Goal: Task Accomplishment & Management: Use online tool/utility

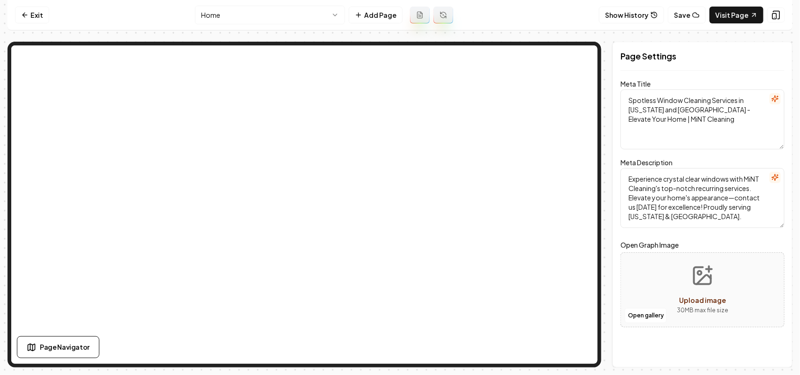
click at [278, 13] on html "Computer Required This feature is only available on a computer. Please switch t…" at bounding box center [400, 187] width 800 height 375
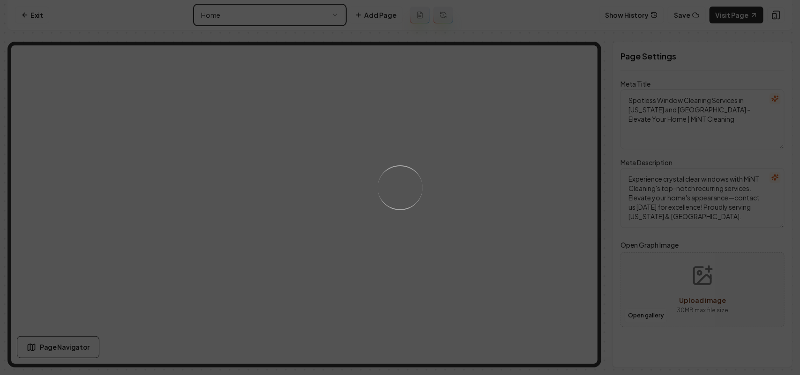
type textarea "Exterior Window Cleaning Service | Sparkle with MiNT Cleaning"
type textarea "Discover MiNT Cleaning's exceptional Exterior Window Cleaning service. We guara…"
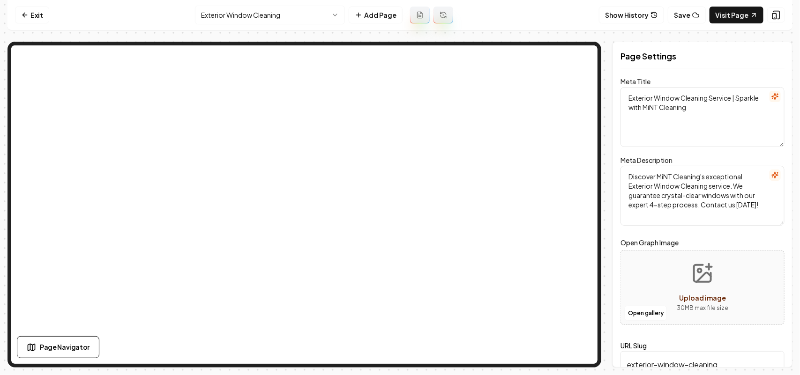
click at [296, 4] on nav "Exit Exterior Window Cleaning Add Page Show History Save Visit Page" at bounding box center [399, 15] width 785 height 30
click at [287, 10] on html "Computer Required This feature is only available on a computer. Please switch t…" at bounding box center [400, 187] width 800 height 375
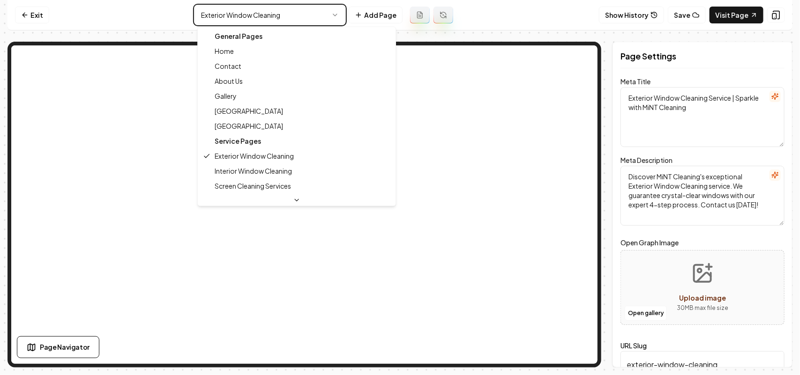
click at [287, 10] on html "Computer Required This feature is only available on a computer. Please switch t…" at bounding box center [400, 187] width 800 height 375
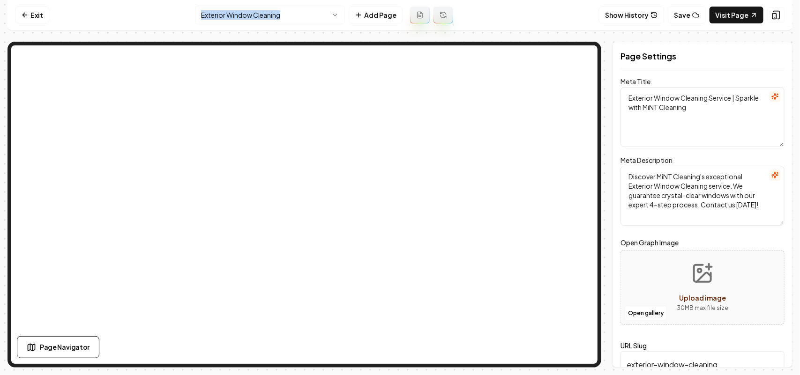
click at [263, 12] on html "Computer Required This feature is only available on a computer. Please switch t…" at bounding box center [400, 187] width 800 height 375
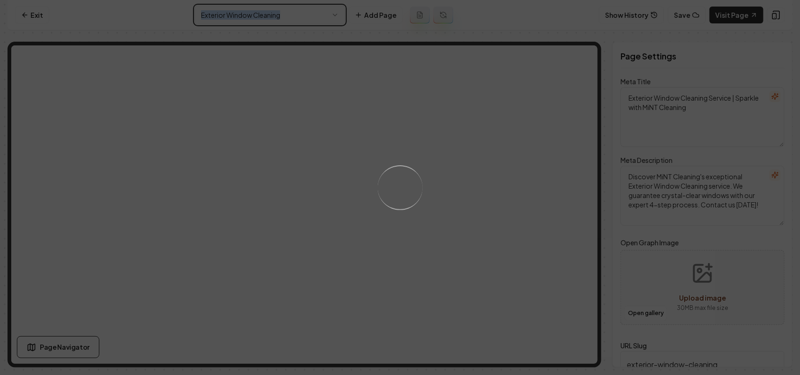
type textarea "Interior Window Cleaning Services | Crystal Views by MiNT Cleaning"
type textarea "Experience crystal-clear views with MiNT Cleaning's expert interior window clea…"
type input "interior-window-cleaning"
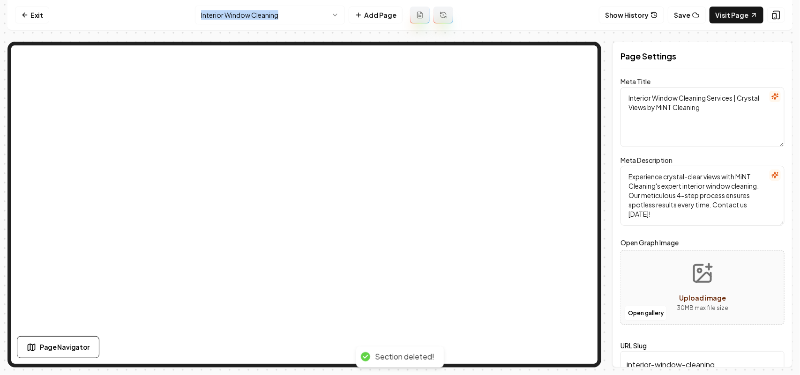
click at [320, 17] on html "Computer Required This feature is only available on a computer. Please switch t…" at bounding box center [400, 187] width 800 height 375
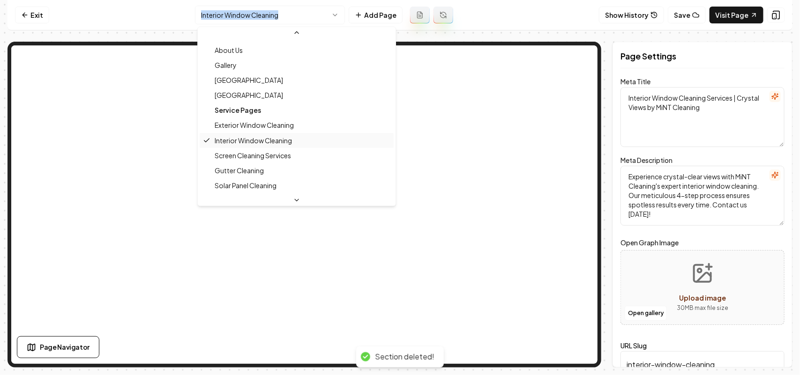
scroll to position [59, 0]
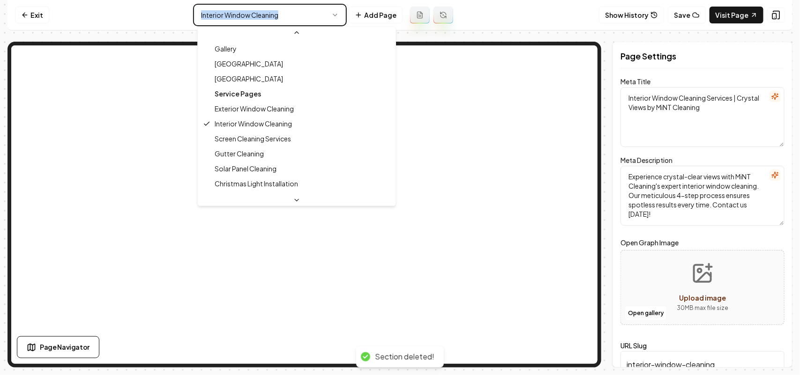
type textarea "Screen Cleaning Services - Crystal Clear Views | MiNT Cleaning"
type textarea "Revitalize your home with MiNT Cleaning's Screen Cleaning Services. Enjoy cryst…"
type input "screen-cleaning-services"
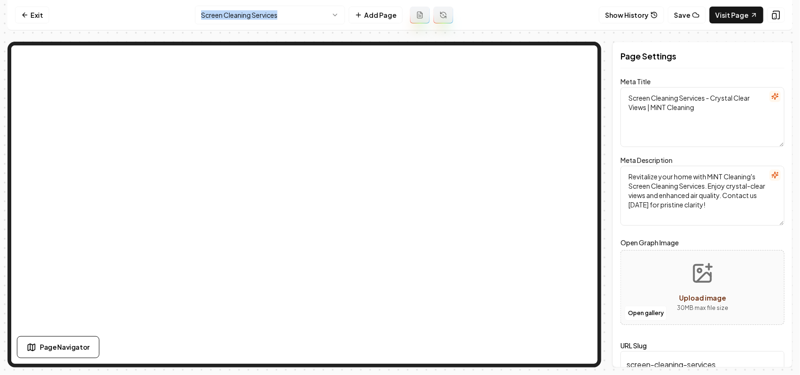
click at [322, 20] on html "Computer Required This feature is only available on a computer. Please switch t…" at bounding box center [400, 187] width 800 height 375
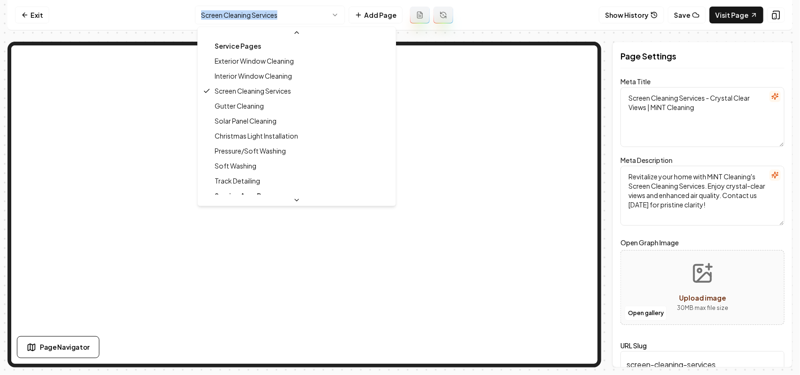
scroll to position [117, 0]
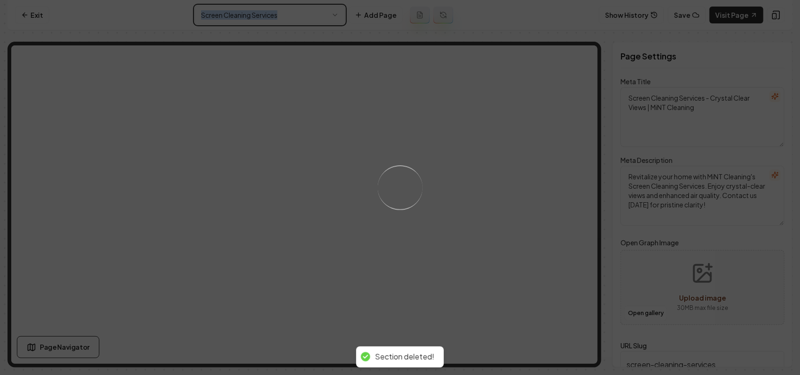
type textarea "Gutter Cleaning Services for Water Damage Prevention | MiNT Cleaning"
type textarea "Experience top-quality gutter cleaning with MiNT Cleaning. Protect your home fr…"
type input "gutter-cleaning"
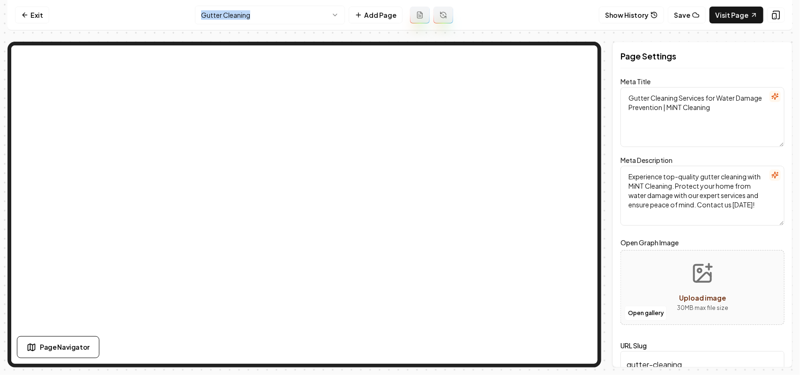
click at [297, 13] on html "Computer Required This feature is only available on a computer. Please switch t…" at bounding box center [400, 187] width 800 height 375
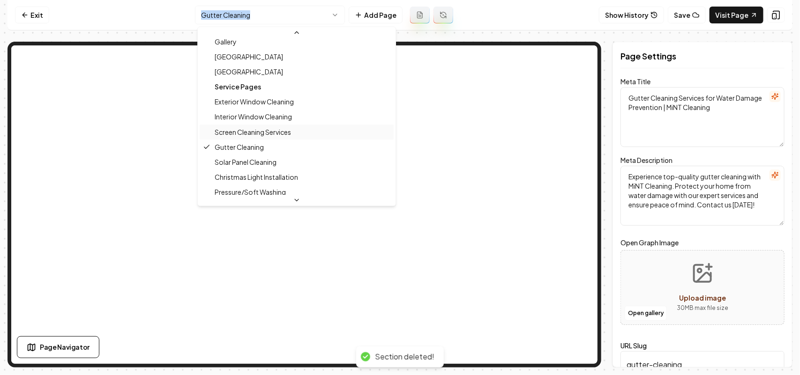
scroll to position [83, 0]
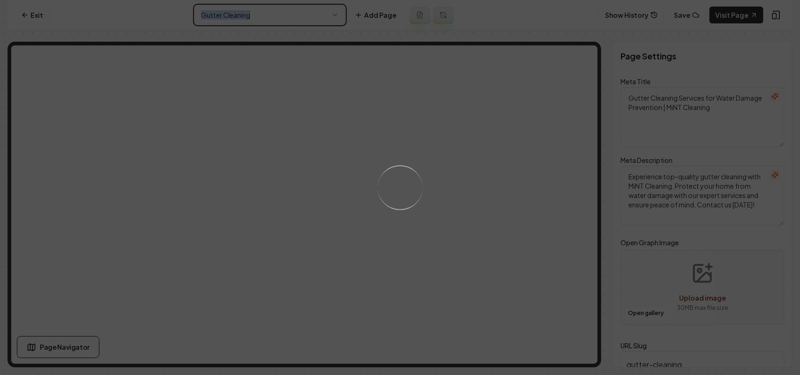
type textarea "Solar Panel Cleaning Services | Boost Efficiency & Longevity - MiNT Cleaning"
type textarea "Enhance solar panel performance with MiNT Cleaning's expert cleaning services. …"
type input "solar-panel-cleaning"
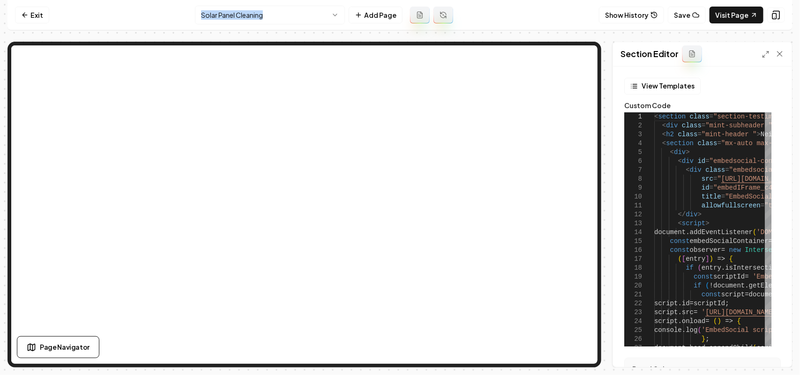
click at [305, 16] on html "Computer Required This feature is only available on a computer. Please switch t…" at bounding box center [400, 187] width 800 height 375
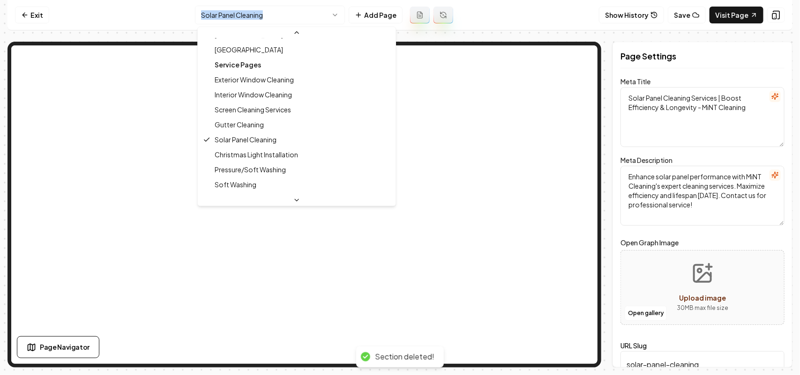
scroll to position [146, 0]
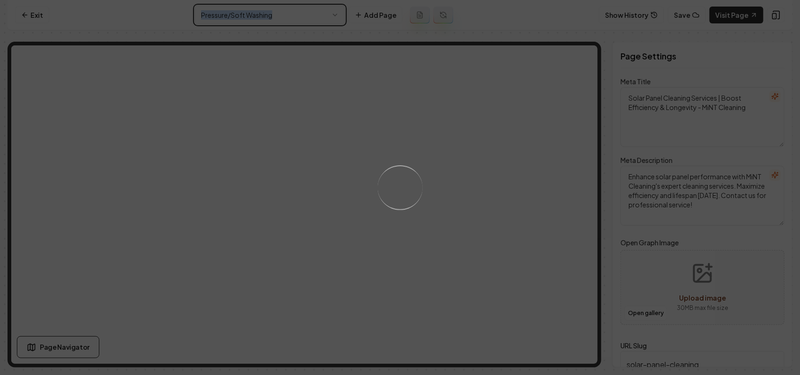
type textarea "Pressure/Soft Washing Services in Utah & Nevada | MiNT Cleaning"
type textarea "Revitalize your property with MiNT Cleaning's professional Pressure/Soft Washin…"
type input "pressuresoft-washing"
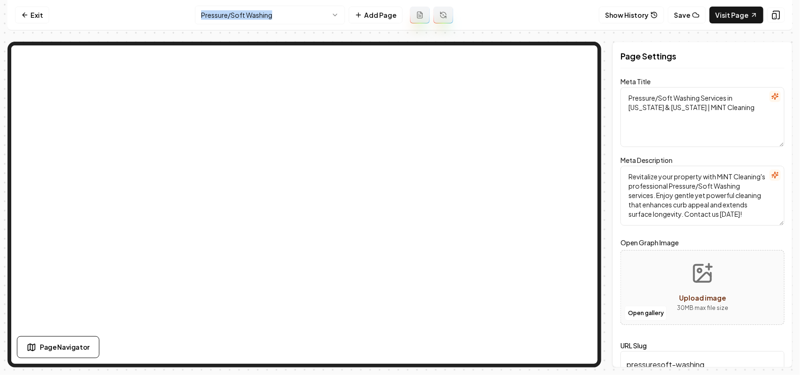
click at [268, 19] on html "Computer Required This feature is only available on a computer. Please switch t…" at bounding box center [400, 187] width 800 height 375
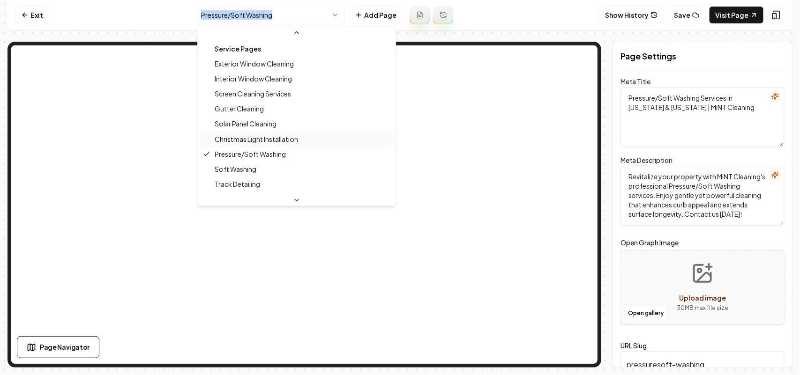
scroll to position [129, 0]
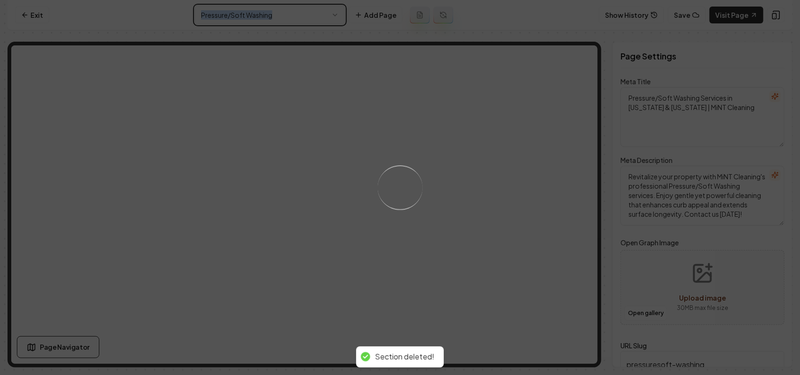
type textarea "Soft Washing Services for Your Home - MiNT Cleaning"
type textarea "Discover MiNT Cleaning's professional Soft Washing service, a gentle yet effect…"
type input "soft-washing"
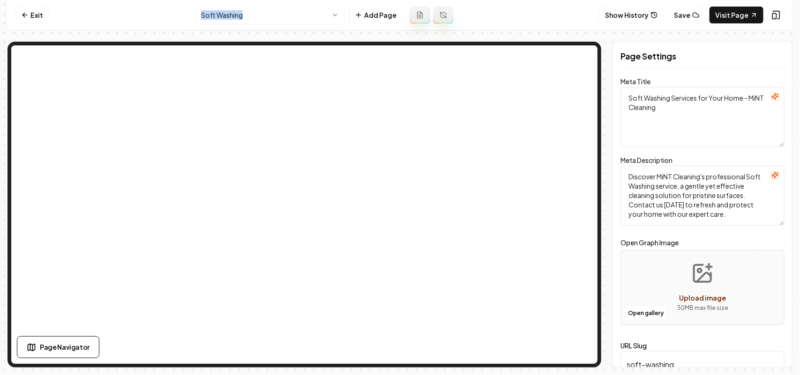
click at [280, 13] on html "Computer Required This feature is only available on a computer. Please switch t…" at bounding box center [400, 187] width 800 height 375
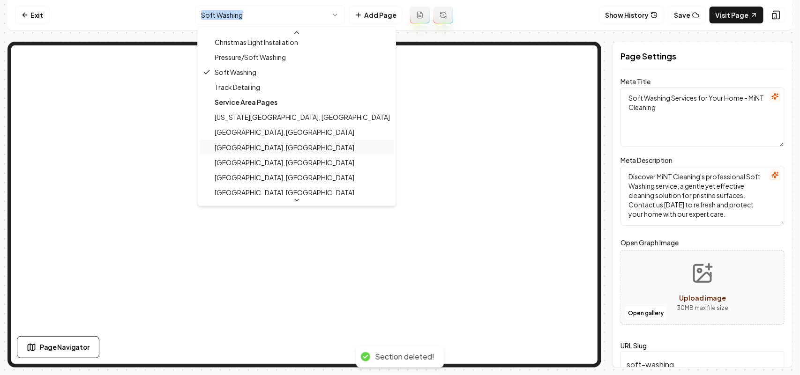
scroll to position [202, 0]
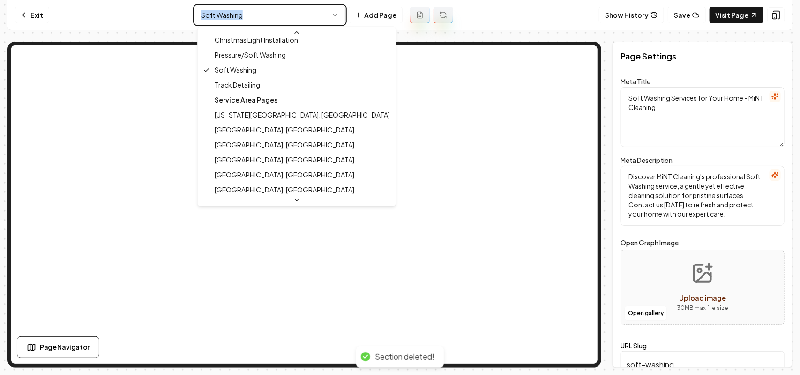
type textarea "Track Detailing Service - Expert Window Cleaning | MiNT Cleaning"
type textarea "Discover MiNT Cleaning's Track Detailing service. Our experts provide deep clea…"
type input "track-detailing"
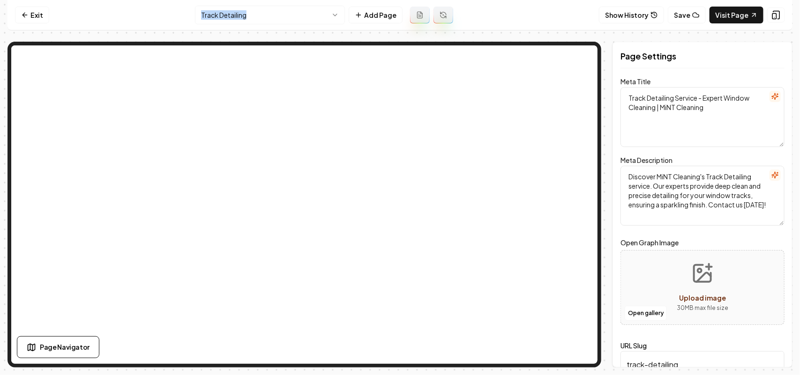
click at [263, 12] on html "Computer Required This feature is only available on a computer. Please switch t…" at bounding box center [400, 187] width 800 height 375
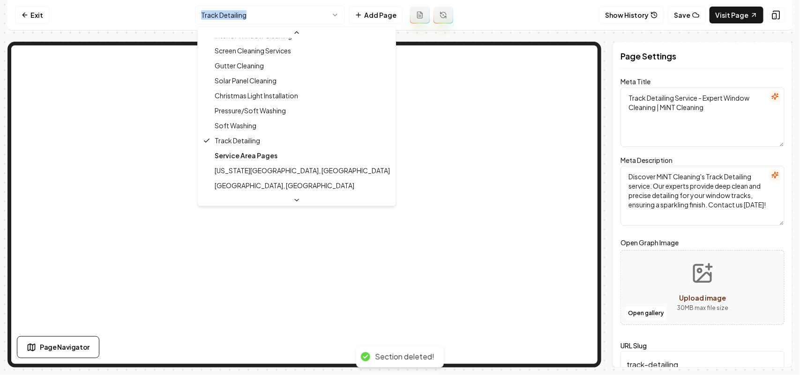
scroll to position [158, 0]
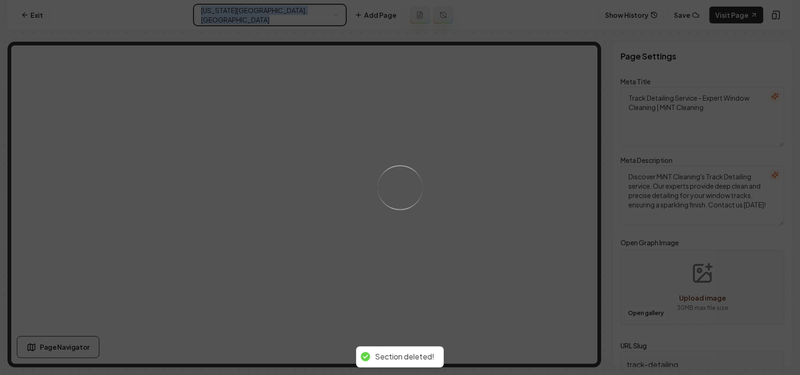
type textarea "Utah County Window Cleaning Services – MiNT Cleaning"
type textarea "Experience spotless window cleaning in Utah County, UT with MiNT Cleaning. Our …"
type input "utah-county-ut"
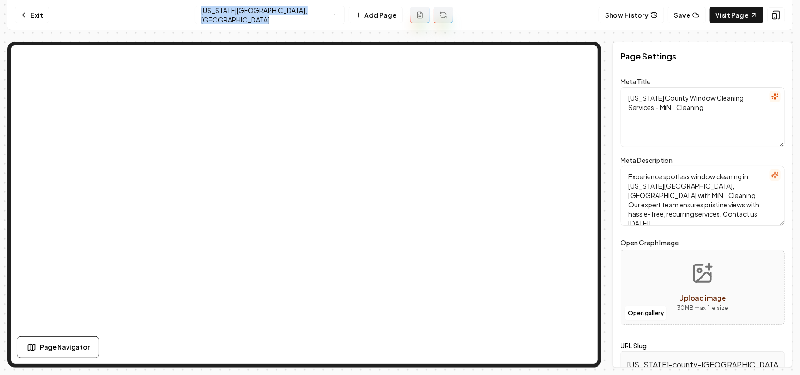
click at [281, 19] on html "Computer Required This feature is only available on a computer. Please switch t…" at bounding box center [400, 187] width 800 height 375
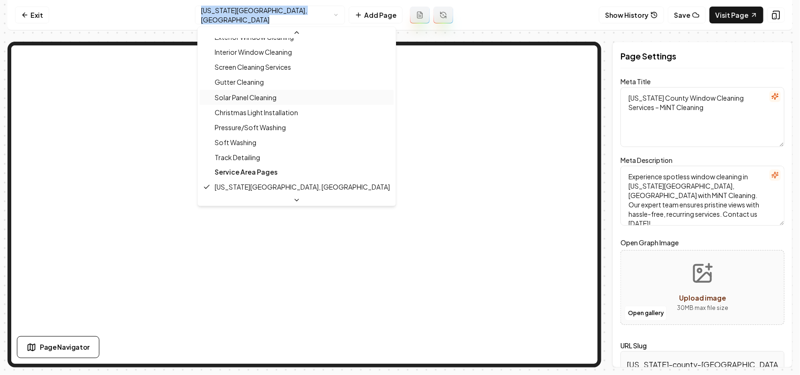
scroll to position [189, 0]
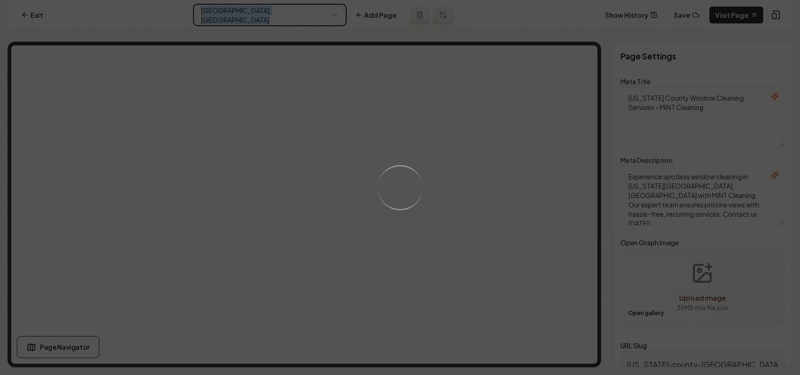
type textarea "Window Cleaning in Weber County, UT | MiNT Cleaning"
type textarea "Experience the best window cleaning in Weber County, UT with MiNT Cleaning. Enj…"
type input "weber-county-ut"
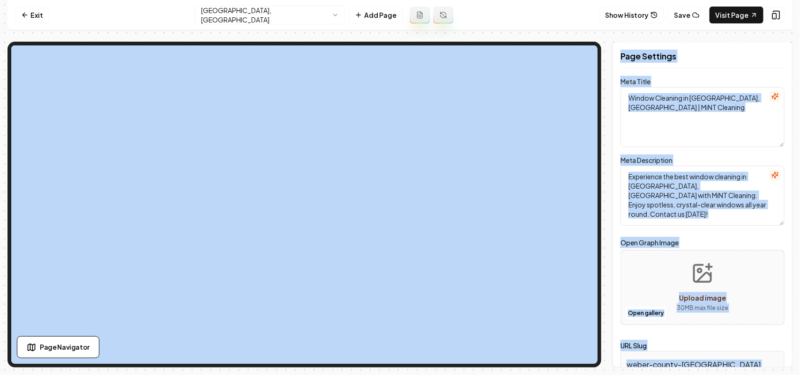
click at [606, 306] on div "Page Settings Meta Title Window Cleaning in Weber County, UT | MiNT Cleaning Me…" at bounding box center [399, 205] width 785 height 326
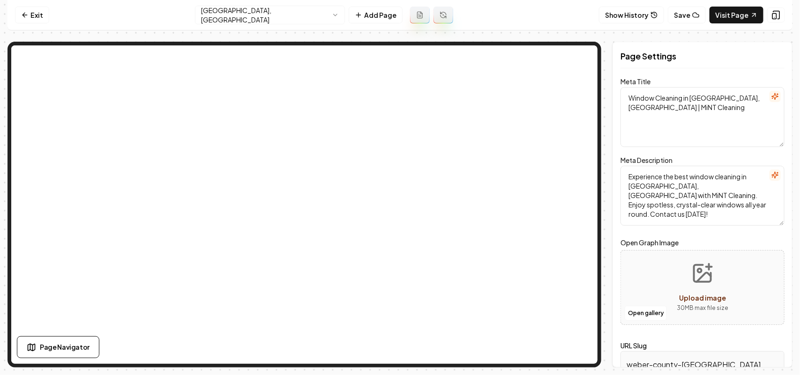
click at [327, 11] on html "Computer Required This feature is only available on a computer. Please switch t…" at bounding box center [400, 187] width 800 height 375
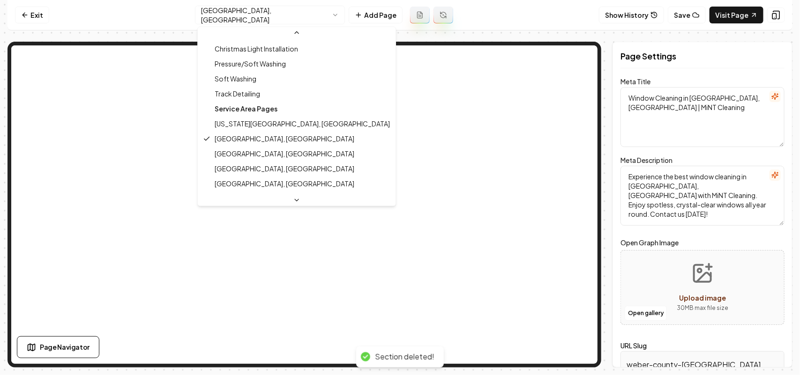
scroll to position [262, 0]
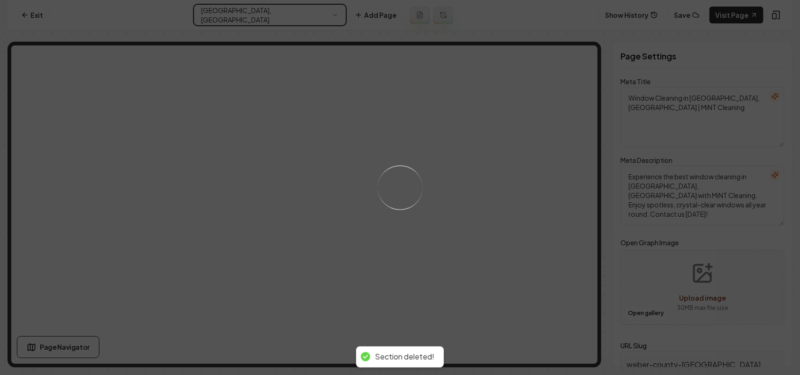
type textarea "Salt Lake County Window Cleaning Services | MiNT Cleaning"
type textarea "Discover professional window cleaning in Salt Lake County with MiNT Cleaning. E…"
type input "salt-lake-county-ut"
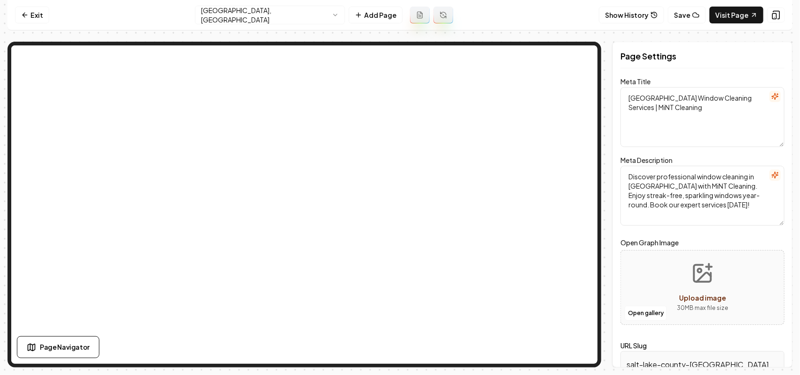
click at [337, 14] on html "Computer Required This feature is only available on a computer. Please switch t…" at bounding box center [400, 187] width 800 height 375
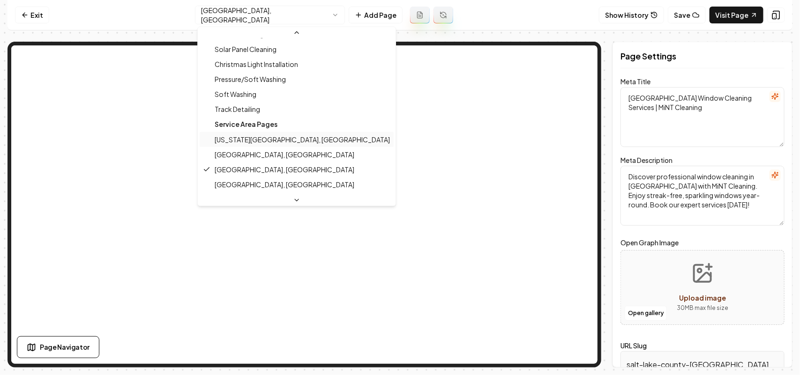
scroll to position [219, 0]
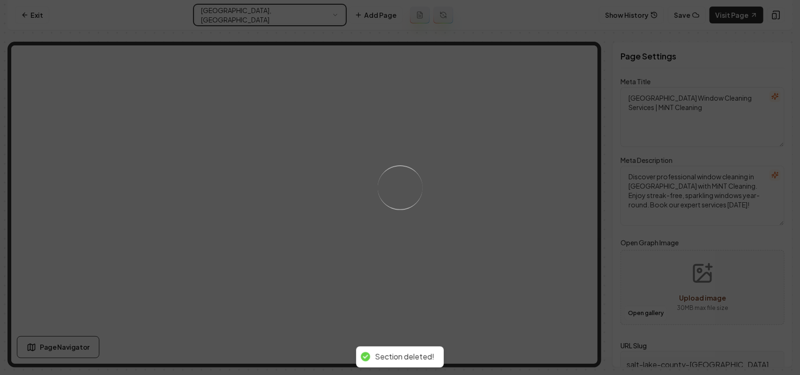
type textarea "Window Cleaning Summit County UT - Spotless Views | MiNT Cleaning"
type textarea "Discover top-tier window cleaning in Summit County, UT with MiNT Cleaning. Ensu…"
type input "summit-county-ut"
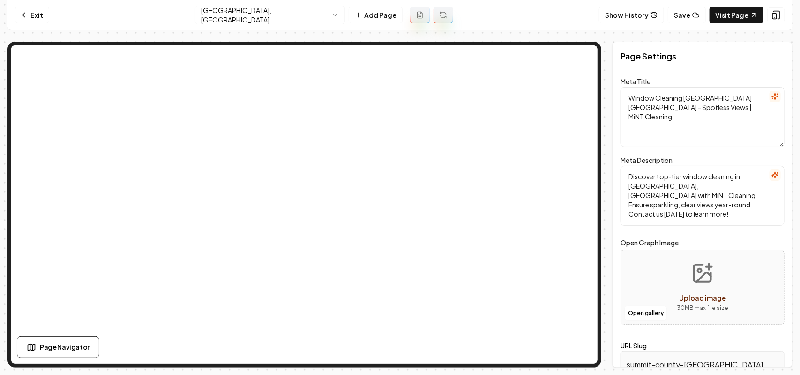
click at [238, 10] on html "Computer Required This feature is only available on a computer. Please switch t…" at bounding box center [400, 187] width 800 height 375
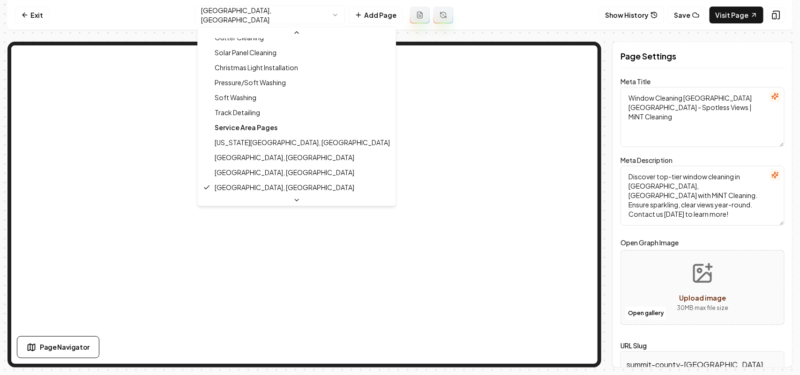
scroll to position [233, 0]
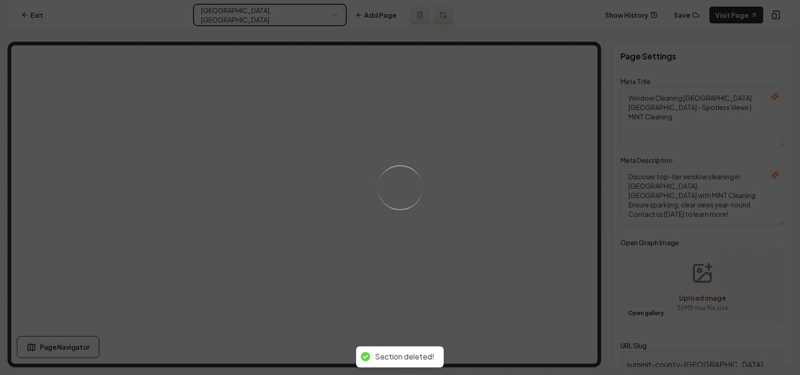
type textarea "Morgan County Window Cleaning Services | MiNT Cleaning"
type textarea "Experience pristine views with MiNT Cleaning, Morgan County's expert window cle…"
type input "morgan-county-ut"
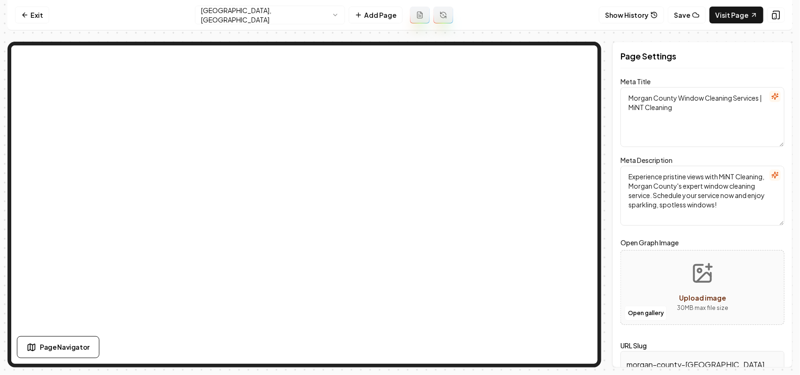
click at [298, 20] on html "Computer Required This feature is only available on a computer. Please switch t…" at bounding box center [400, 187] width 800 height 375
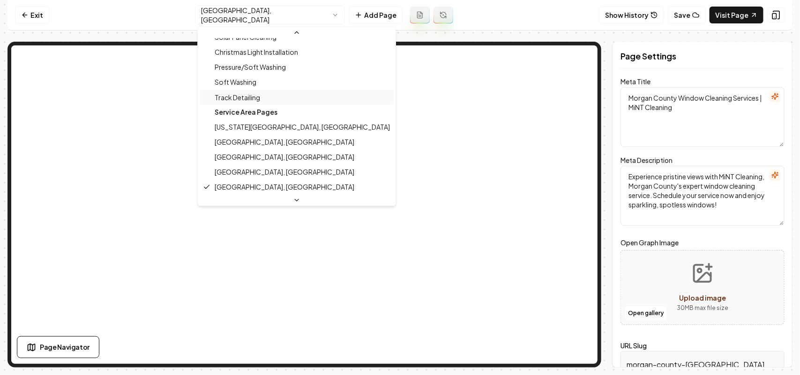
scroll to position [249, 0]
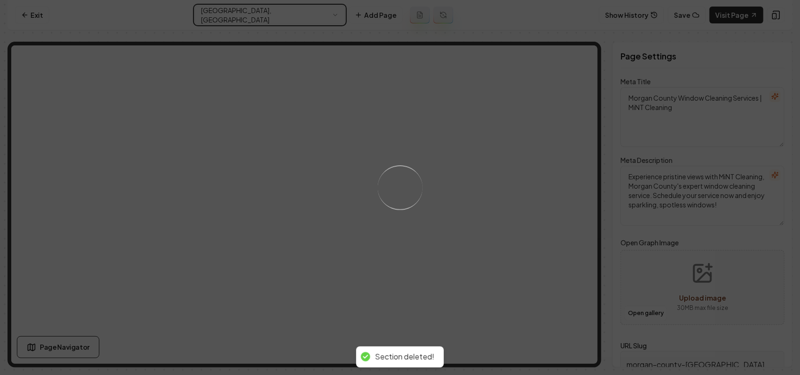
type textarea "Window Cleaning in Davis County, UT - MiNT Cleaning Experts"
type textarea "Discover MiNT Cleaning's expert window cleaning services in Davis County, UT. E…"
type input "davis-county-ut"
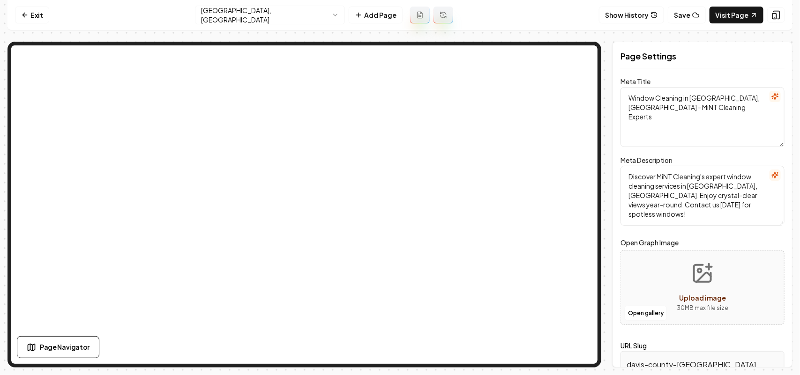
click at [266, 15] on html "Computer Required This feature is only available on a computer. Please switch t…" at bounding box center [400, 187] width 800 height 375
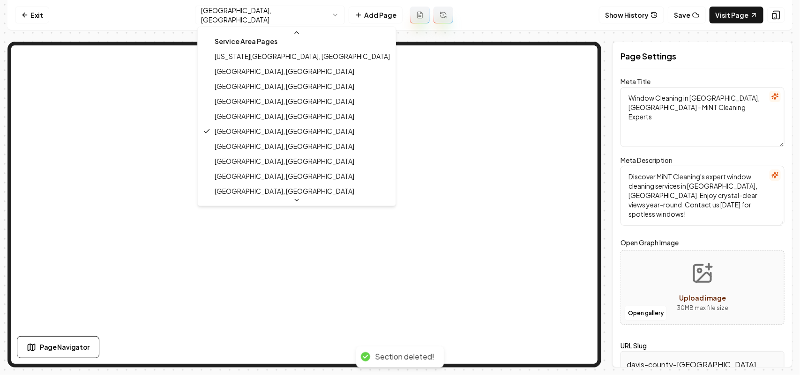
scroll to position [264, 0]
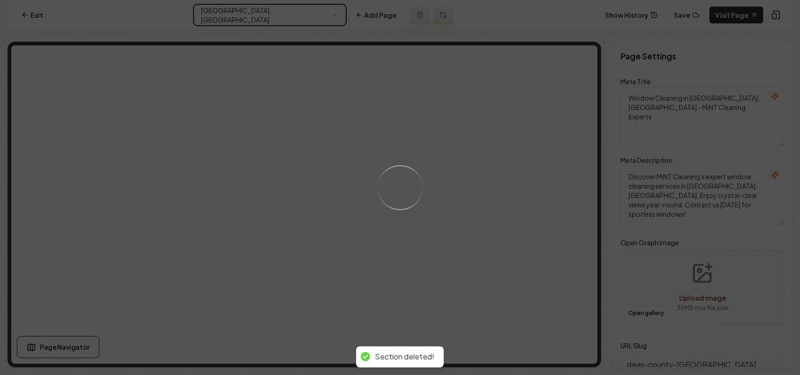
type textarea "Window Cleaning in Wasatch County, UT | MiNT Cleaning"
type textarea "Keep your Wasatch County windows crystal clear with MiNT Cleaning's expert recu…"
type input "wasatch-county-ut"
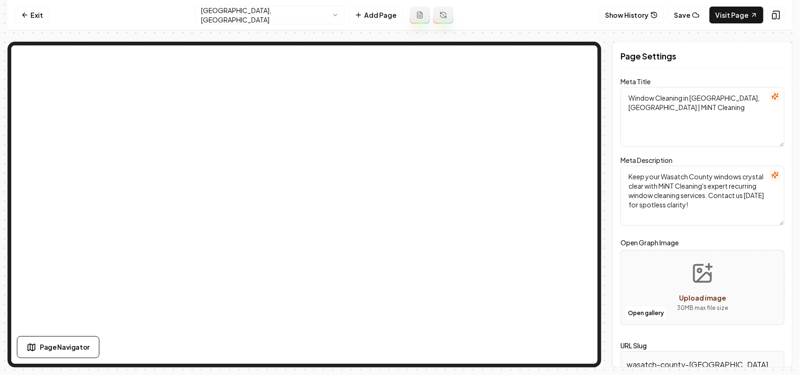
click at [312, 15] on html "Computer Required This feature is only available on a computer. Please switch t…" at bounding box center [400, 187] width 800 height 375
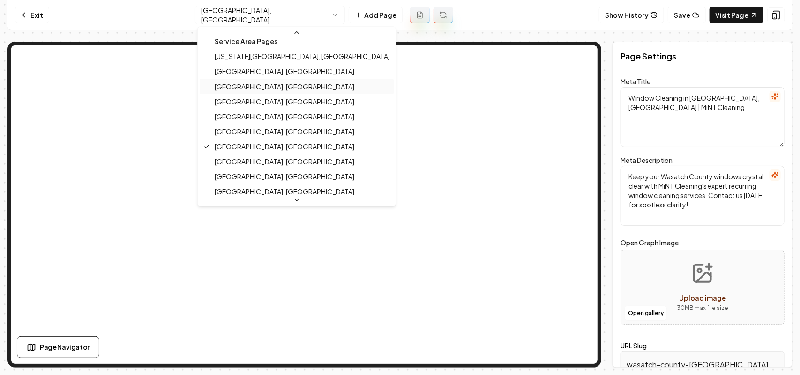
scroll to position [279, 0]
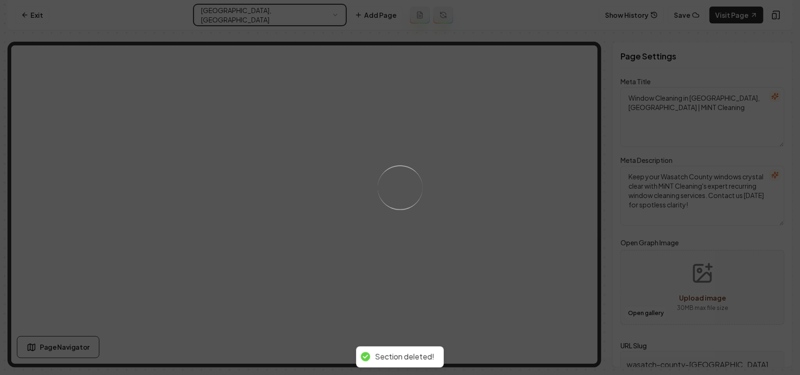
type textarea "Window Cleaning in Las Vegas, NV | MiNT Cleaning"
type textarea "Transform your Las Vegas view with MiNT Cleaning's top-rated window services. E…"
type input "las-vegas-nv"
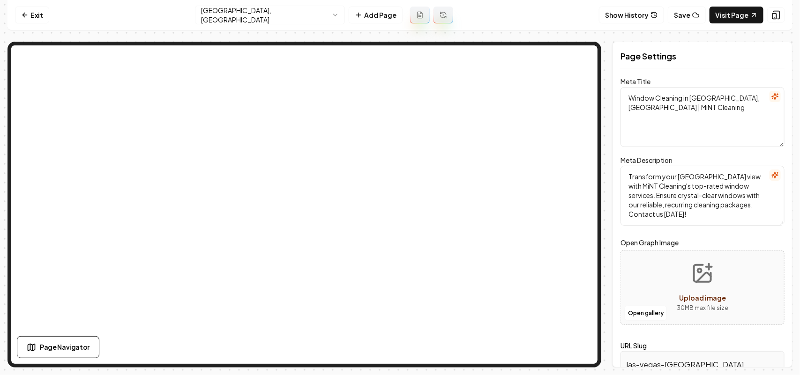
click at [260, 8] on html "Computer Required This feature is only available on a computer. Please switch t…" at bounding box center [400, 187] width 800 height 375
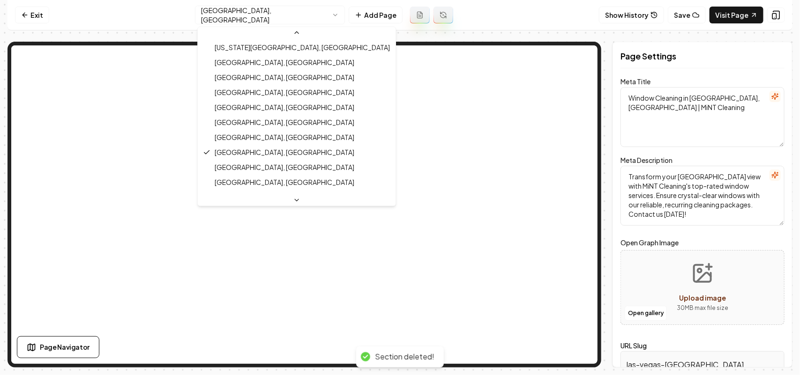
scroll to position [315, 0]
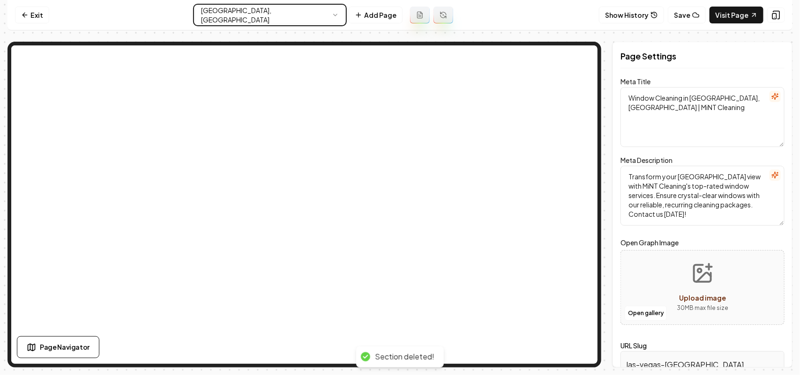
type textarea "Window Cleaning in North Las Vegas, NV | MiNT Cleaning"
type textarea "Discover exceptional window cleaning services in North Las Vegas with MiNT Clea…"
type input "north-las-vegas-nv"
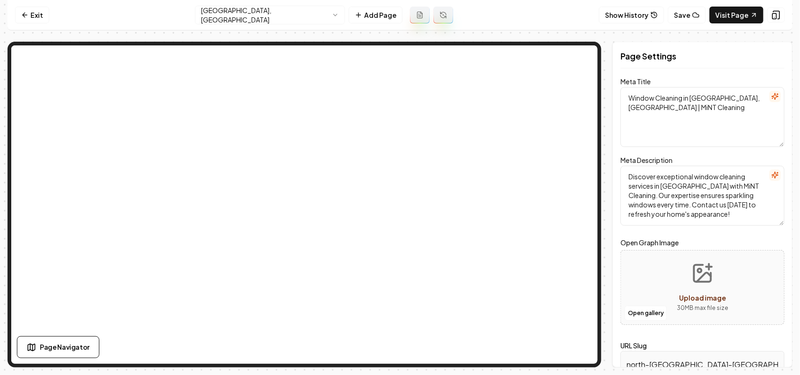
click at [295, 13] on html "Computer Required This feature is only available on a computer. Please switch t…" at bounding box center [400, 187] width 800 height 375
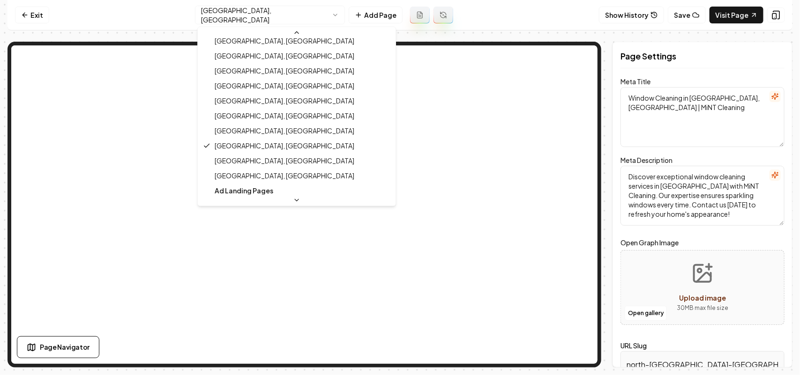
scroll to position [308, 0]
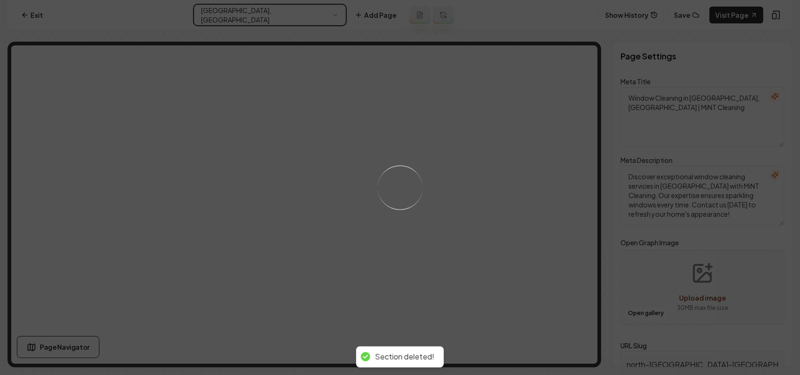
type textarea "Window Cleaning Services in Henderson, NV | MiNT Cleaning"
type textarea "Experience crystal clear views with MiNT Cleaning's premier window cleaning ser…"
type input "henderson-nv"
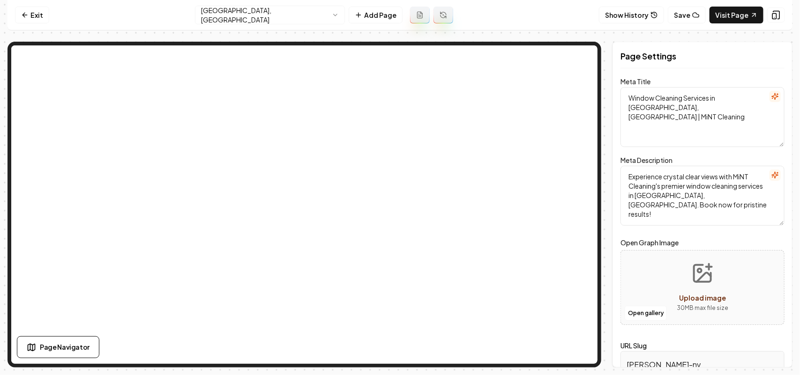
click at [293, 15] on html "Computer Required This feature is only available on a computer. Please switch t…" at bounding box center [400, 187] width 800 height 375
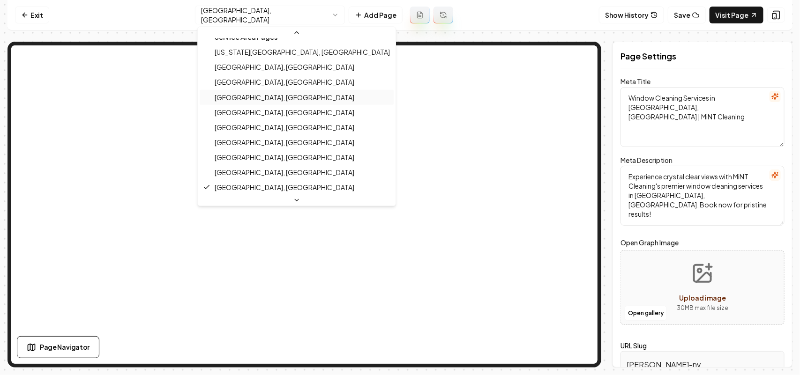
scroll to position [324, 0]
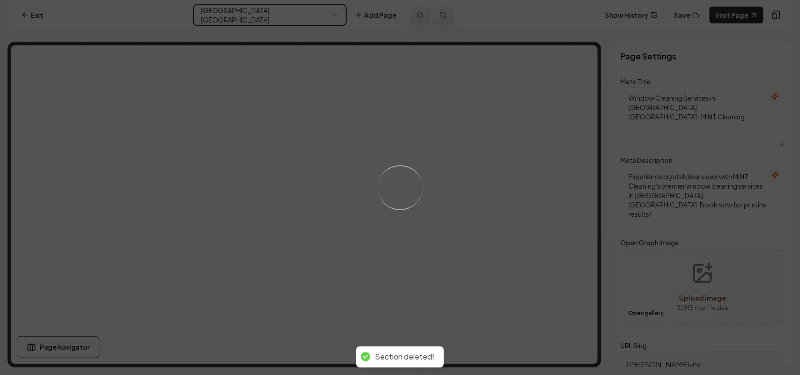
type textarea "Window Cleaning in Boulder City, NV - MiNT Cleaning Services"
type textarea "Get spotless windows in Boulder City, NV with MiNT Cleaning's recurring service…"
type input "boulder-city-nv"
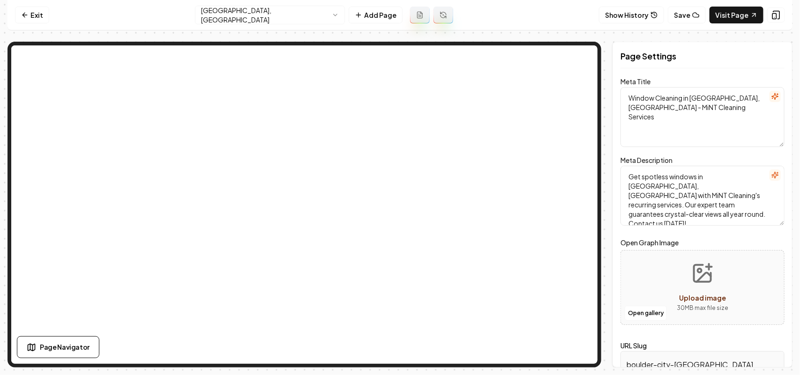
click at [289, 14] on html "Computer Required This feature is only available on a computer. Please switch t…" at bounding box center [400, 187] width 800 height 375
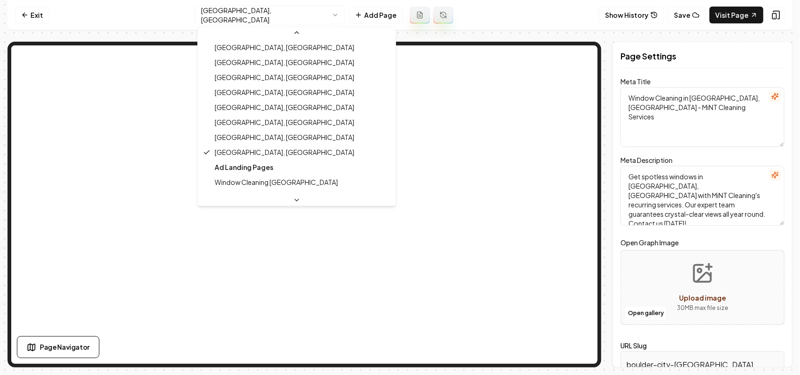
scroll to position [315, 0]
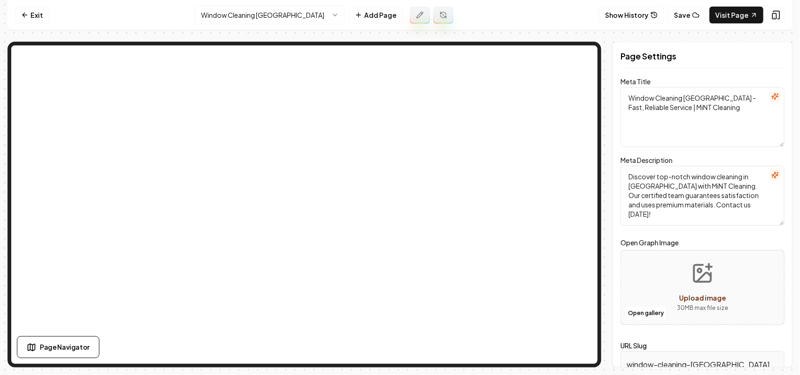
click at [238, 12] on html "Computer Required This feature is only available on a computer. Please switch t…" at bounding box center [400, 187] width 800 height 375
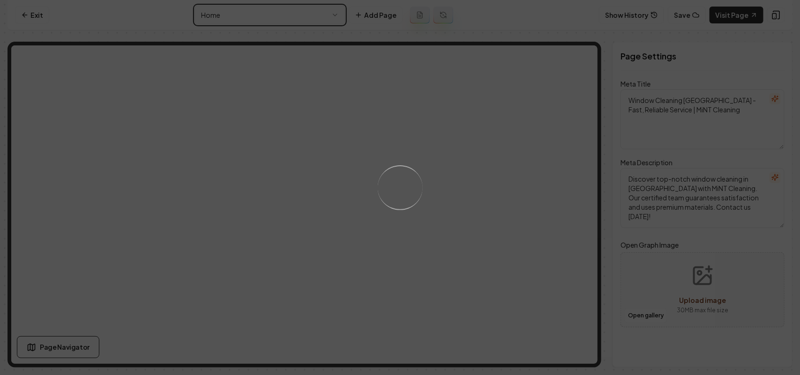
type textarea "Spotless Window Cleaning Services in Utah and Vegas - Elevate Your Home | MiNT …"
type textarea "Experience crystal clear windows with MiNT Cleaning's top-notch recurring servi…"
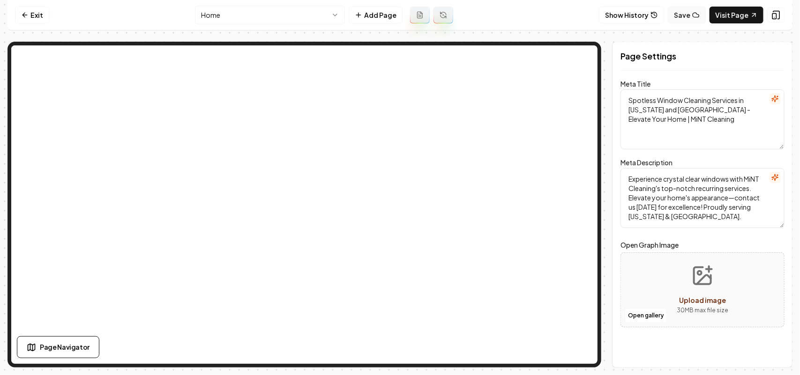
click at [687, 14] on button "Save" at bounding box center [687, 15] width 38 height 17
click at [743, 14] on link "Visit Page" at bounding box center [736, 15] width 54 height 17
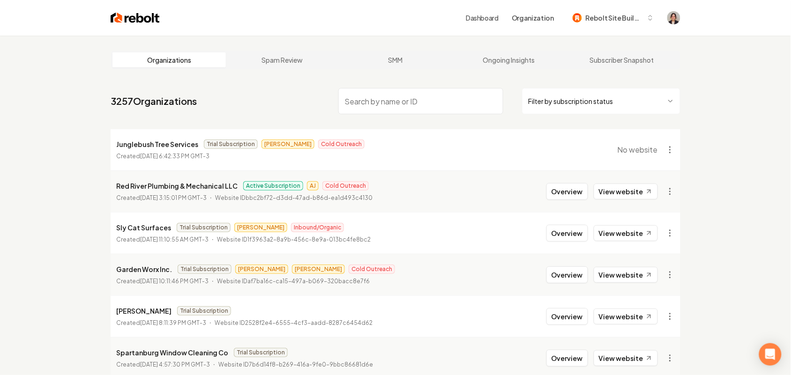
click at [411, 104] on input "search" at bounding box center [420, 101] width 165 height 26
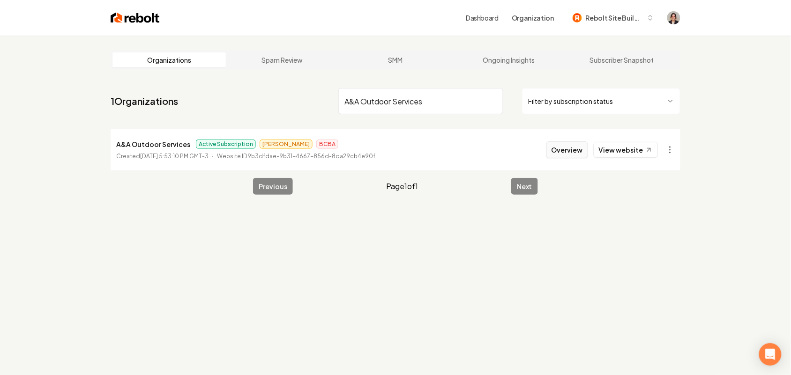
type input "A&A Outdoor Services"
click at [573, 147] on button "Overview" at bounding box center [567, 149] width 42 height 17
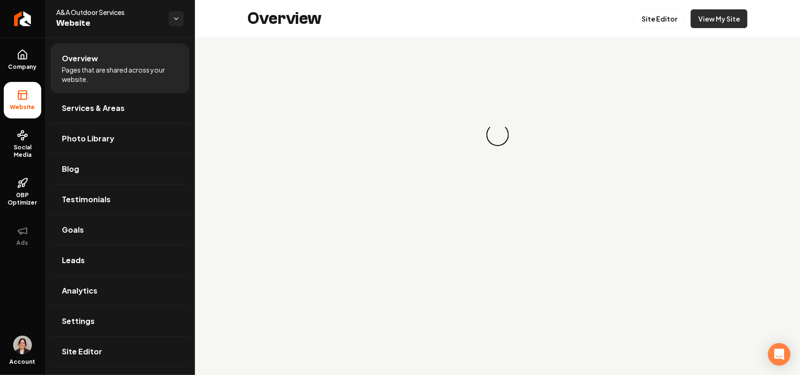
click at [711, 26] on link "View My Site" at bounding box center [719, 18] width 57 height 19
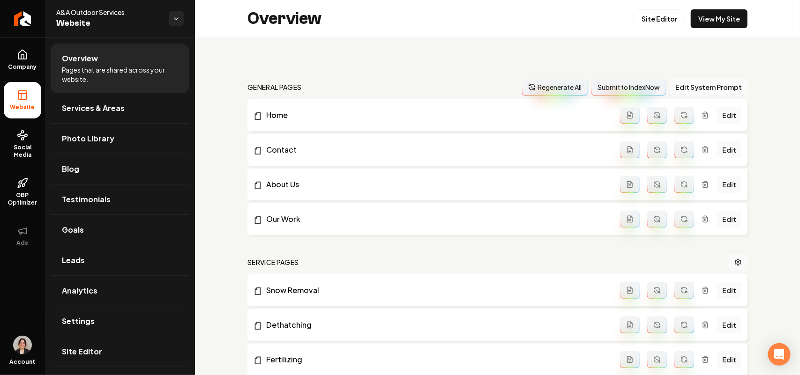
drag, startPoint x: 94, startPoint y: 353, endPoint x: 183, endPoint y: 301, distance: 102.4
click at [95, 353] on span "Site Editor" at bounding box center [82, 351] width 40 height 11
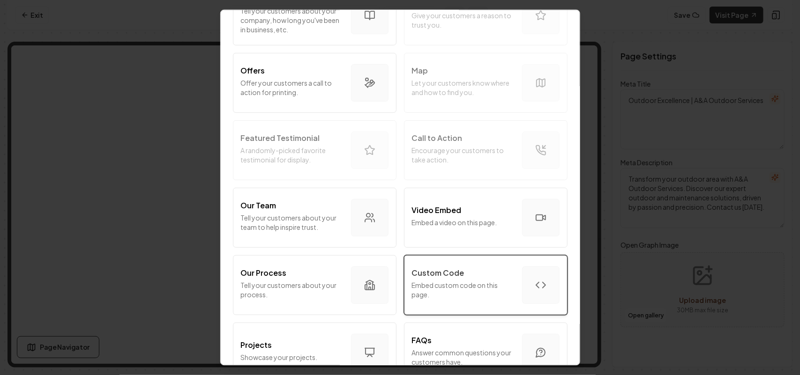
scroll to position [176, 0]
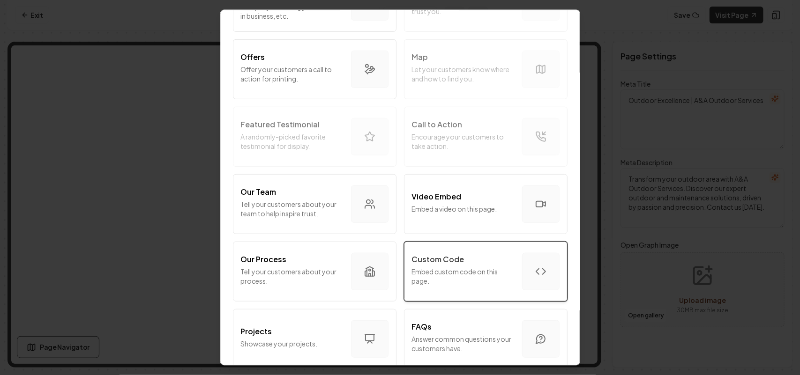
click at [486, 268] on p "Embed custom code on this page." at bounding box center [463, 276] width 103 height 19
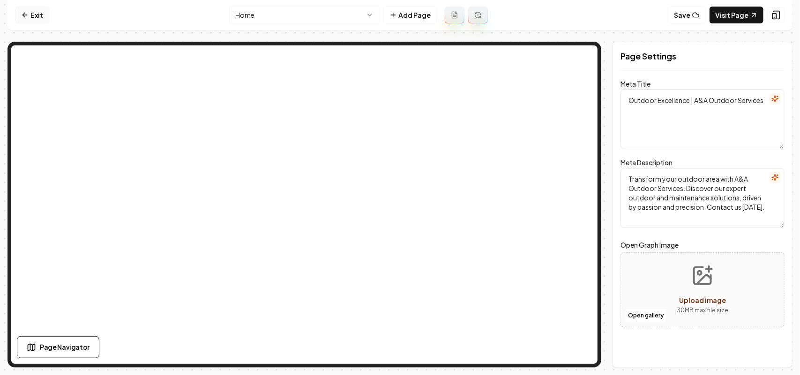
click at [40, 17] on link "Exit" at bounding box center [32, 15] width 34 height 17
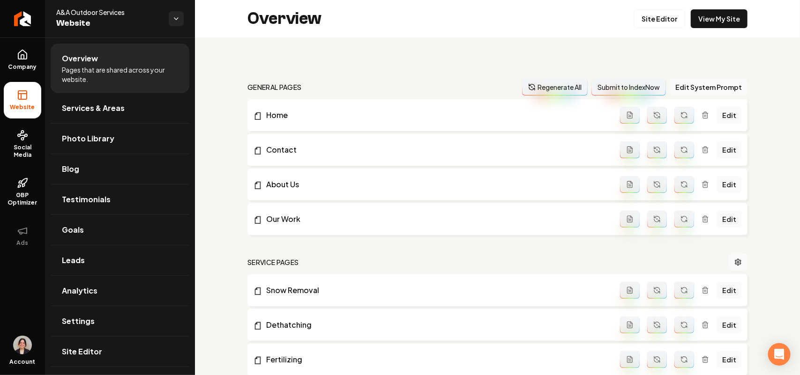
click at [88, 15] on span "A&A Outdoor Services" at bounding box center [108, 11] width 105 height 9
copy span "A&A Outdoor Services"
click at [660, 21] on link "Site Editor" at bounding box center [659, 18] width 52 height 19
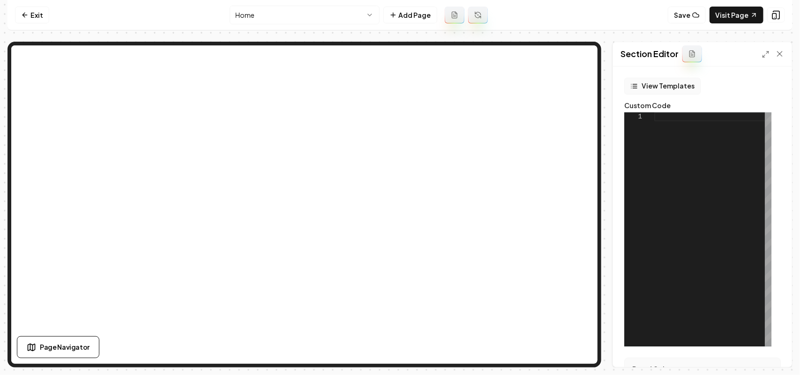
click at [672, 87] on button "View Templates" at bounding box center [662, 86] width 76 height 17
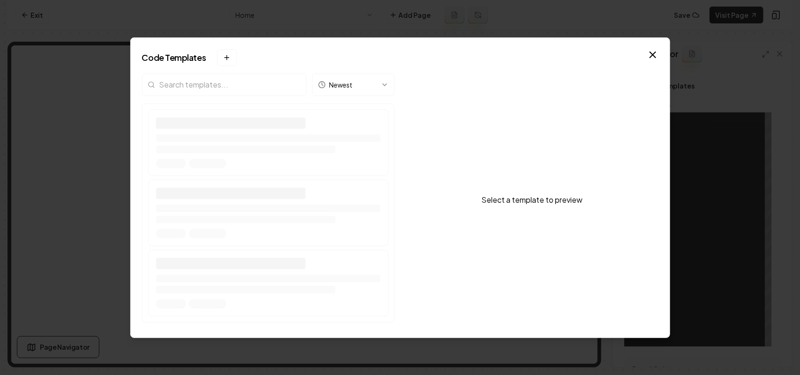
click at [223, 80] on input "search" at bounding box center [224, 85] width 164 height 22
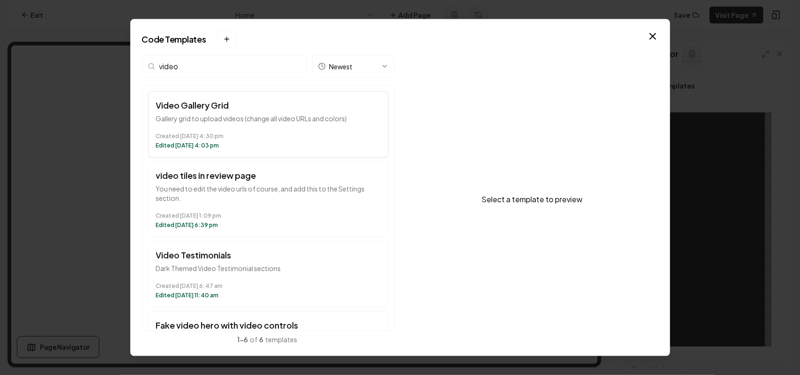
type input "video"
click at [241, 106] on h3 "Video Gallery Grid" at bounding box center [268, 105] width 224 height 13
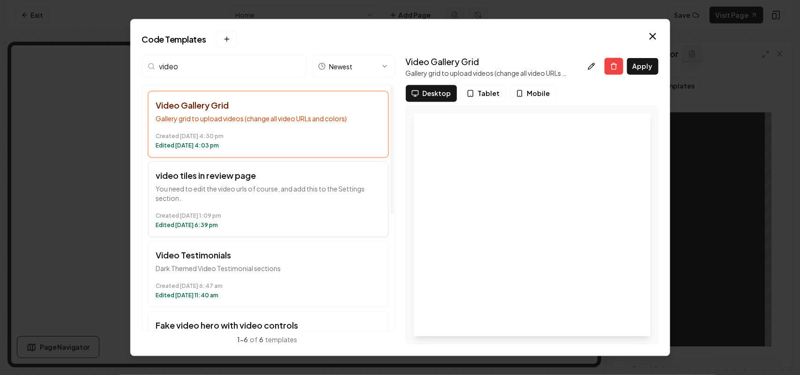
click at [320, 193] on p "You need to edit the video urls of course, and add this to the Settings section." at bounding box center [268, 193] width 224 height 19
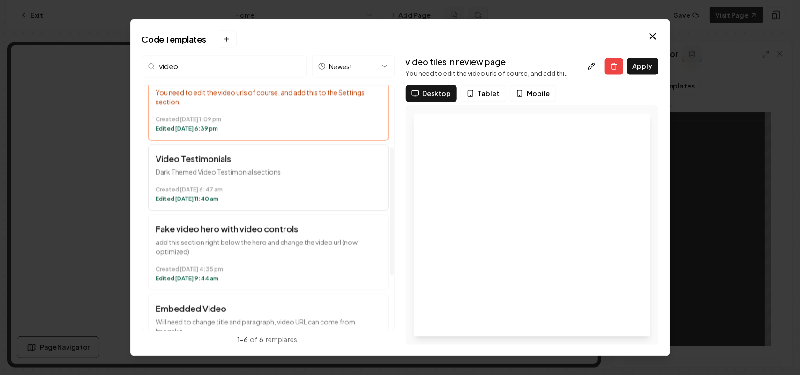
scroll to position [117, 0]
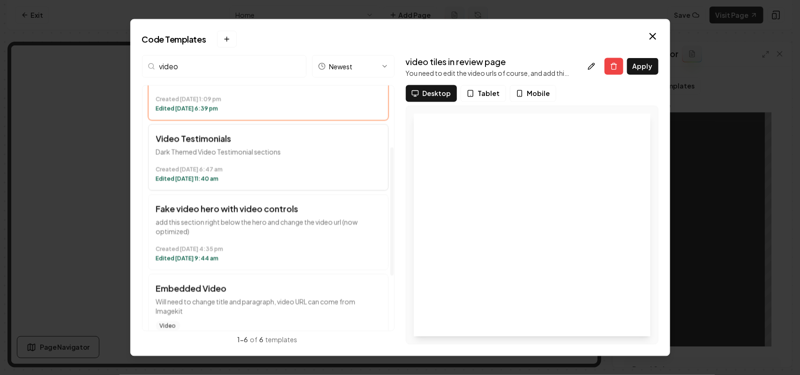
click at [298, 160] on button "Video Testimonials Dark Themed Video Testimonial sections Created March 21 at 6…" at bounding box center [268, 157] width 240 height 67
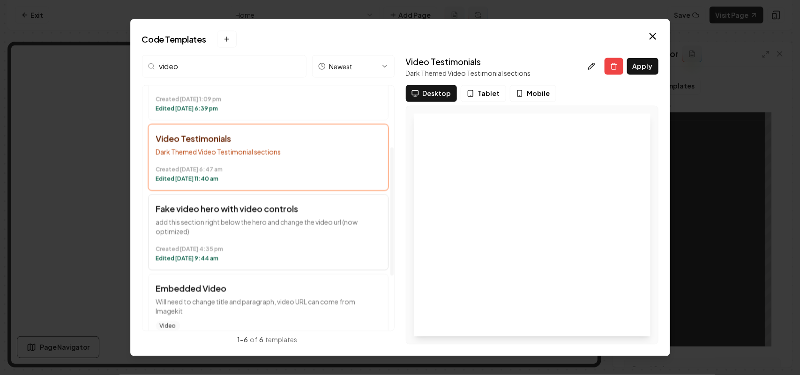
click at [294, 247] on time "Created February 24 at 4:35 pm" at bounding box center [268, 248] width 224 height 7
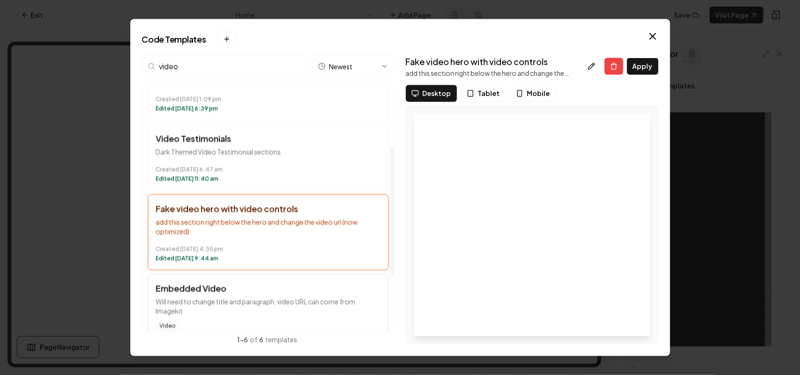
click at [282, 291] on h3 "Embedded Video" at bounding box center [268, 288] width 224 height 13
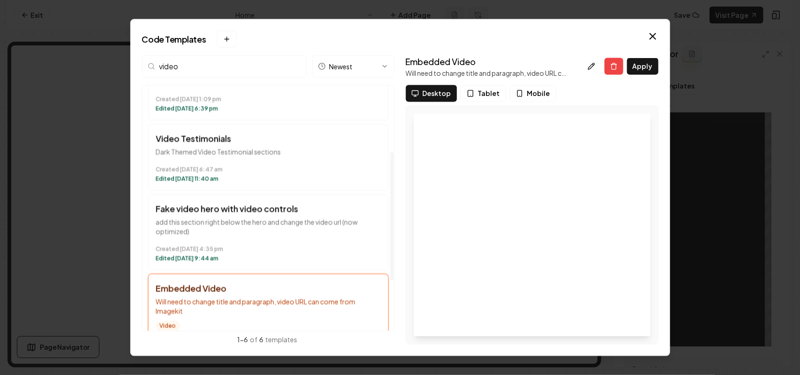
scroll to position [220, 0]
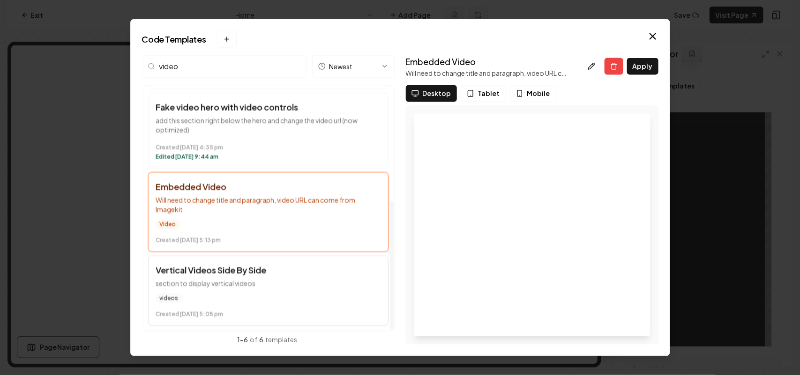
click at [284, 285] on p "section to display vertical videos" at bounding box center [268, 282] width 224 height 9
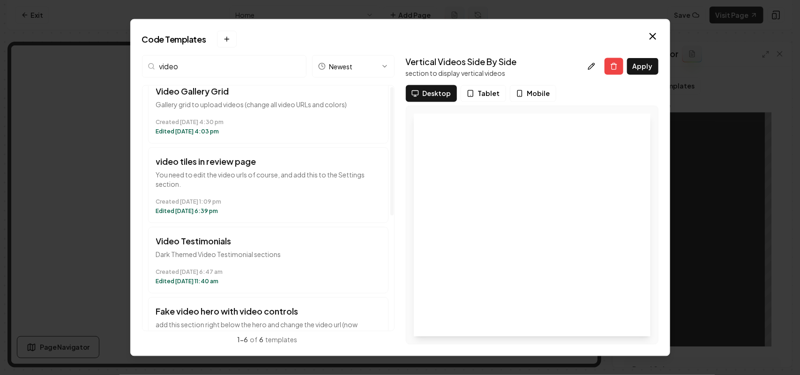
scroll to position [0, 0]
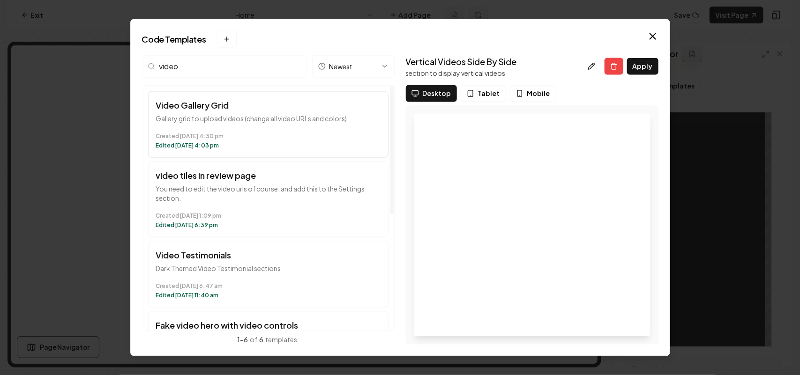
click at [233, 111] on h3 "Video Gallery Grid" at bounding box center [268, 105] width 224 height 13
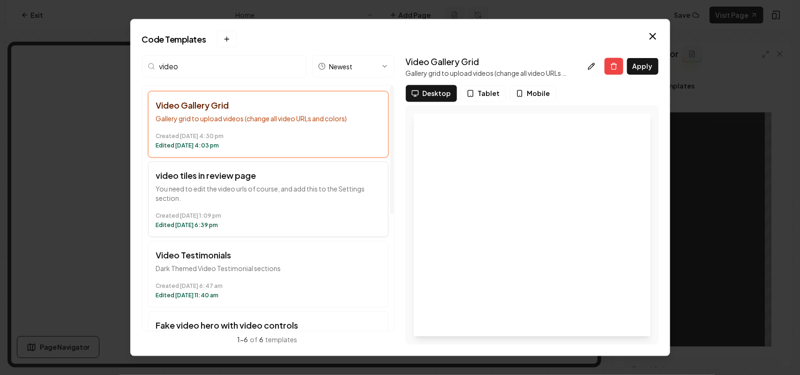
click at [223, 211] on div "Created June 26 at 1:09 pm Edited July 17 at 6:39 pm" at bounding box center [268, 218] width 224 height 21
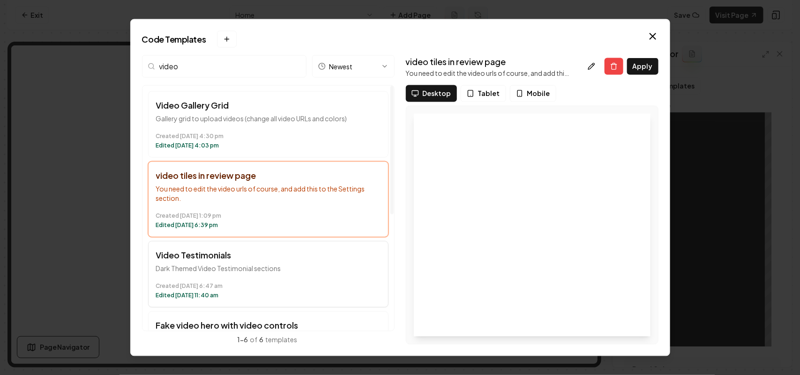
click at [303, 279] on button "Video Testimonials Dark Themed Video Testimonial sections Created March 21 at 6…" at bounding box center [268, 274] width 240 height 67
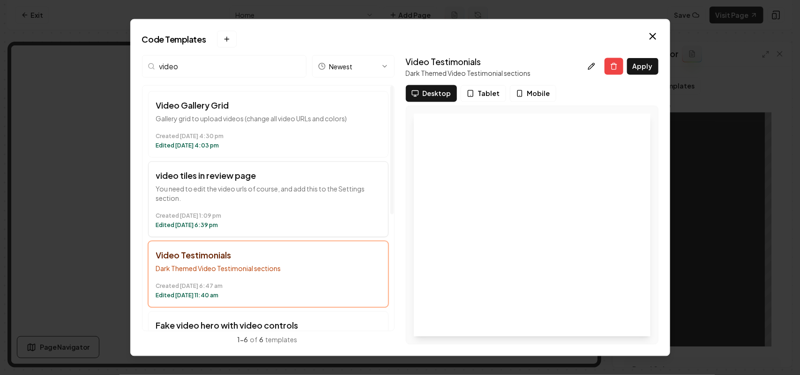
click at [287, 207] on button "video tiles in review page You need to edit the video urls of course, and add t…" at bounding box center [268, 199] width 240 height 76
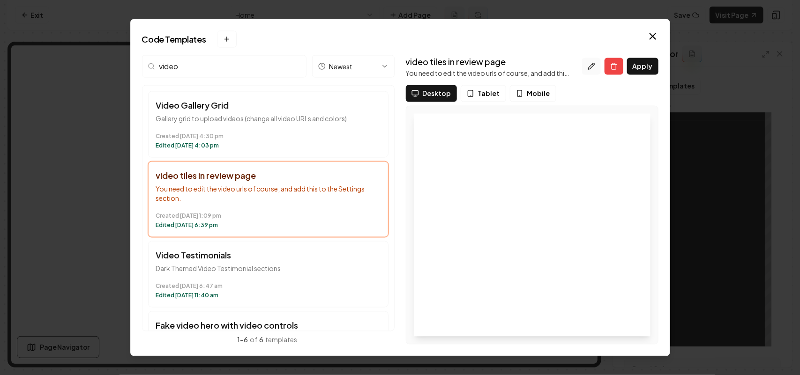
click at [595, 66] on icon at bounding box center [590, 65] width 7 height 7
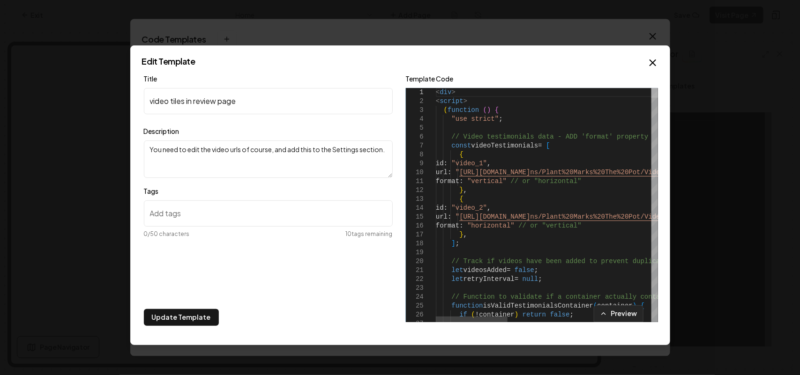
click at [651, 88] on div at bounding box center [654, 93] width 7 height 10
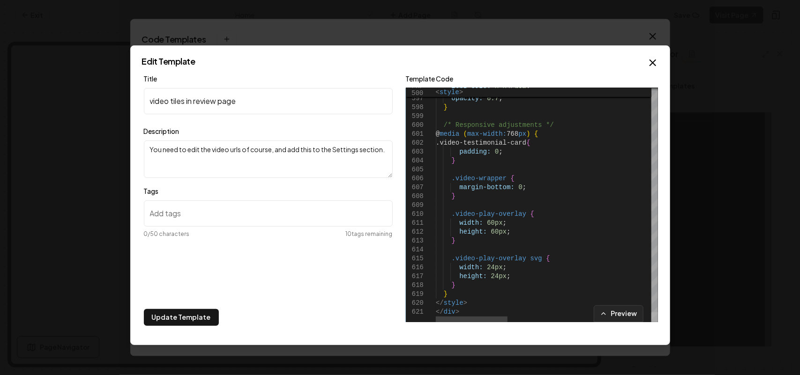
click at [651, 322] on div at bounding box center [654, 317] width 7 height 10
click at [471, 312] on div "Preview" at bounding box center [532, 313] width 253 height 17
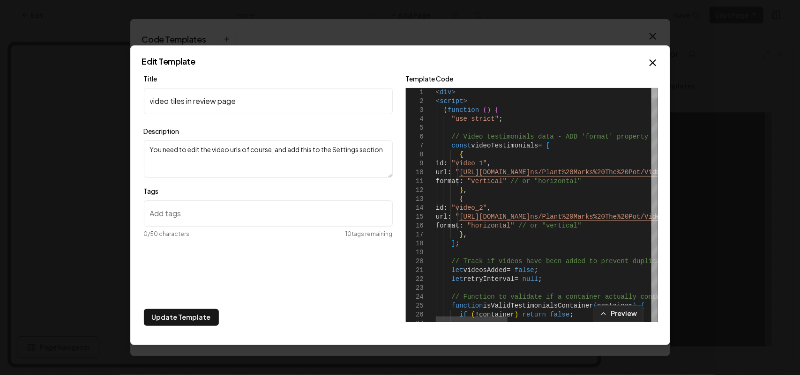
click at [657, 88] on div at bounding box center [654, 93] width 7 height 10
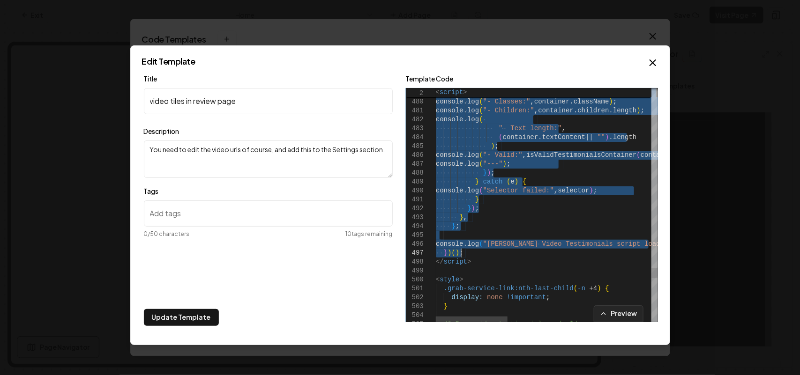
drag, startPoint x: 442, startPoint y: 109, endPoint x: 462, endPoint y: 256, distance: 148.5
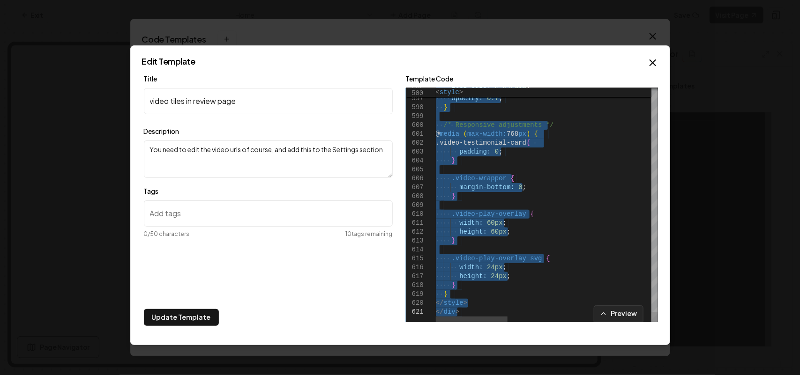
type textarea "**********"
drag, startPoint x: 473, startPoint y: 220, endPoint x: 509, endPoint y: 293, distance: 80.9
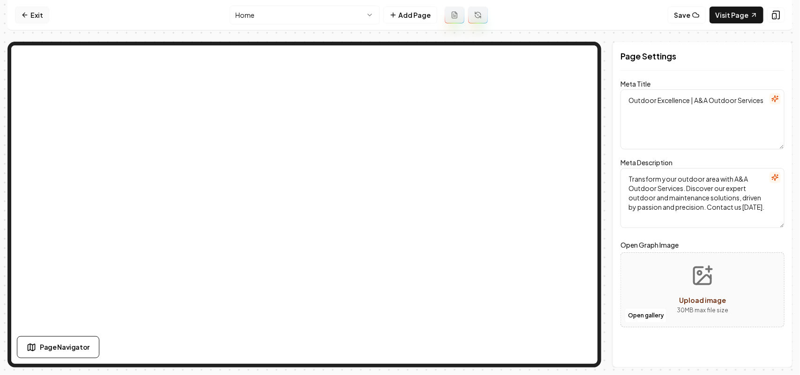
click at [23, 16] on icon at bounding box center [24, 14] width 7 height 7
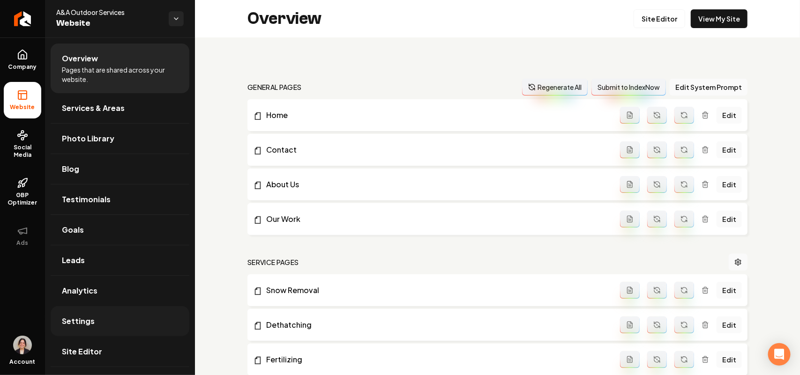
click at [75, 327] on span "Settings" at bounding box center [78, 321] width 33 height 11
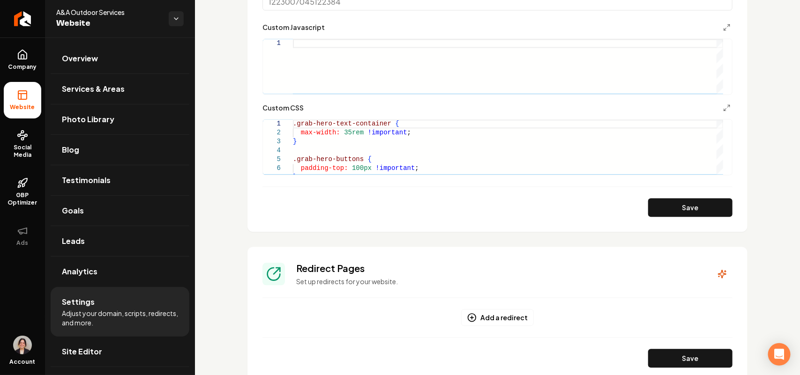
scroll to position [703, 0]
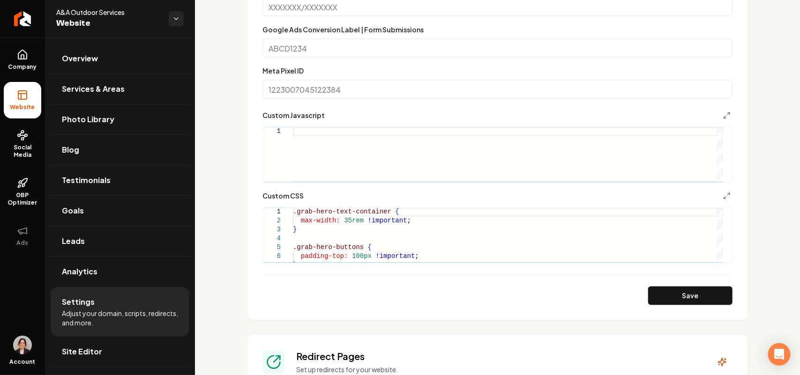
click at [354, 144] on div "Main content area" at bounding box center [508, 154] width 430 height 55
type textarea "**********"
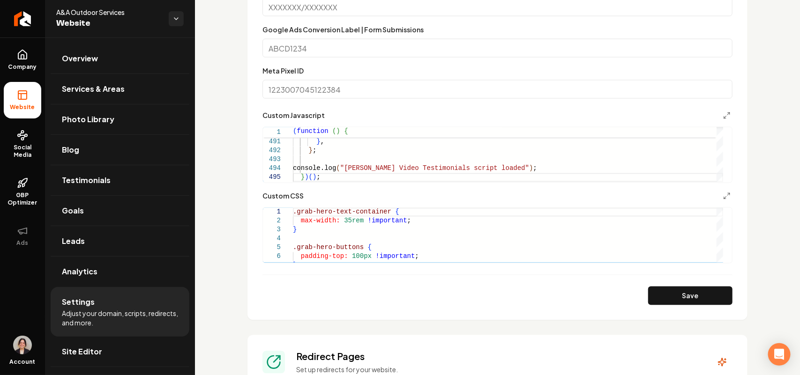
click at [725, 218] on section "**********" at bounding box center [497, 60] width 500 height 520
click at [716, 225] on div "Main content area" at bounding box center [719, 216] width 7 height 17
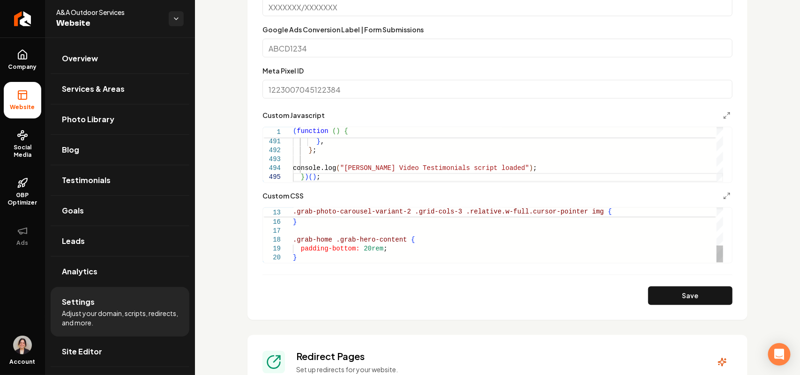
type textarea "**********"
click at [350, 253] on div "object-fit: cover ; height: 100% ; } .grab-home .grab-hero-content { padding-bo…" at bounding box center [508, 174] width 430 height 178
click at [350, 259] on div "object-fit: cover ; height: 100% ; } .grab-home .grab-hero-content { padding-bo…" at bounding box center [508, 174] width 430 height 178
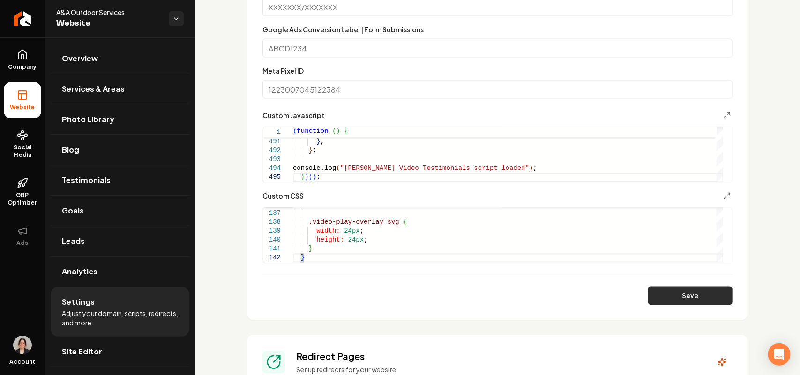
click at [694, 293] on button "Save" at bounding box center [690, 296] width 84 height 19
type textarea "**********"
click at [723, 116] on icon "Main content area" at bounding box center [726, 115] width 7 height 7
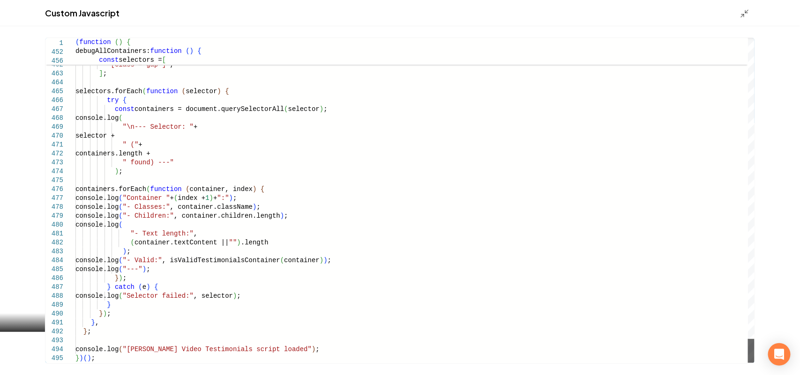
click at [748, 363] on div "Main content area" at bounding box center [751, 351] width 7 height 24
type textarea "**********"
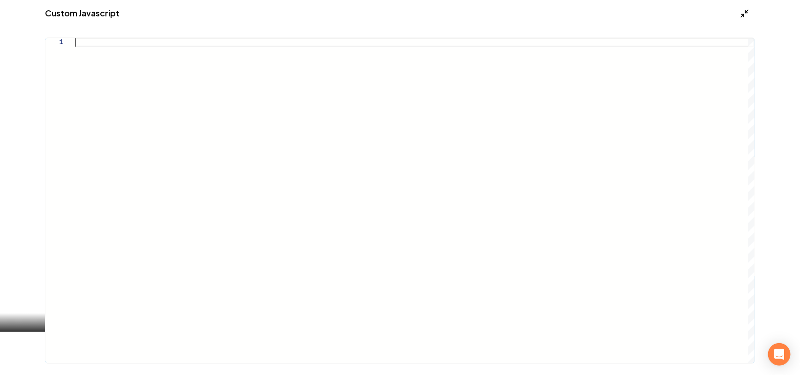
click at [744, 16] on icon "Main content area" at bounding box center [744, 13] width 9 height 9
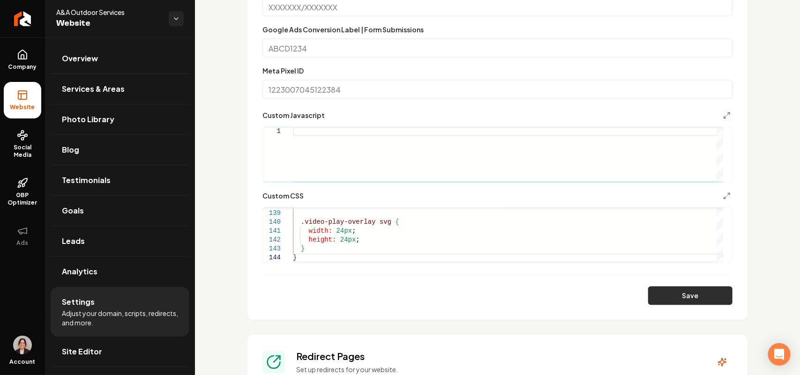
click at [688, 301] on button "Save" at bounding box center [690, 296] width 84 height 19
click at [355, 156] on div "Main content area" at bounding box center [508, 154] width 430 height 55
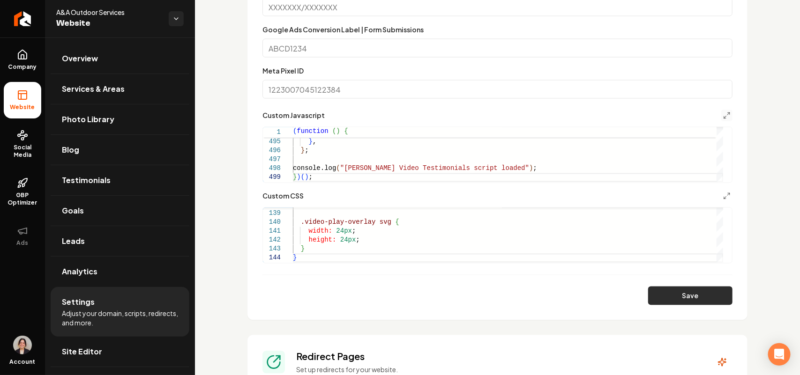
click at [658, 294] on button "Save" at bounding box center [690, 296] width 84 height 19
type textarea "**********"
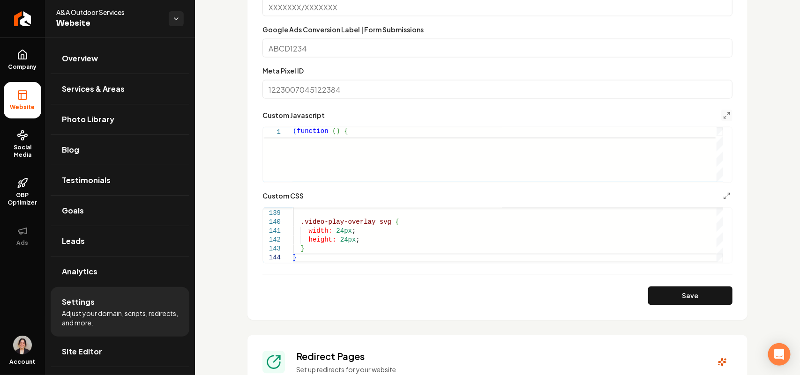
scroll to position [0, 0]
type textarea "**********"
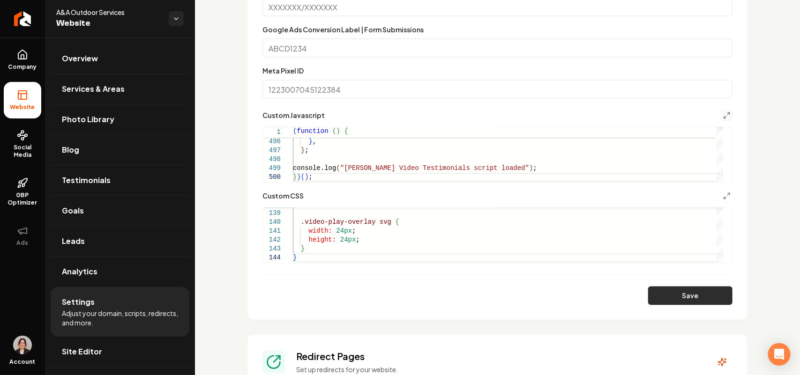
click at [660, 294] on button "Save" at bounding box center [690, 296] width 84 height 19
click at [125, 12] on span "A&A Outdoor Services" at bounding box center [108, 11] width 105 height 9
copy span "A&A Outdoor Services"
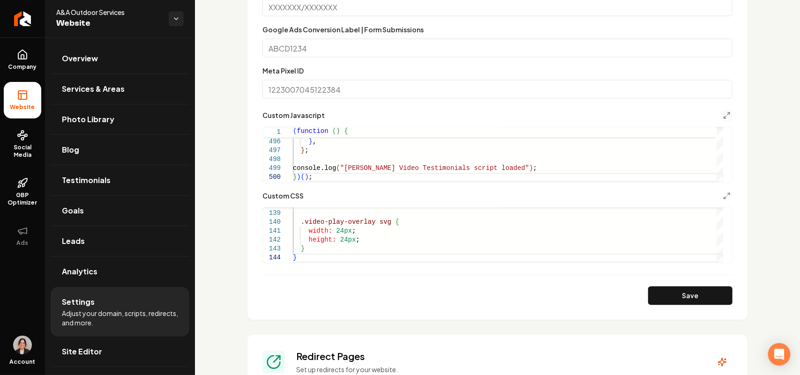
click at [724, 114] on section "**********" at bounding box center [497, 60] width 500 height 520
click at [723, 114] on button "Main content area" at bounding box center [726, 115] width 11 height 11
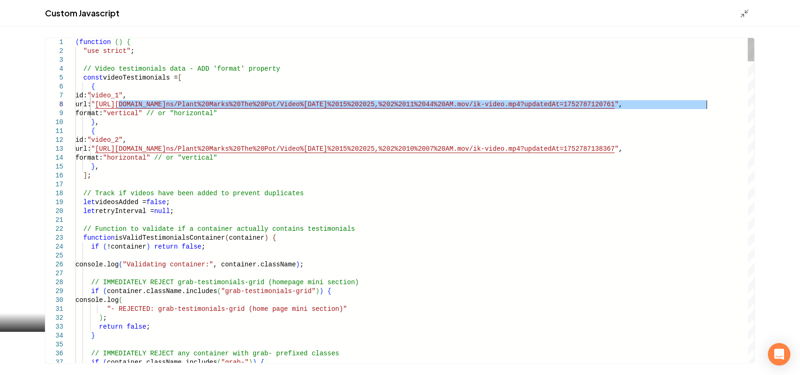
drag, startPoint x: 117, startPoint y: 104, endPoint x: 706, endPoint y: 104, distance: 588.4
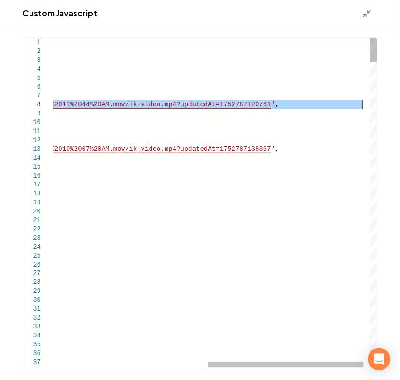
drag, startPoint x: 97, startPoint y: 104, endPoint x: 361, endPoint y: 104, distance: 264.7
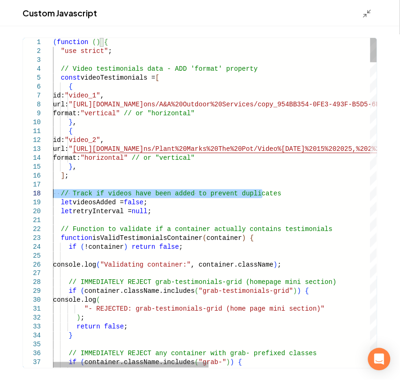
drag, startPoint x: 219, startPoint y: 191, endPoint x: 0, endPoint y: 191, distance: 219.3
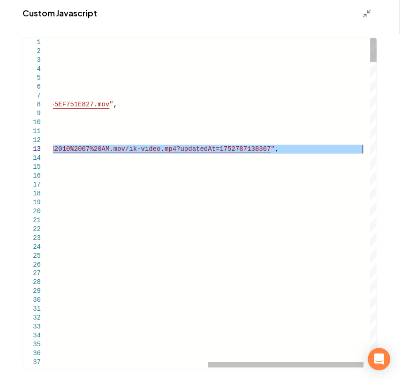
drag, startPoint x: 97, startPoint y: 150, endPoint x: 362, endPoint y: 150, distance: 264.7
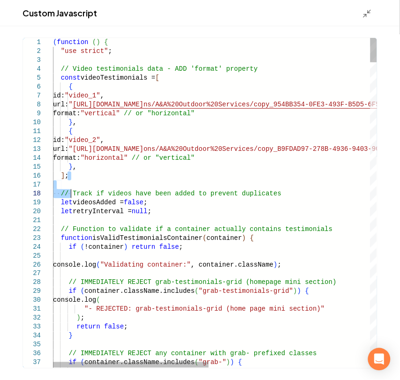
drag, startPoint x: 252, startPoint y: 174, endPoint x: 64, endPoint y: 191, distance: 188.6
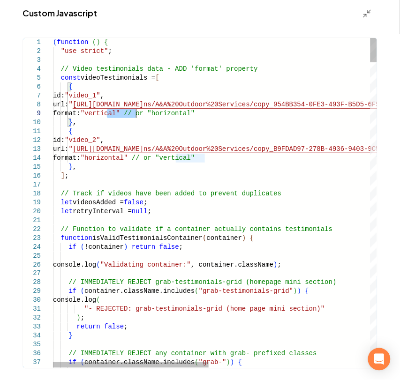
drag, startPoint x: 223, startPoint y: 158, endPoint x: 143, endPoint y: 156, distance: 79.7
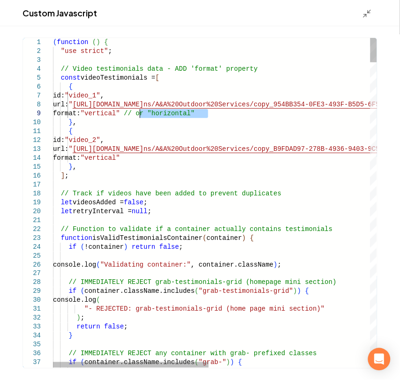
drag, startPoint x: 218, startPoint y: 110, endPoint x: 141, endPoint y: 111, distance: 76.8
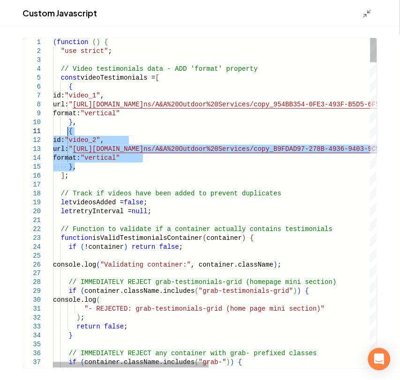
drag, startPoint x: 83, startPoint y: 169, endPoint x: 68, endPoint y: 134, distance: 37.2
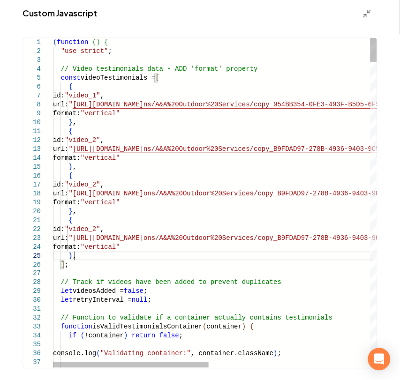
scroll to position [45, 13]
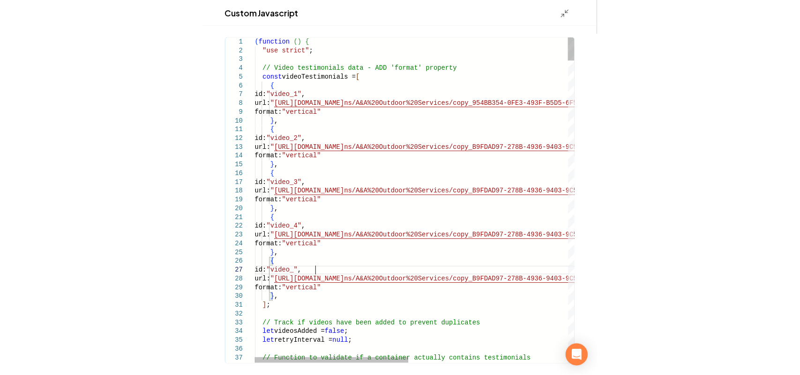
scroll to position [54, 64]
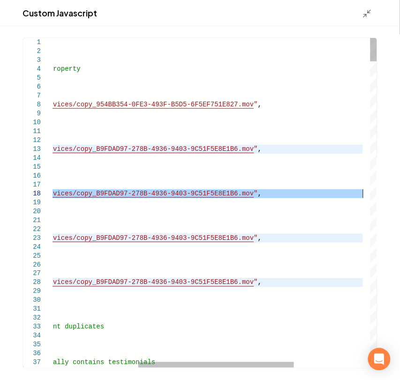
drag, startPoint x: 98, startPoint y: 195, endPoint x: 363, endPoint y: 193, distance: 264.7
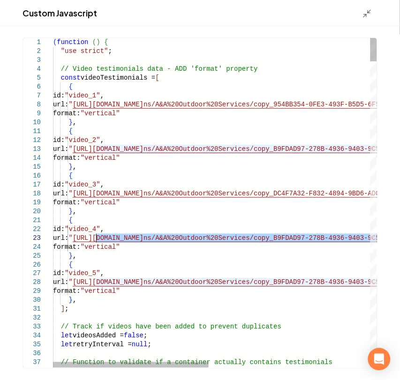
drag, startPoint x: 363, startPoint y: 238, endPoint x: 97, endPoint y: 242, distance: 265.7
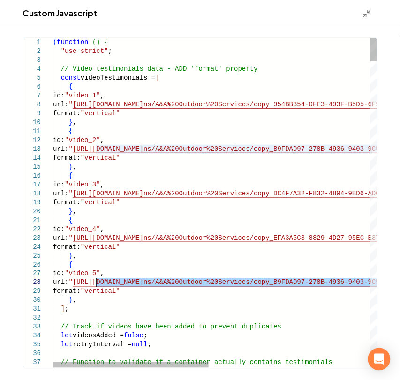
drag, startPoint x: 363, startPoint y: 283, endPoint x: 97, endPoint y: 282, distance: 265.6
type textarea "**********"
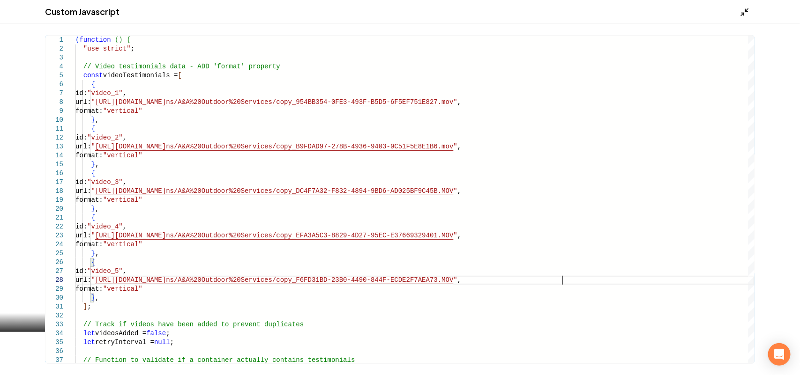
click at [746, 13] on icon "Main content area" at bounding box center [744, 11] width 9 height 9
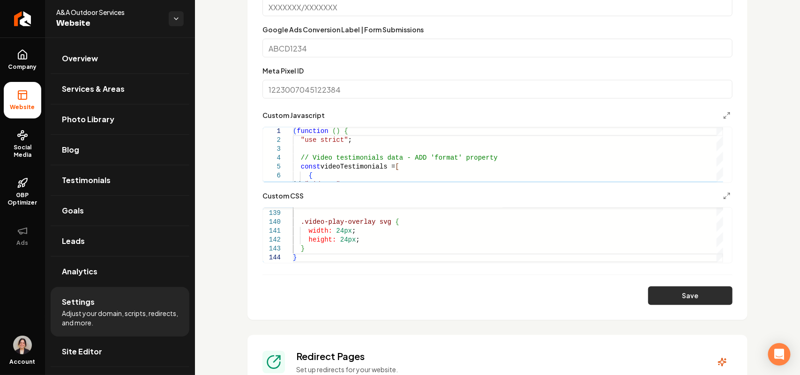
click at [661, 297] on button "Save" at bounding box center [690, 296] width 84 height 19
click at [723, 197] on icon "Main content area" at bounding box center [726, 196] width 7 height 7
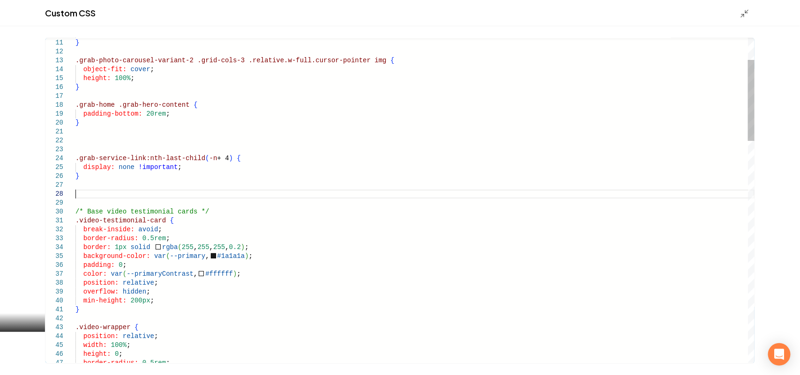
scroll to position [71, 0]
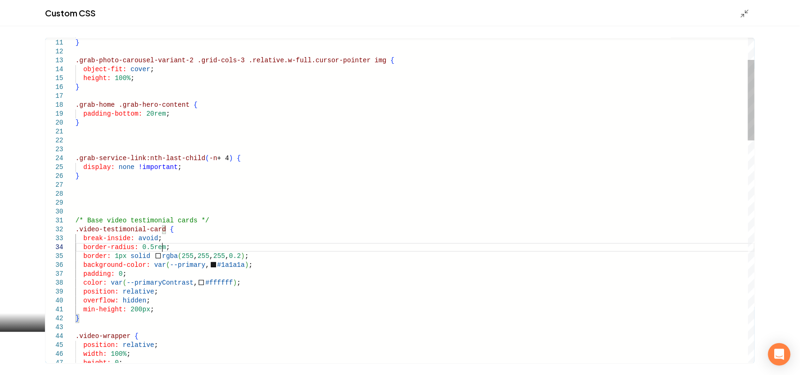
drag, startPoint x: 257, startPoint y: 265, endPoint x: 263, endPoint y: 255, distance: 11.2
drag, startPoint x: 263, startPoint y: 258, endPoint x: 263, endPoint y: 251, distance: 7.5
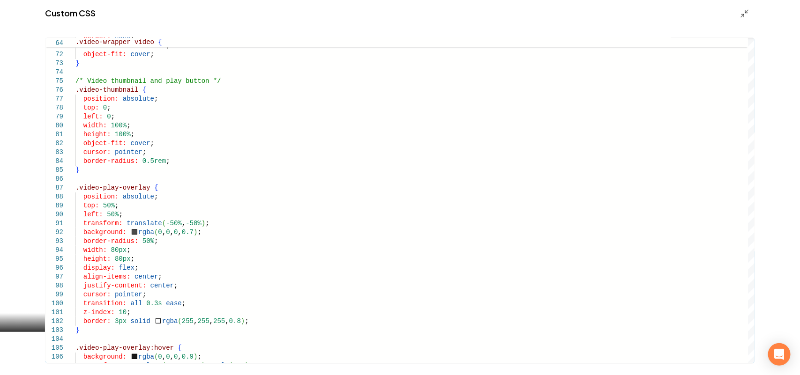
type textarea "**********"
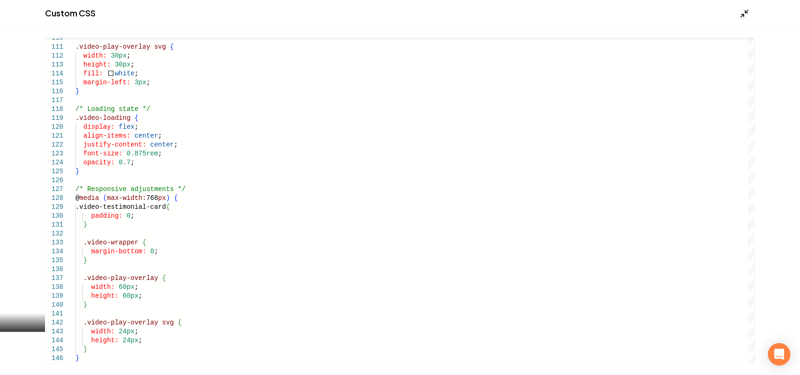
click at [743, 12] on icon "Main content area" at bounding box center [744, 13] width 9 height 9
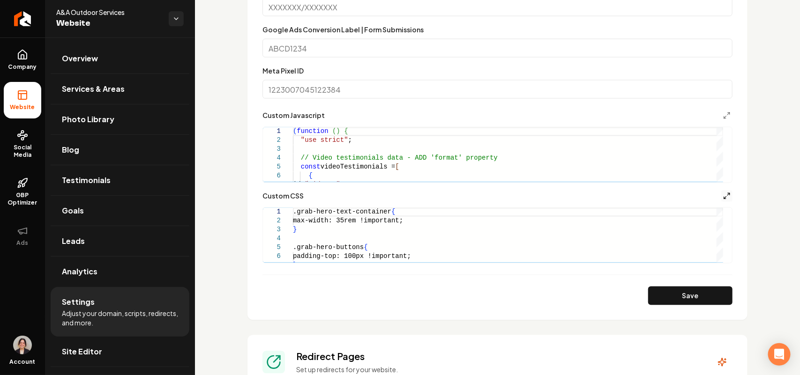
click at [723, 193] on icon "Main content area" at bounding box center [726, 196] width 7 height 7
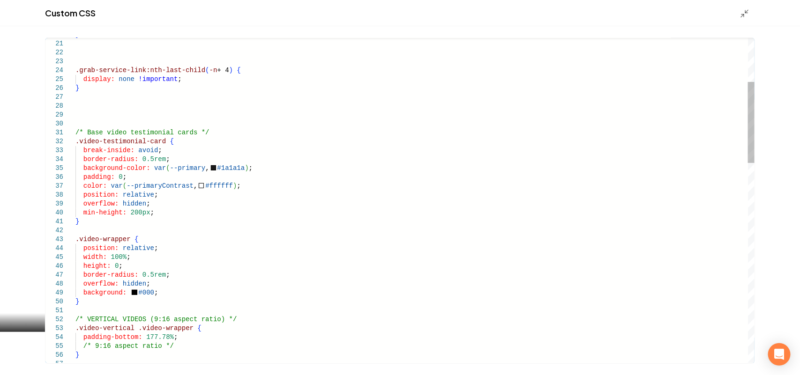
scroll to position [0, 0]
drag, startPoint x: 272, startPoint y: 168, endPoint x: 272, endPoint y: 162, distance: 6.1
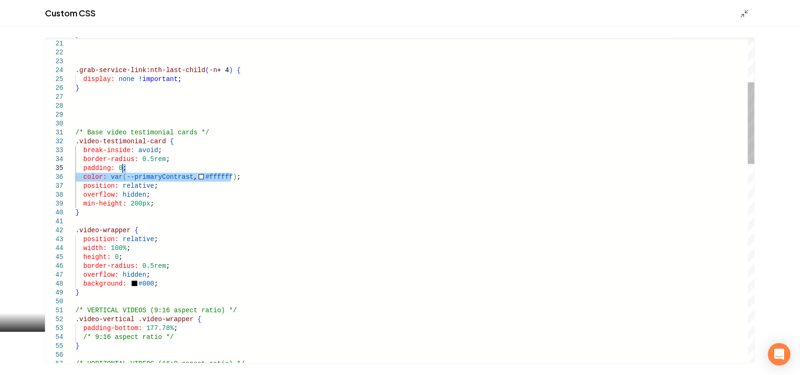
type textarea "**********"
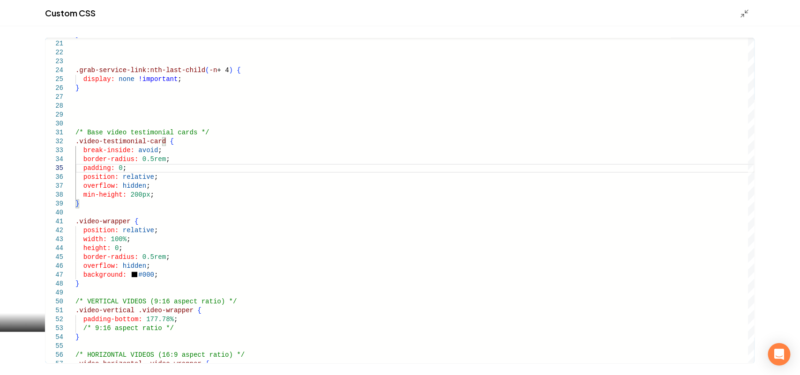
click at [751, 10] on div "Main content area" at bounding box center [747, 13] width 15 height 10
click at [738, 14] on div "Custom CSS" at bounding box center [400, 13] width 800 height 26
click at [740, 15] on icon "Main content area" at bounding box center [744, 13] width 9 height 9
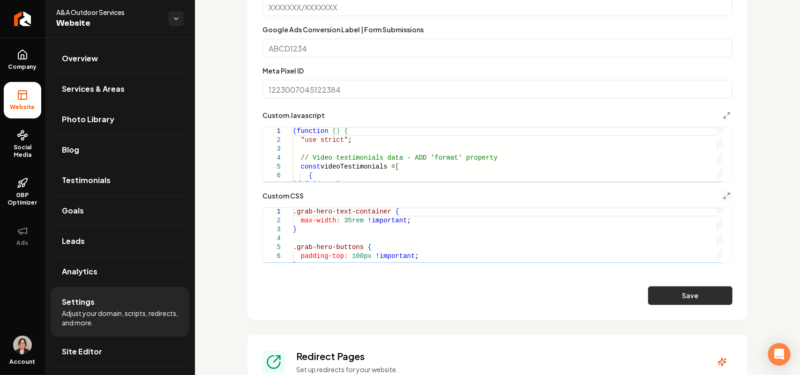
click at [685, 299] on button "Save" at bounding box center [690, 296] width 84 height 19
click at [727, 194] on line "Main content area" at bounding box center [728, 194] width 2 height 2
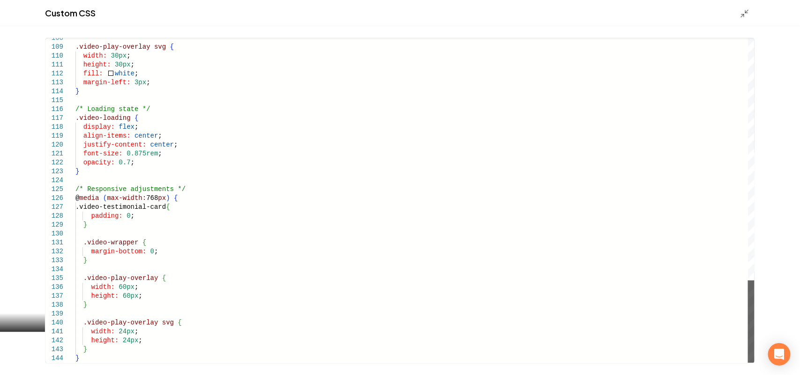
click at [754, 363] on div "Main content area" at bounding box center [751, 322] width 7 height 82
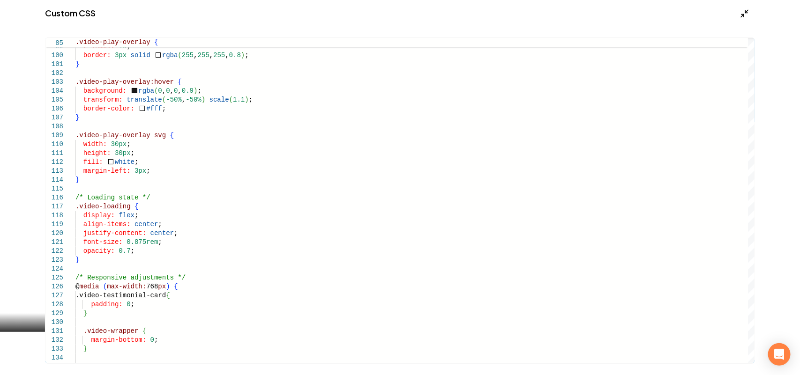
click at [739, 15] on div "Custom CSS" at bounding box center [400, 13] width 800 height 26
click at [743, 17] on icon "Main content area" at bounding box center [744, 13] width 9 height 9
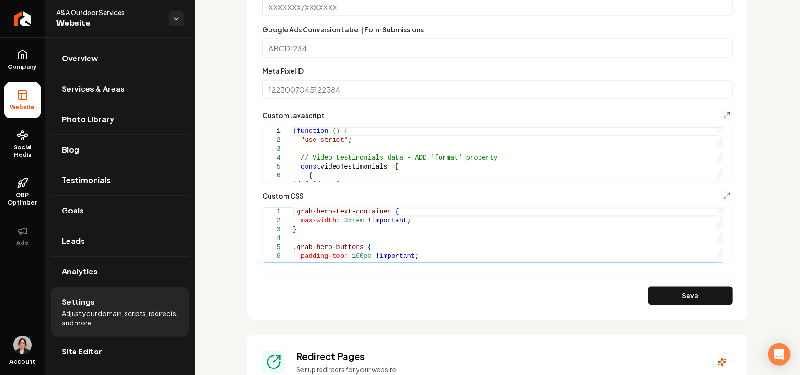
click at [722, 113] on button "Main content area" at bounding box center [726, 115] width 11 height 11
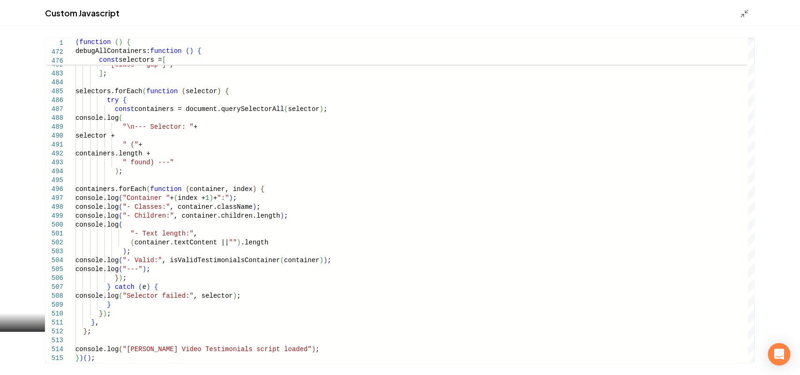
click at [743, 7] on div "Custom Javascript" at bounding box center [400, 13] width 800 height 26
click at [743, 13] on icon "Main content area" at bounding box center [744, 13] width 9 height 9
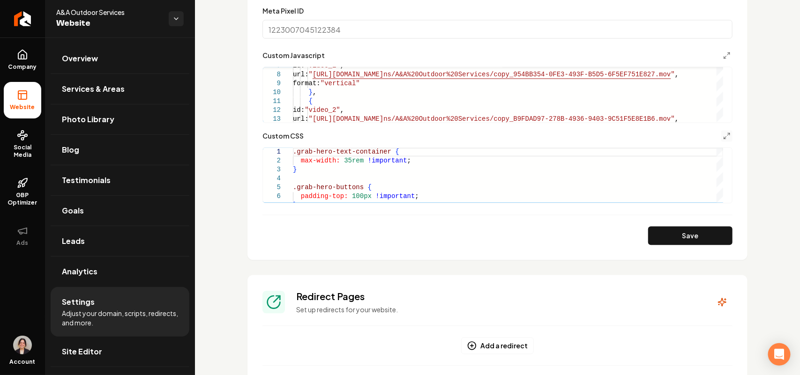
scroll to position [820, 0]
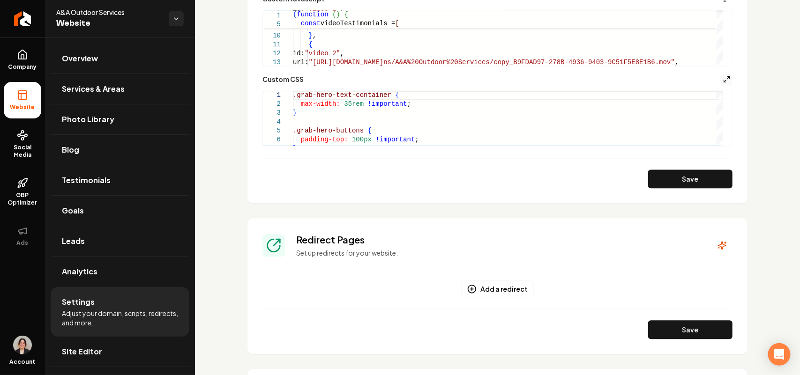
click at [723, 76] on icon "Main content area" at bounding box center [726, 78] width 7 height 7
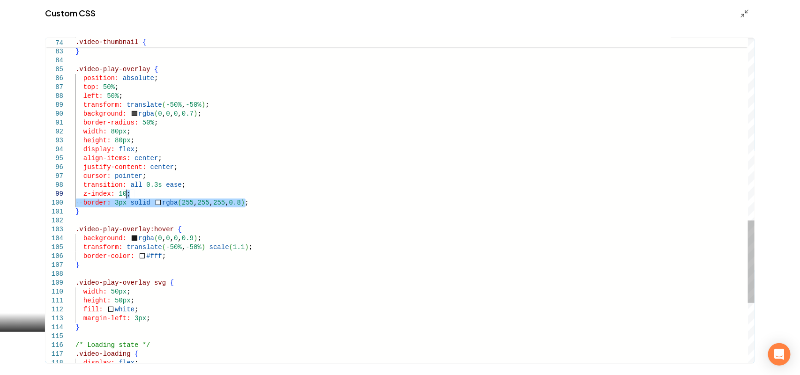
drag, startPoint x: 259, startPoint y: 204, endPoint x: 261, endPoint y: 195, distance: 9.2
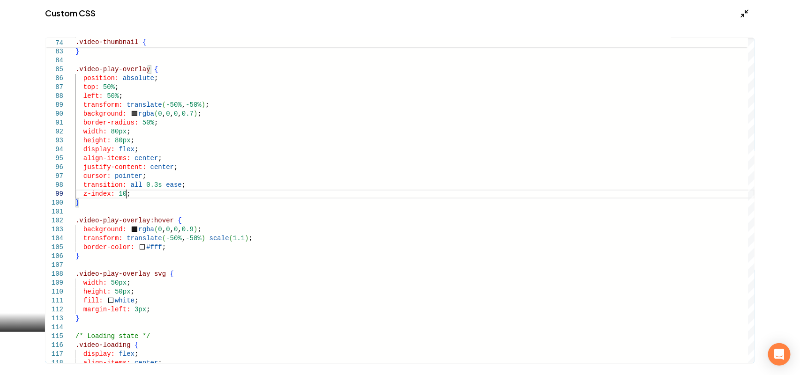
type textarea "**********"
click at [745, 12] on line "Main content area" at bounding box center [746, 11] width 3 height 3
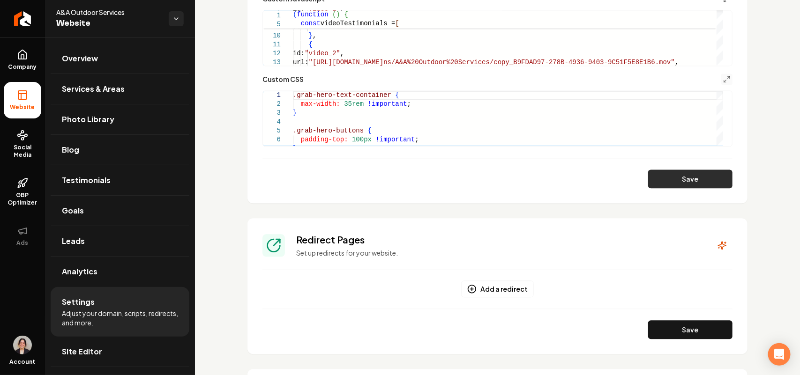
click at [707, 179] on button "Save" at bounding box center [690, 179] width 84 height 19
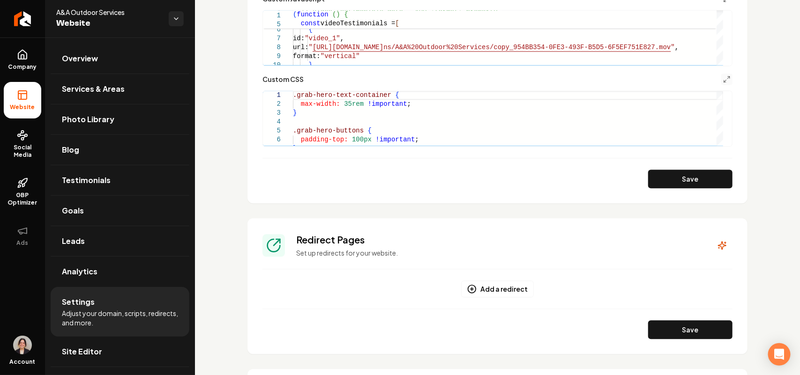
click at [717, 5] on div "Custom Javascript 7 8 9 10 4 5 6 id: "video_1" , url: " https://ik.imagekit.io/…" at bounding box center [497, 29] width 470 height 73
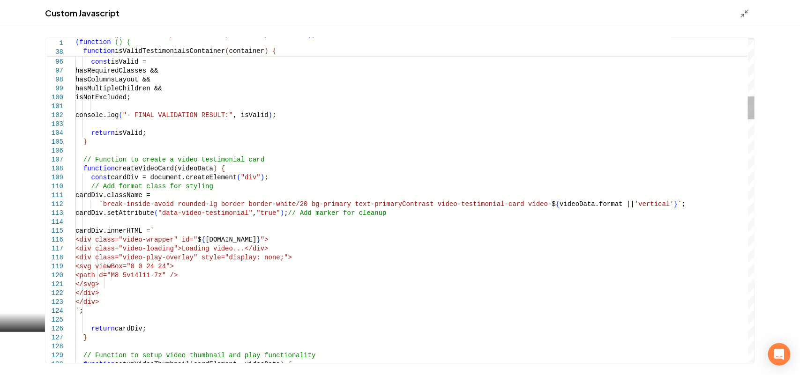
type textarea "**********"
click at [743, 10] on icon "Main content area" at bounding box center [744, 13] width 9 height 9
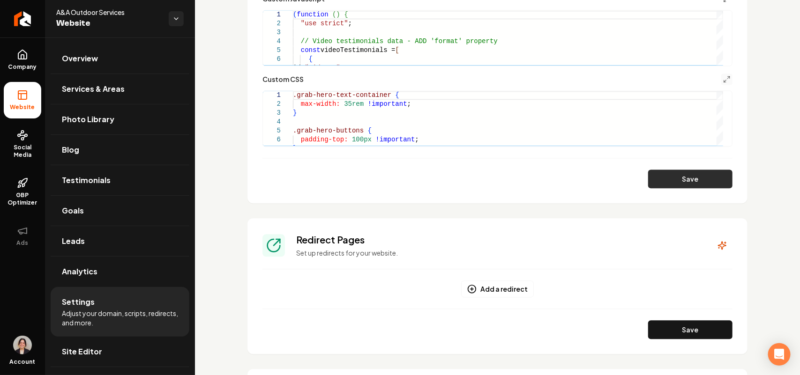
click at [695, 184] on button "Save" at bounding box center [690, 179] width 84 height 19
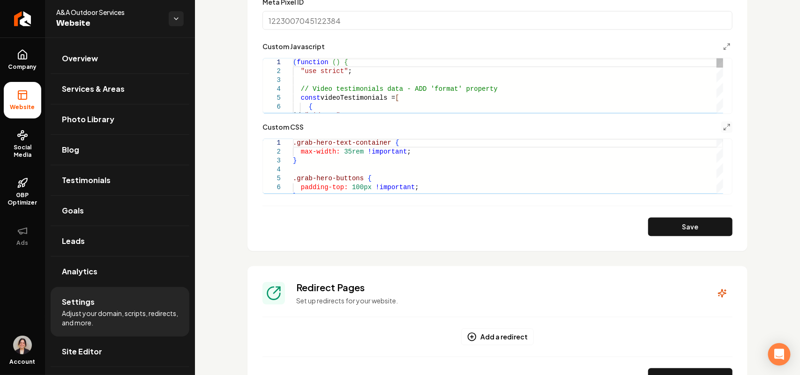
scroll to position [703, 0]
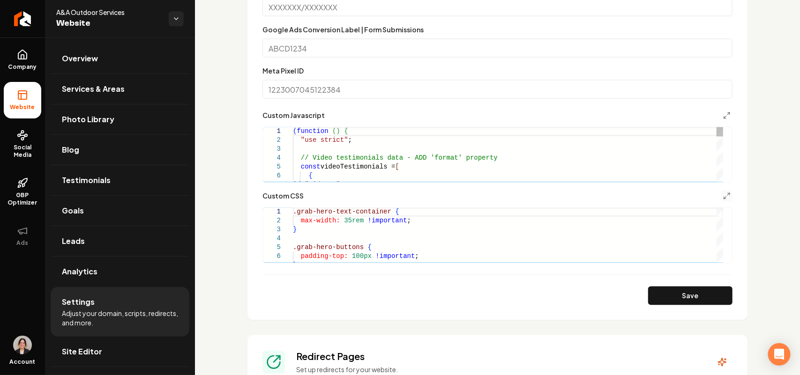
type textarea "**********"
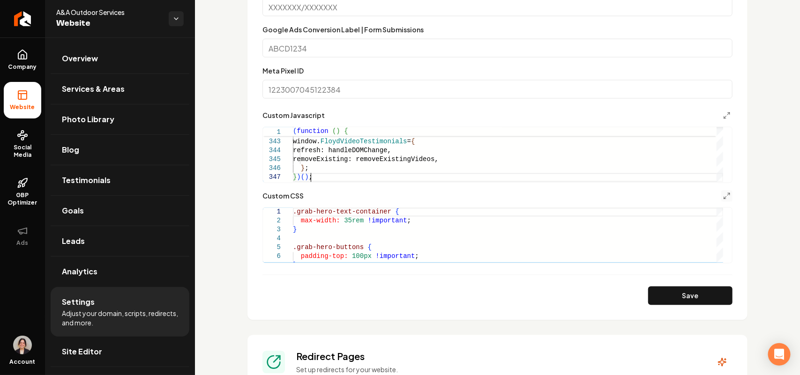
type textarea "**********"
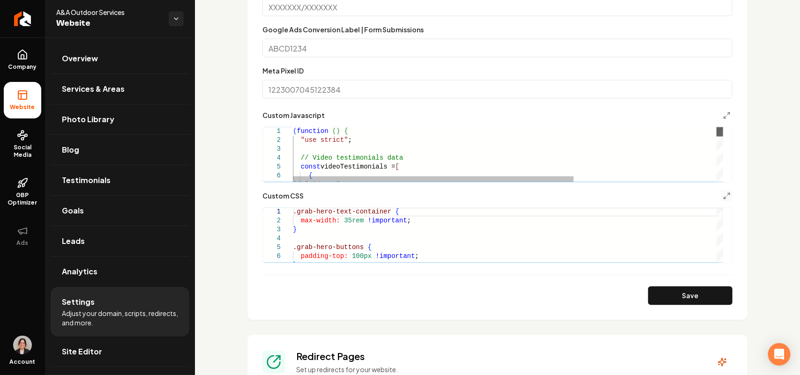
click at [723, 127] on div "Main content area" at bounding box center [719, 131] width 7 height 9
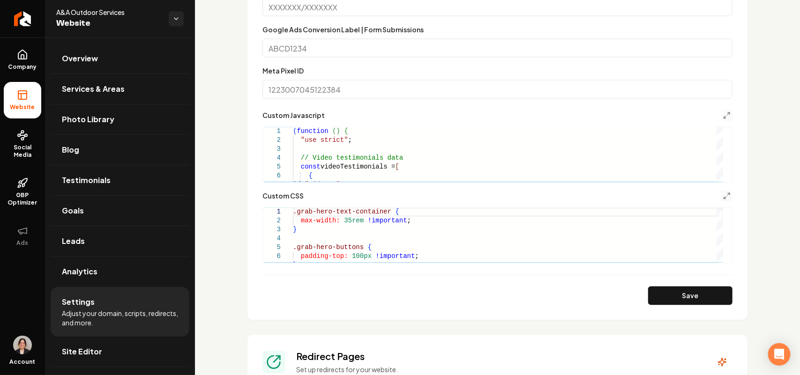
type textarea "**********"
click at [722, 112] on button "Main content area" at bounding box center [726, 115] width 11 height 11
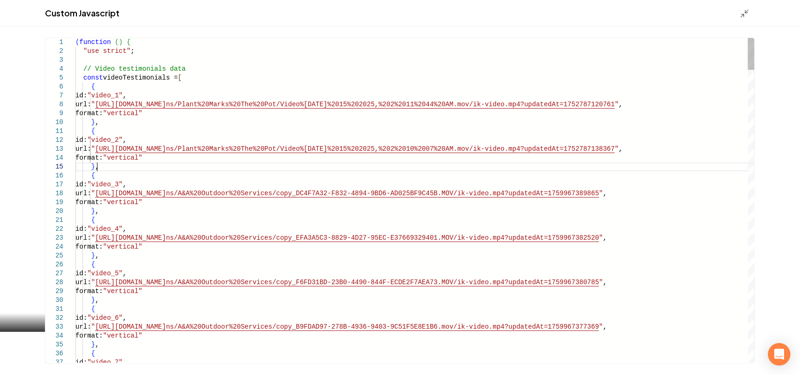
scroll to position [0, 0]
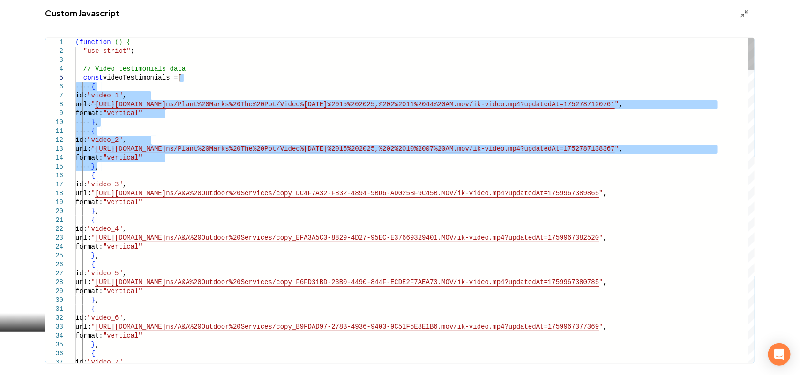
drag, startPoint x: 125, startPoint y: 168, endPoint x: 207, endPoint y: 81, distance: 119.3
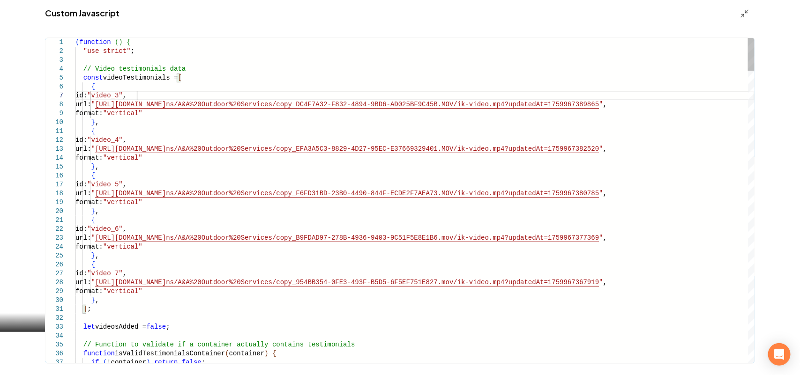
type textarea "**********"
click at [729, 7] on div "Custom Javascript" at bounding box center [400, 13] width 800 height 26
drag, startPoint x: 742, startPoint y: 11, endPoint x: 750, endPoint y: 46, distance: 36.0
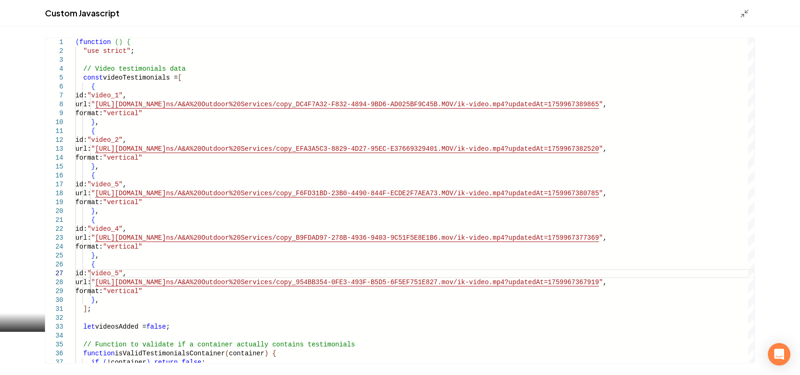
click at [743, 11] on icon "Main content area" at bounding box center [744, 13] width 9 height 9
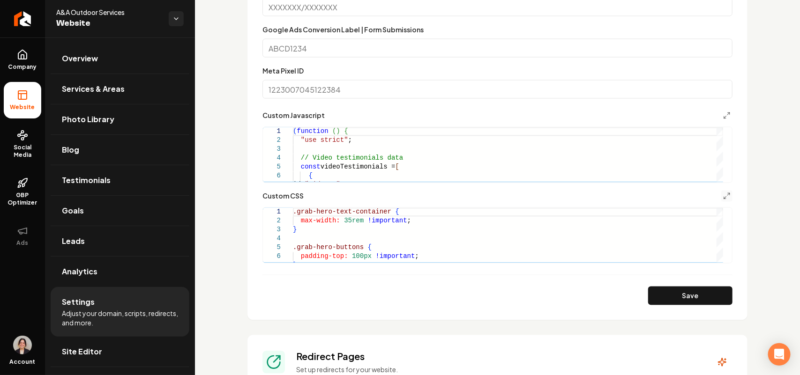
click at [706, 312] on section "Tracking and Custom Code This custom code will be applied site-wide. Do not use…" at bounding box center [497, 60] width 500 height 520
click at [703, 305] on button "Save" at bounding box center [690, 296] width 84 height 19
click at [723, 116] on icon "Main content area" at bounding box center [726, 115] width 7 height 7
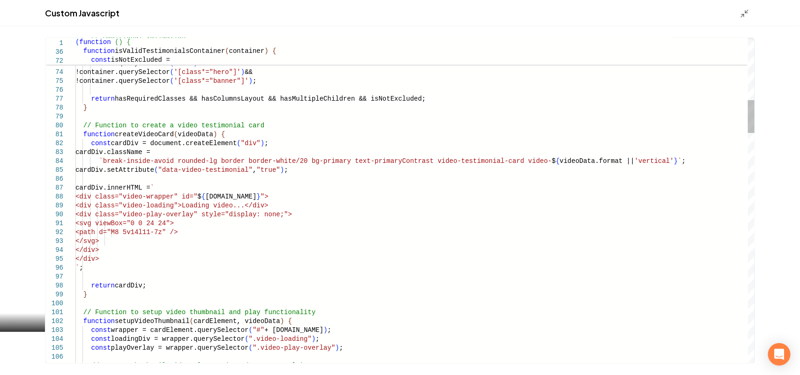
scroll to position [0, 0]
drag, startPoint x: 329, startPoint y: 162, endPoint x: 290, endPoint y: 160, distance: 38.4
drag, startPoint x: 205, startPoint y: 160, endPoint x: 170, endPoint y: 158, distance: 35.2
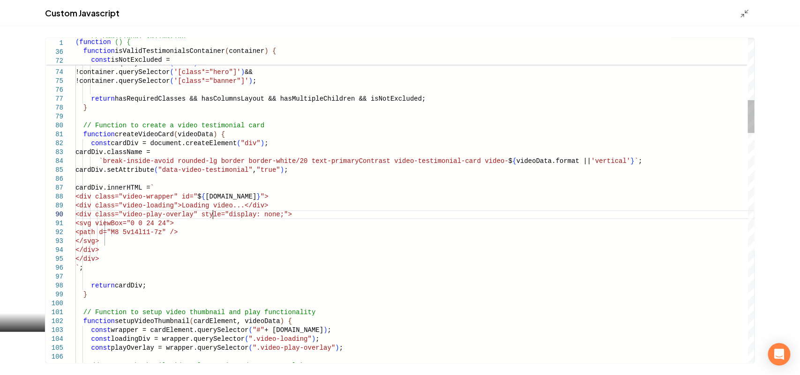
drag, startPoint x: 252, startPoint y: 214, endPoint x: 214, endPoint y: 215, distance: 38.0
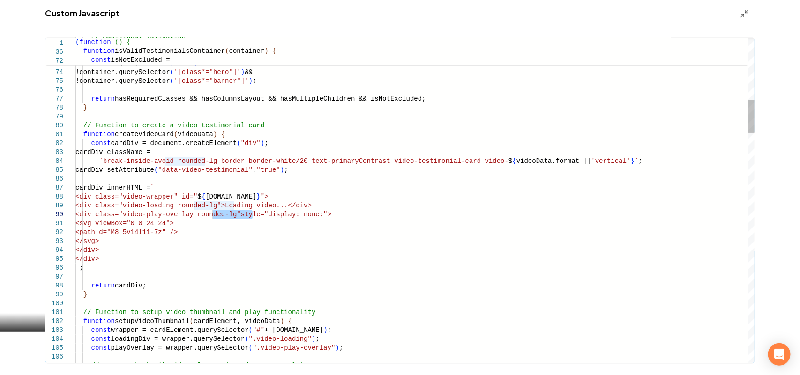
type textarea "**********"
click at [744, 12] on icon "Main content area" at bounding box center [744, 13] width 9 height 9
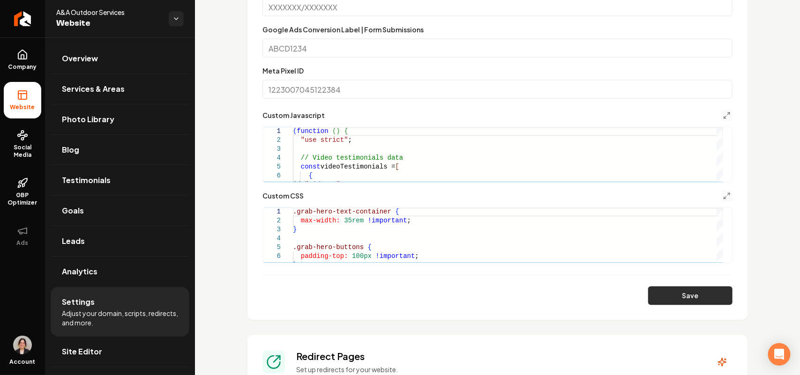
click at [686, 301] on button "Save" at bounding box center [690, 296] width 84 height 19
click at [721, 111] on button "Main content area" at bounding box center [726, 115] width 11 height 11
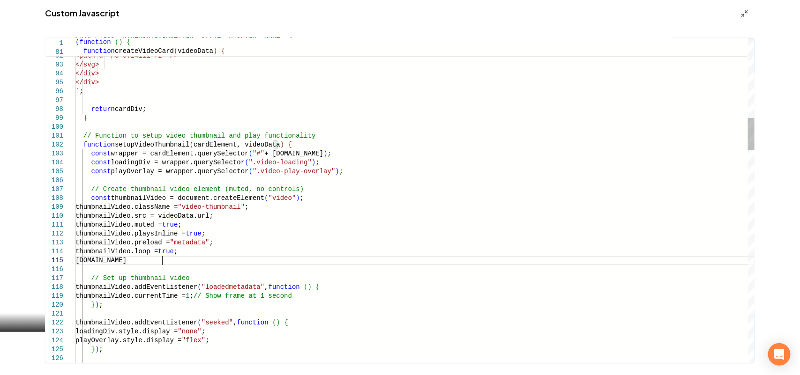
scroll to position [36, 85]
drag, startPoint x: 197, startPoint y: 259, endPoint x: 198, endPoint y: 254, distance: 4.8
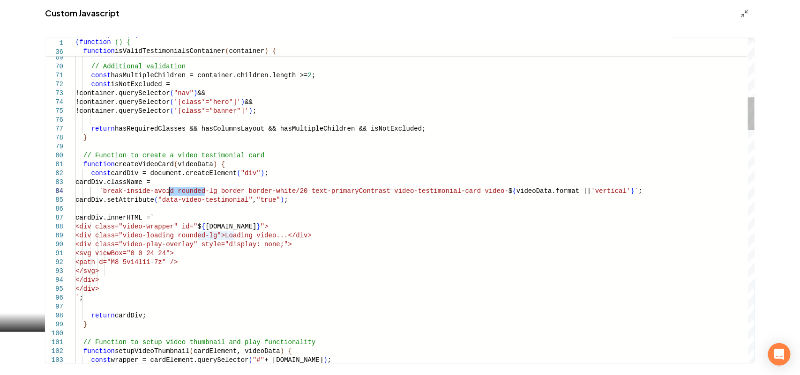
drag, startPoint x: 207, startPoint y: 191, endPoint x: 170, endPoint y: 189, distance: 36.6
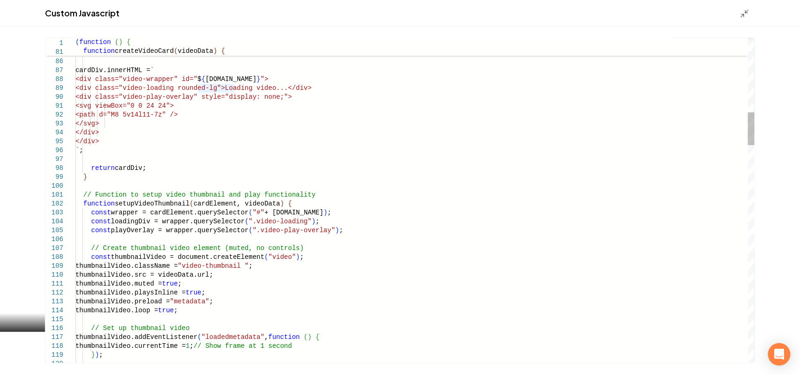
type textarea "**********"
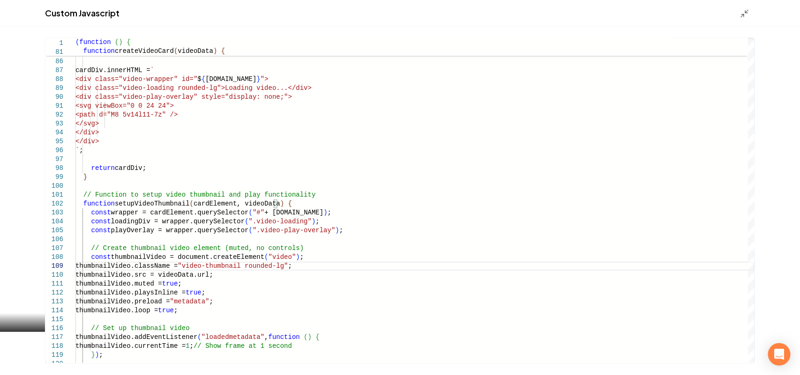
click at [744, 13] on icon "Main content area" at bounding box center [744, 13] width 9 height 9
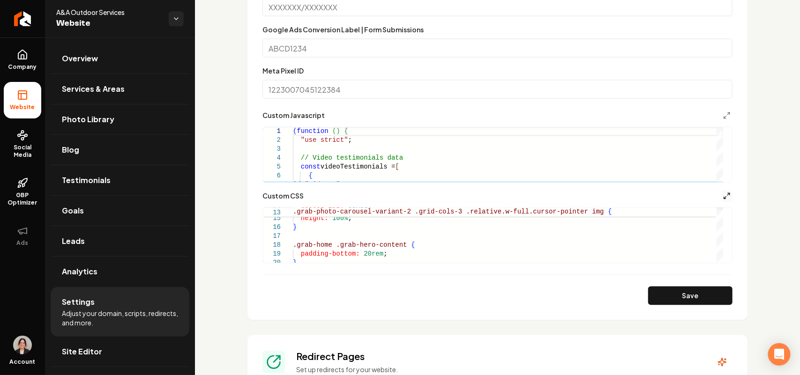
click at [723, 195] on icon "Main content area" at bounding box center [726, 196] width 7 height 7
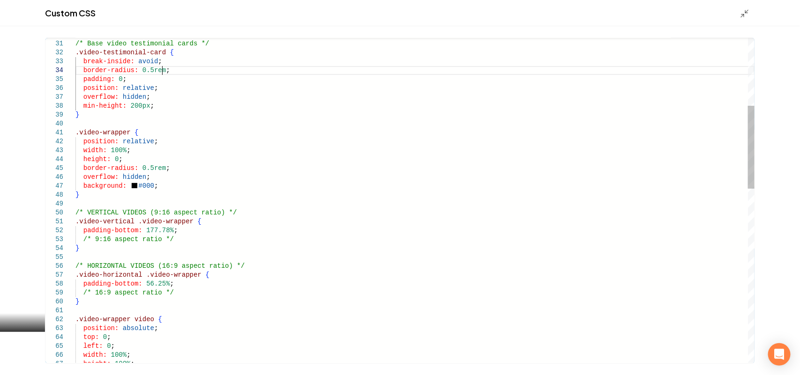
scroll to position [0, 0]
drag, startPoint x: 176, startPoint y: 70, endPoint x: 177, endPoint y: 64, distance: 6.6
type textarea "**********"
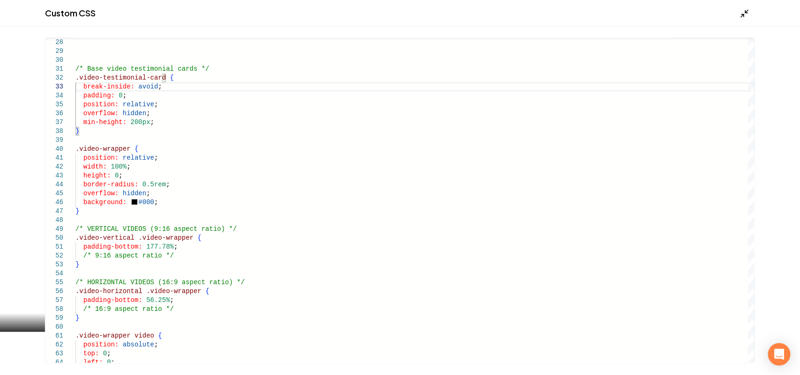
click at [742, 10] on icon "Main content area" at bounding box center [744, 13] width 9 height 9
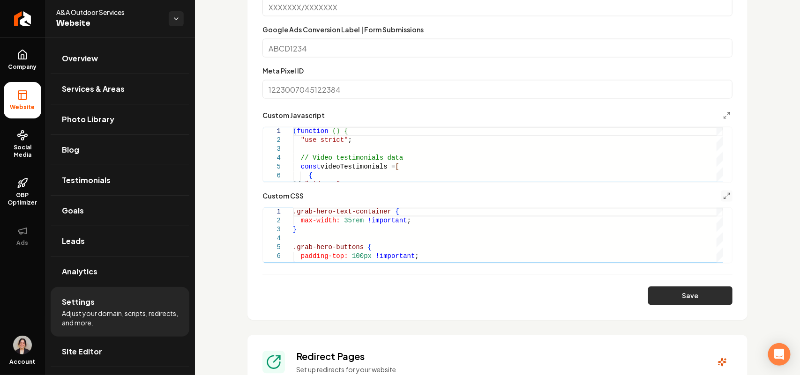
click at [673, 296] on button "Save" at bounding box center [690, 296] width 84 height 19
click at [723, 118] on icon "Main content area" at bounding box center [726, 115] width 7 height 7
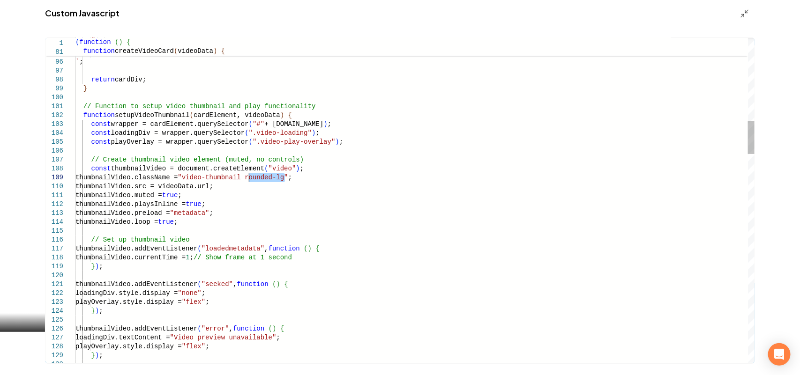
drag, startPoint x: 284, startPoint y: 178, endPoint x: 250, endPoint y: 177, distance: 34.2
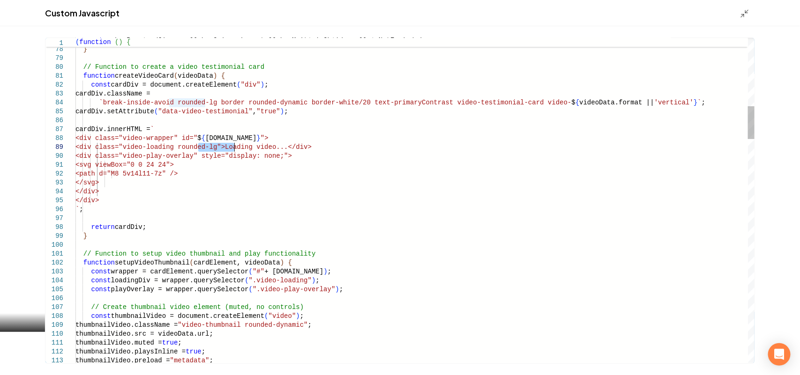
drag, startPoint x: 199, startPoint y: 147, endPoint x: 235, endPoint y: 148, distance: 35.6
type textarea "**********"
click at [748, 12] on polyline "Main content area" at bounding box center [746, 11] width 2 height 2
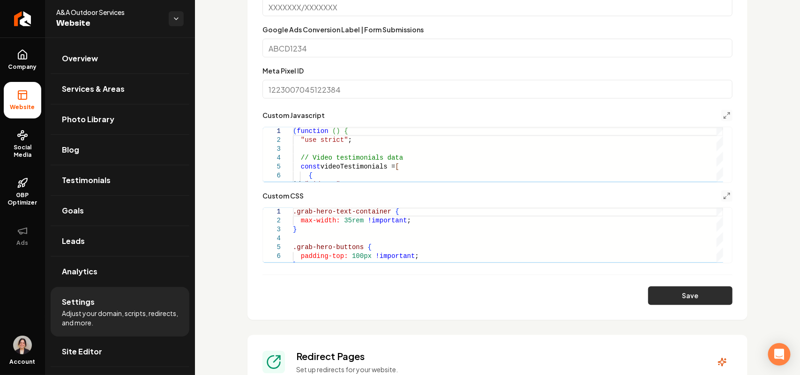
click at [671, 294] on button "Save" at bounding box center [690, 296] width 84 height 19
click at [723, 118] on icon "Main content area" at bounding box center [726, 115] width 7 height 7
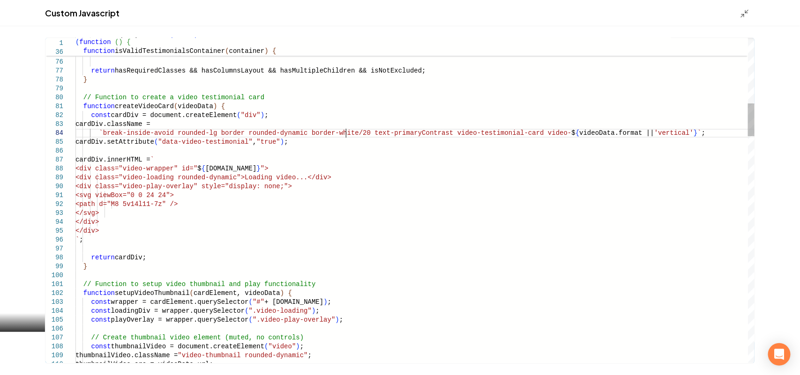
scroll to position [0, 0]
drag, startPoint x: 347, startPoint y: 130, endPoint x: 291, endPoint y: 130, distance: 55.3
type textarea "**********"
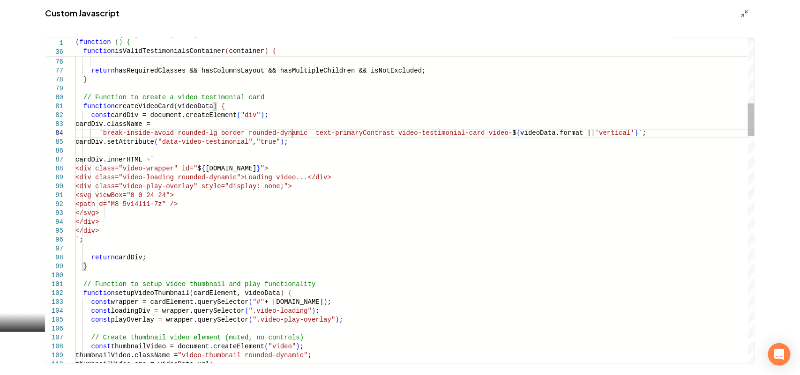
click at [746, 13] on icon "Main content area" at bounding box center [744, 13] width 9 height 9
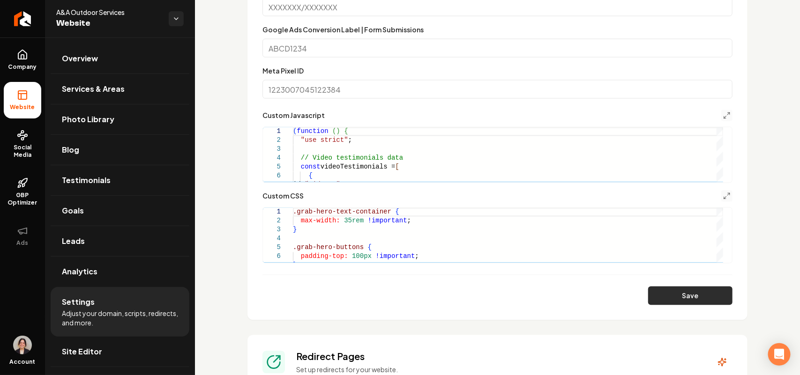
click at [663, 294] on button "Save" at bounding box center [690, 296] width 84 height 19
click at [721, 200] on button "Main content area" at bounding box center [726, 196] width 11 height 11
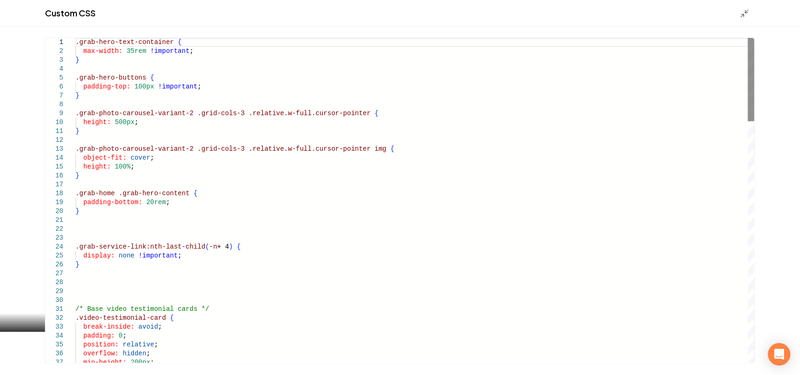
click at [753, 69] on div "Main content area" at bounding box center [751, 79] width 7 height 83
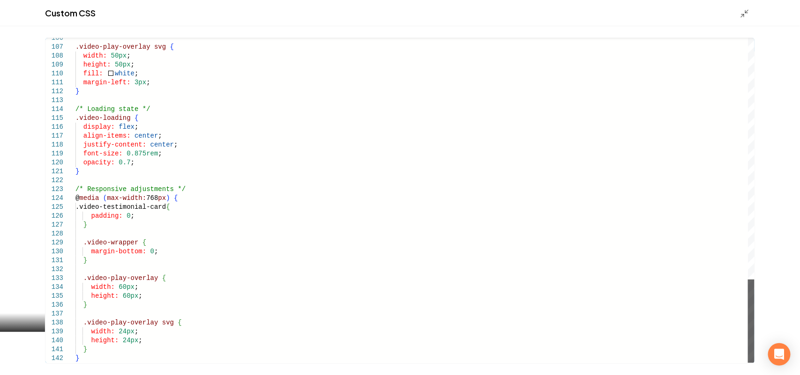
click at [753, 363] on div "Main content area" at bounding box center [751, 321] width 7 height 83
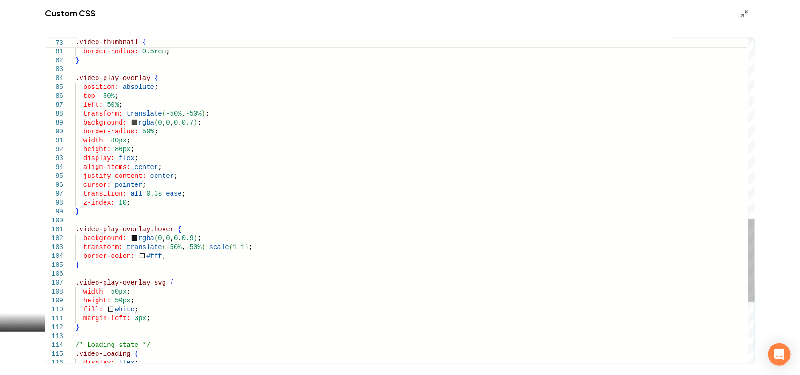
type textarea "**********"
drag, startPoint x: 179, startPoint y: 257, endPoint x: 275, endPoint y: 252, distance: 96.2
click at [749, 14] on div "Main content area" at bounding box center [747, 13] width 15 height 10
click at [743, 13] on icon "Main content area" at bounding box center [744, 13] width 9 height 9
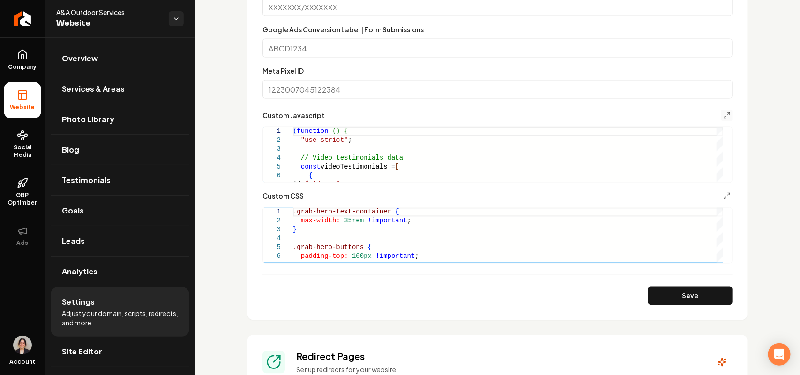
click at [721, 111] on button "Main content area" at bounding box center [726, 115] width 11 height 11
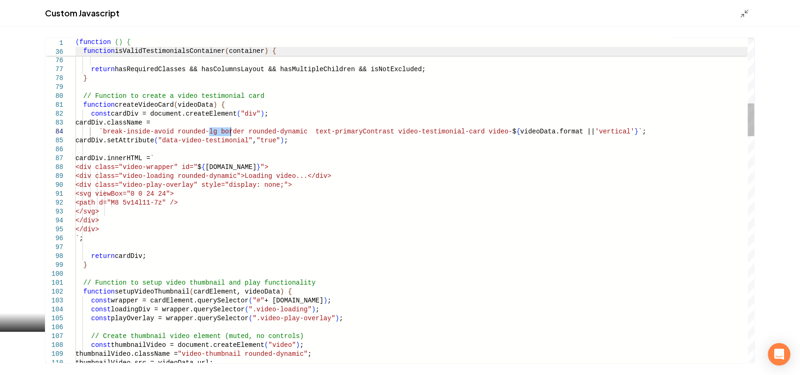
type textarea "**********"
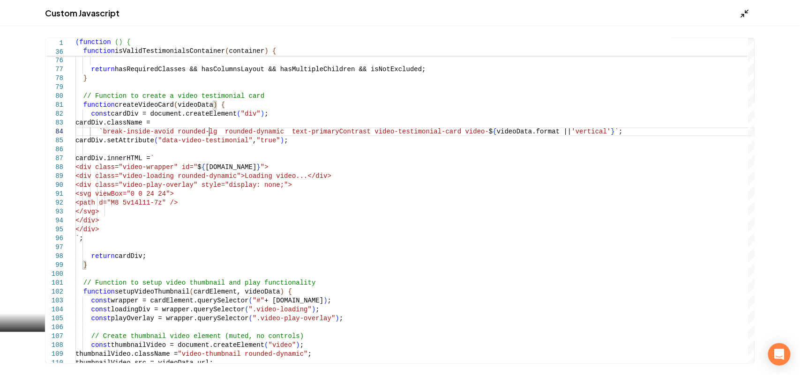
click at [746, 12] on line "Main content area" at bounding box center [746, 11] width 3 height 3
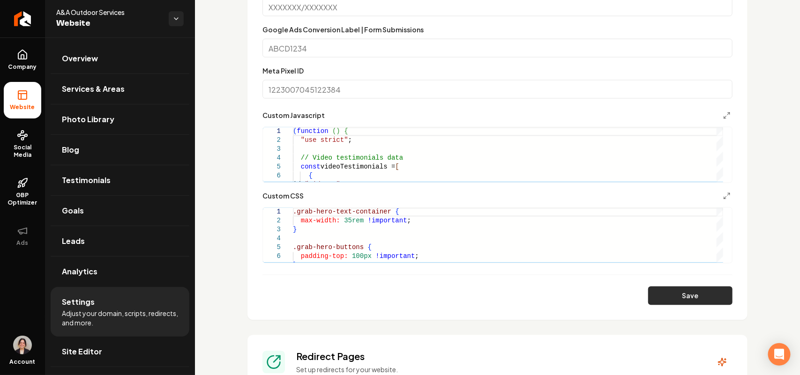
click at [713, 291] on button "Save" at bounding box center [690, 296] width 84 height 19
click at [97, 350] on span "Site Editor" at bounding box center [82, 351] width 40 height 11
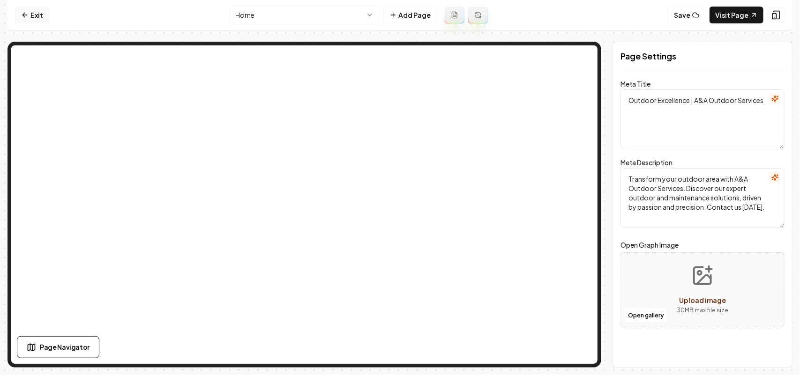
click at [22, 13] on icon at bounding box center [24, 14] width 7 height 7
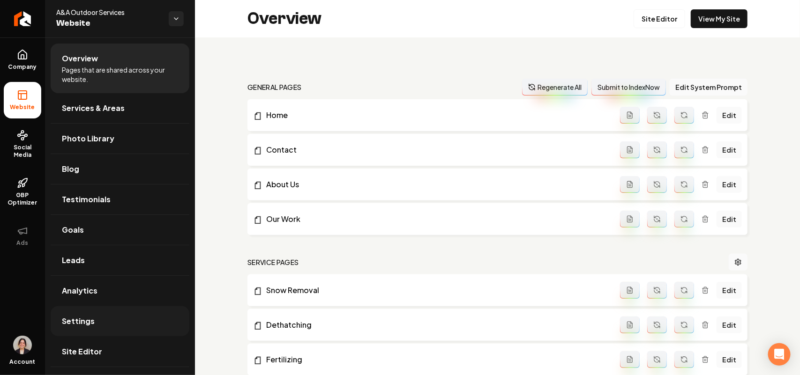
click at [101, 326] on link "Settings" at bounding box center [120, 321] width 139 height 30
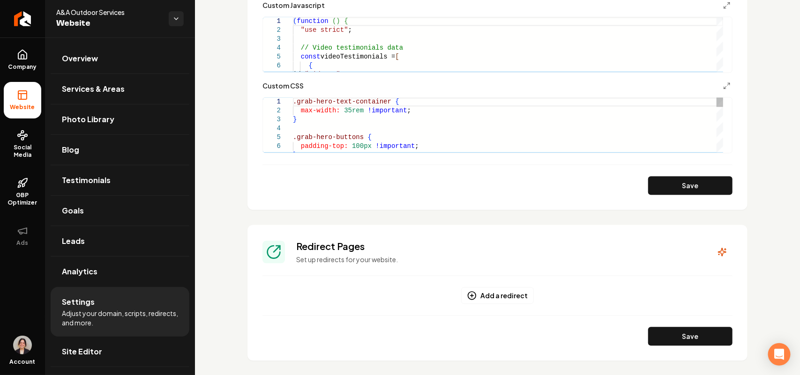
scroll to position [820, 0]
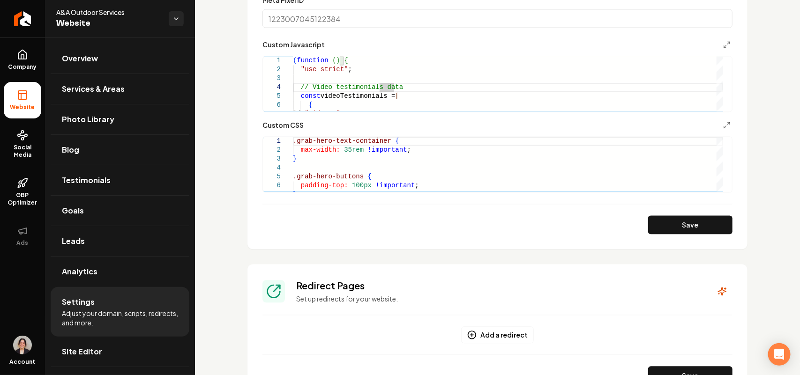
scroll to position [703, 0]
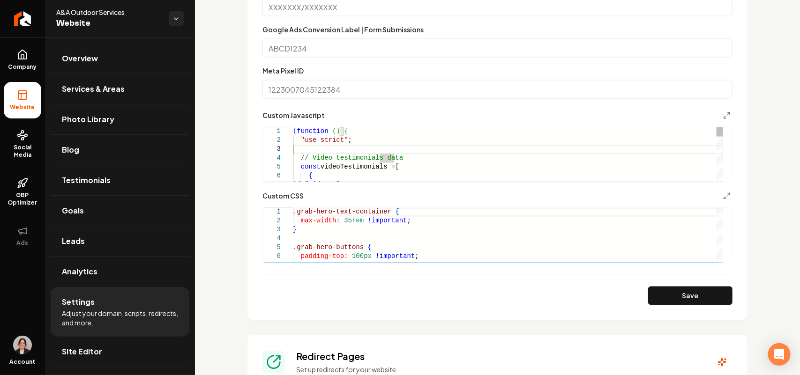
type textarea "**********"
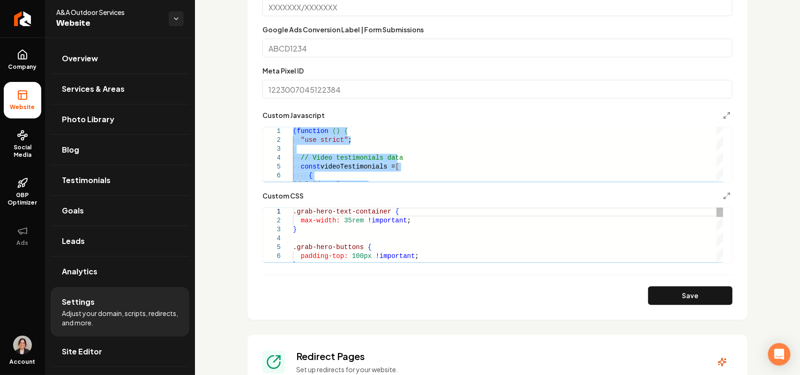
type textarea "**********"
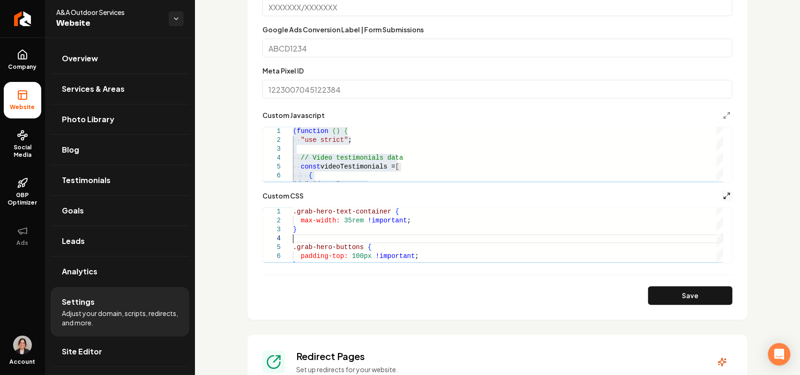
click at [723, 195] on icon "Main content area" at bounding box center [726, 196] width 7 height 7
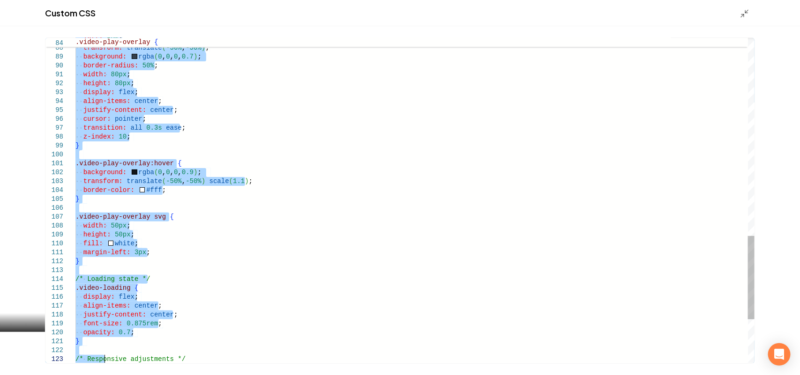
type textarea "**********"
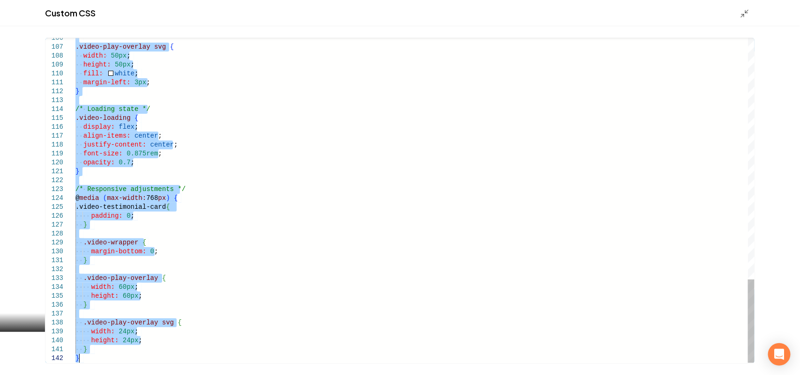
drag, startPoint x: 83, startPoint y: 269, endPoint x: 109, endPoint y: 398, distance: 131.5
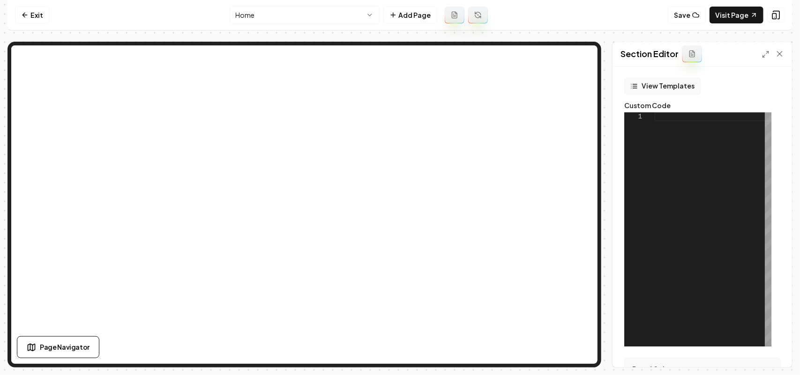
click at [661, 86] on button "View Templates" at bounding box center [662, 86] width 76 height 17
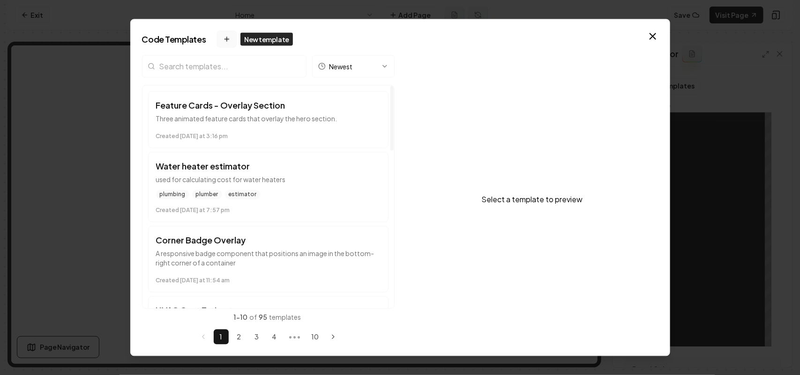
click at [230, 36] on icon at bounding box center [226, 38] width 7 height 7
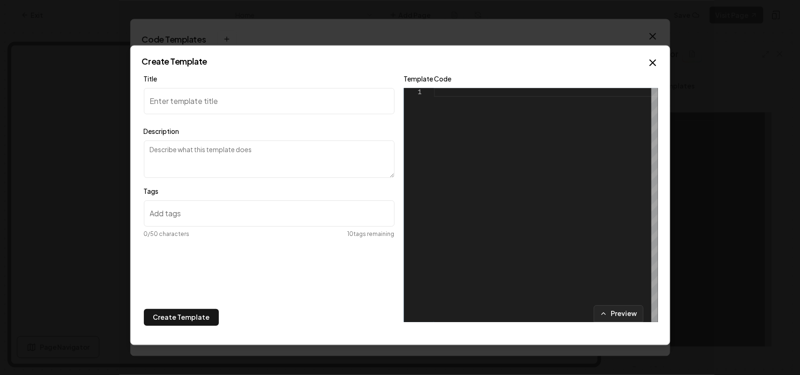
click at [279, 100] on input "Title" at bounding box center [269, 101] width 251 height 26
click at [275, 104] on input "TestimonialVideo" at bounding box center [269, 101] width 251 height 26
click at [190, 102] on input "TestimonialVideo" at bounding box center [269, 101] width 251 height 26
click at [242, 105] on input "Testimonial Video" at bounding box center [269, 101] width 251 height 26
type input "Testimonials Video Grid Over Testimonial Grid in Review Page"
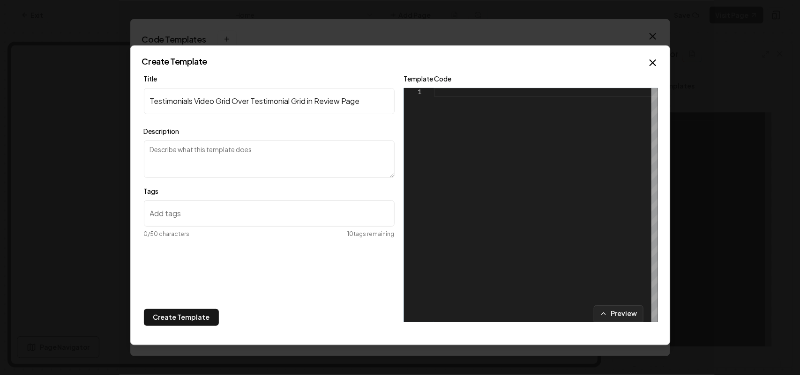
click at [471, 113] on div at bounding box center [546, 205] width 224 height 234
type textarea "*"
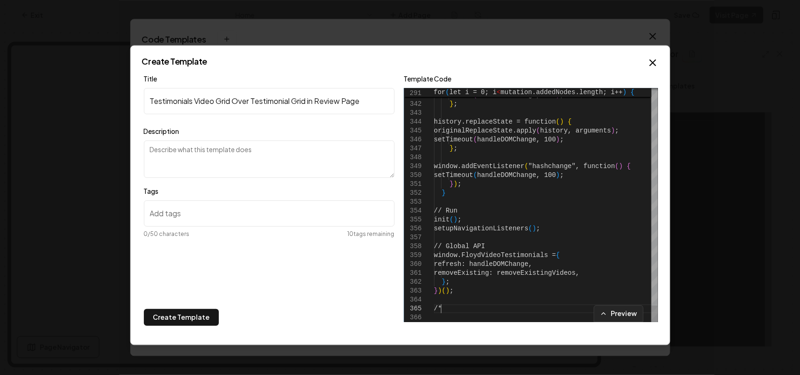
scroll to position [36, 6]
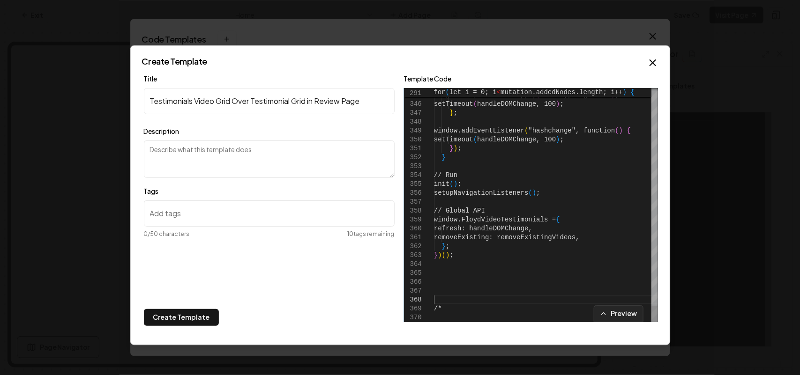
type textarea "**********"
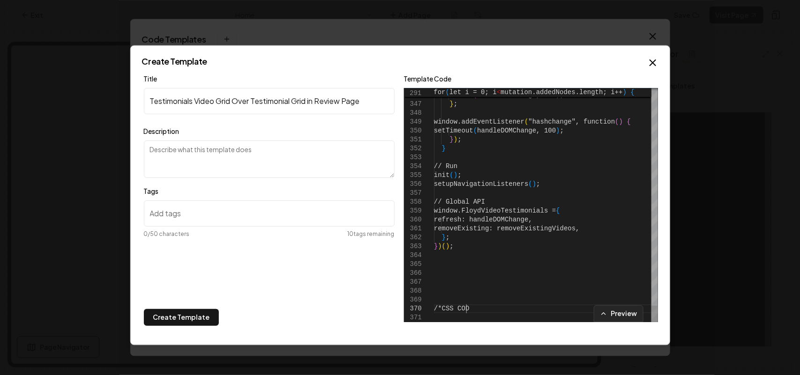
scroll to position [80, 34]
type textarea "**********"
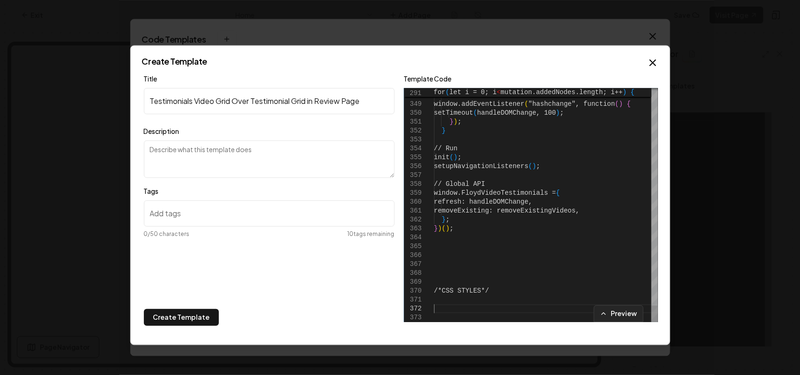
scroll to position [8, 0]
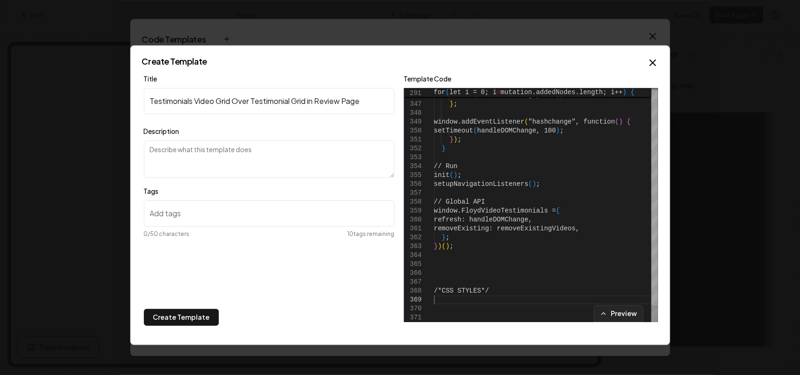
type textarea "*"
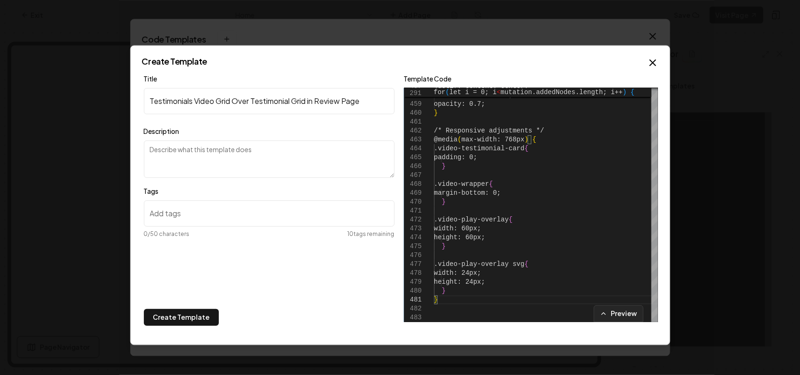
click at [246, 161] on textarea "Description" at bounding box center [269, 159] width 251 height 37
drag, startPoint x: 308, startPoint y: 101, endPoint x: 234, endPoint y: 106, distance: 74.2
click at [234, 106] on input "Testimonials Video Grid Over Testimonial Grid in Review Page" at bounding box center [269, 101] width 251 height 26
click at [193, 100] on input "Testimonials Video Grid in Review Page" at bounding box center [269, 101] width 251 height 26
click at [213, 102] on input "Testimonial Video Grid in Review Page" at bounding box center [269, 101] width 251 height 26
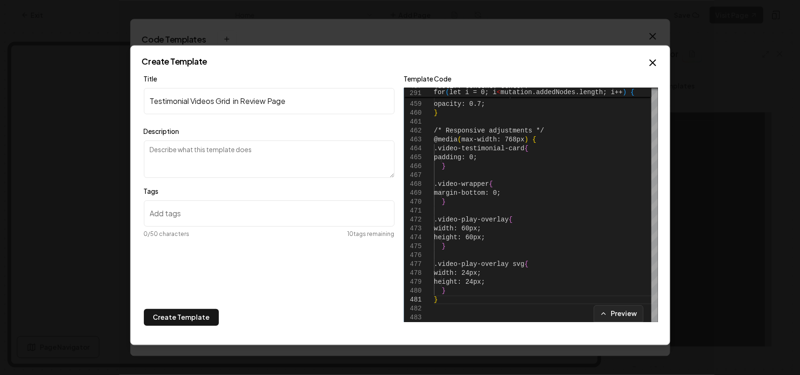
click at [268, 157] on textarea "Description" at bounding box center [269, 159] width 251 height 37
click at [268, 101] on input "Testimonial Videos Grid in Review Page" at bounding box center [269, 101] width 251 height 26
type input "Testimonial Videos Grid in Reviews Page"
click at [305, 143] on textarea "Description" at bounding box center [269, 159] width 251 height 37
click at [212, 161] on textarea "Description" at bounding box center [269, 159] width 251 height 37
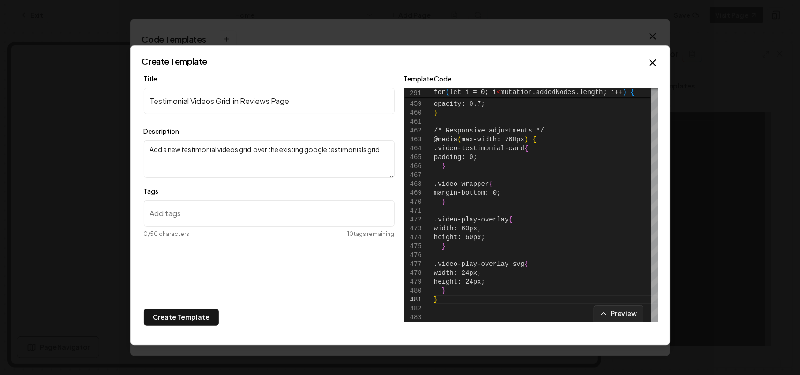
type textarea "Add a new testimonial videos grid over the existing google testimonials grid."
drag, startPoint x: 654, startPoint y: 314, endPoint x: 648, endPoint y: 142, distance: 172.5
click at [648, 142] on div "457 458 459 460 461 462 463 464 465 466 467 468 469 470 471 472 473 474 475 476…" at bounding box center [531, 205] width 254 height 234
type textarea "**********"
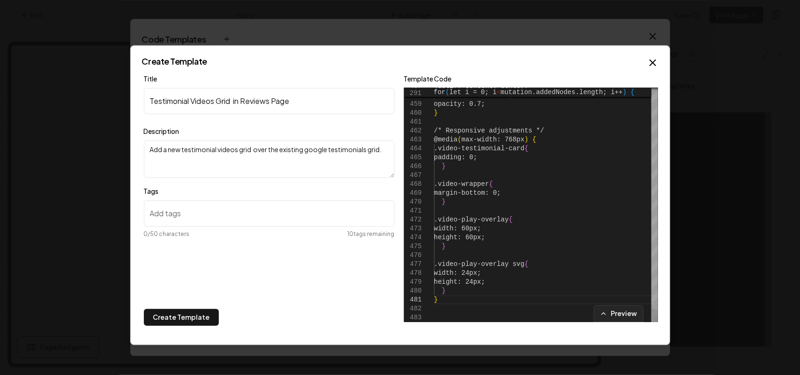
scroll to position [8, 3]
click at [385, 150] on textarea "Add a new testimonial videos grid over the existing google testimonials grid." at bounding box center [269, 159] width 251 height 37
click at [193, 209] on input "Tags" at bounding box center [269, 214] width 251 height 26
click at [201, 320] on button "Create Template" at bounding box center [181, 317] width 75 height 17
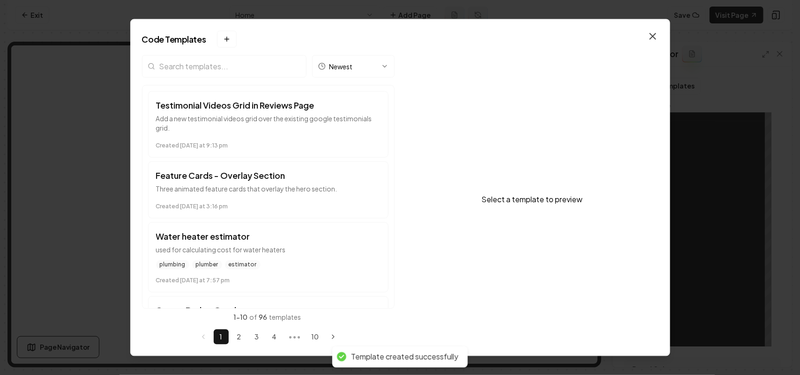
click at [650, 38] on icon "button" at bounding box center [653, 36] width 6 height 6
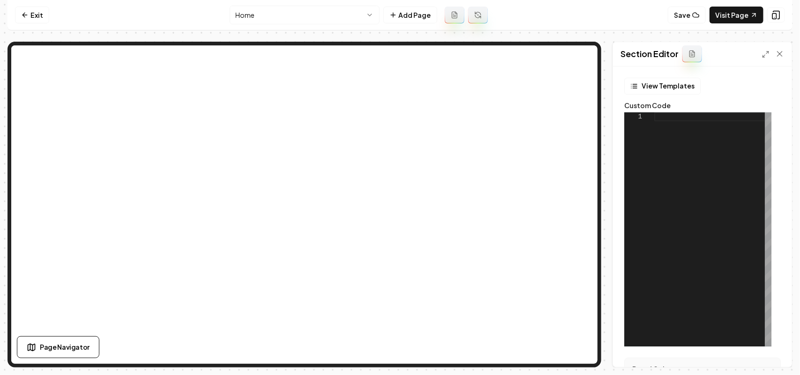
click at [718, 228] on div at bounding box center [712, 229] width 117 height 234
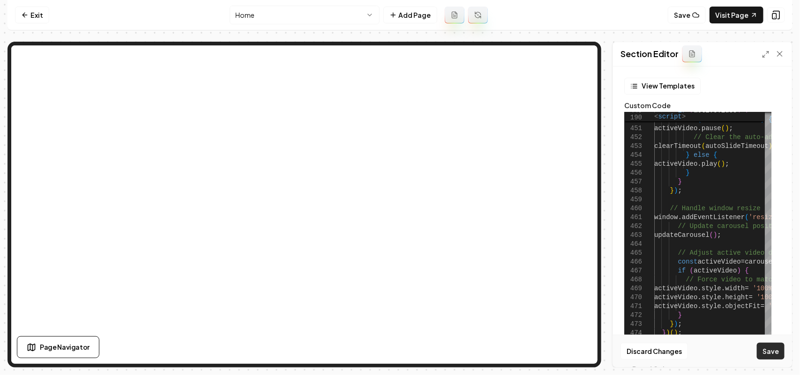
click at [772, 353] on button "Save" at bounding box center [771, 351] width 28 height 17
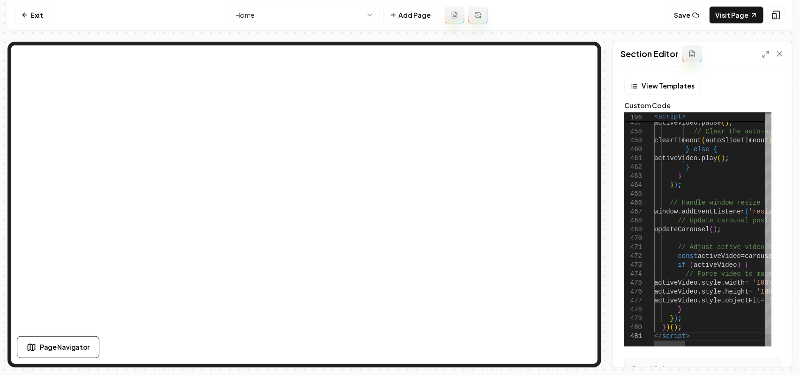
type textarea "**********"
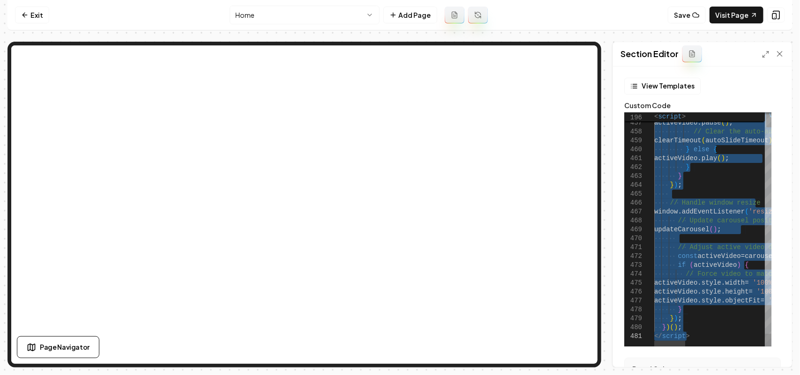
scroll to position [0, 0]
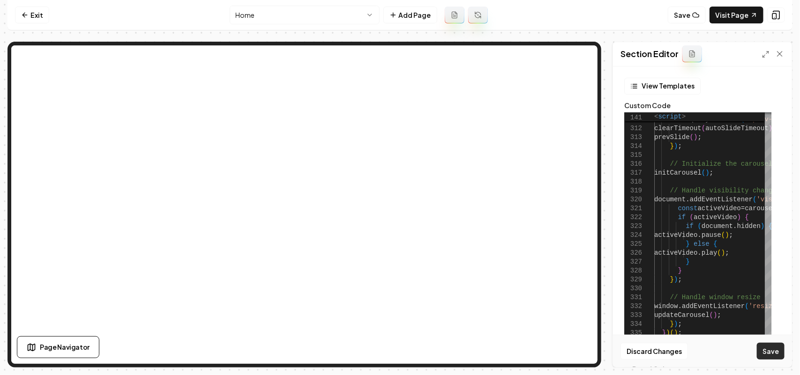
click at [766, 352] on button "Save" at bounding box center [771, 351] width 28 height 17
type textarea "**********"
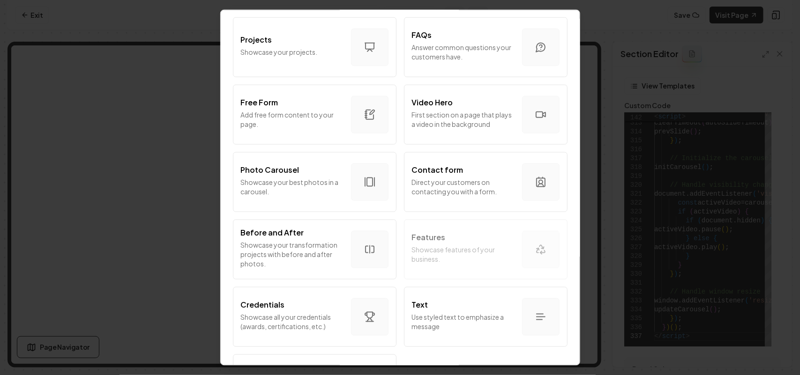
scroll to position [468, 0]
click at [304, 184] on p "Showcase your best photos in a carousel." at bounding box center [292, 185] width 103 height 19
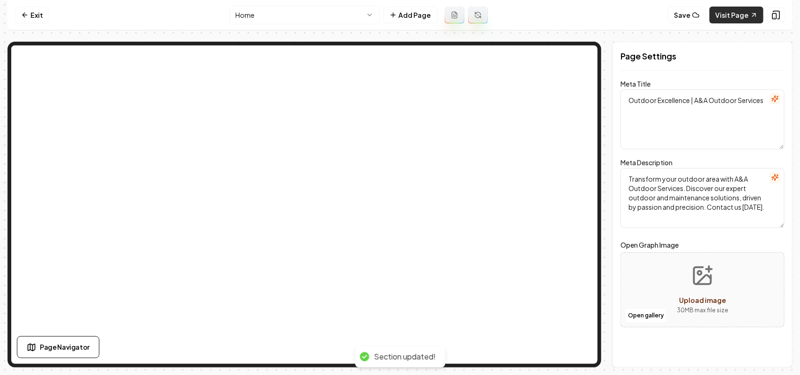
click at [727, 15] on link "Visit Page" at bounding box center [736, 15] width 54 height 17
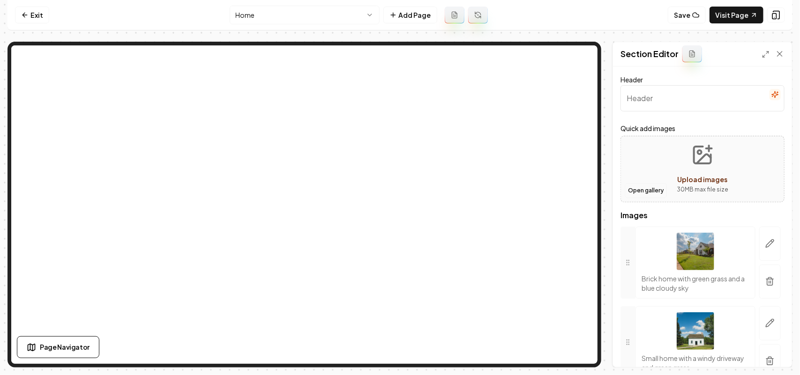
click at [631, 190] on button "Open gallery" at bounding box center [645, 190] width 42 height 15
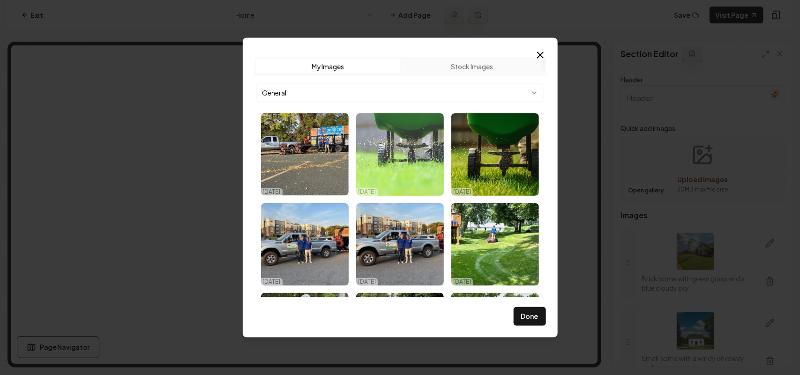
drag, startPoint x: 308, startPoint y: 153, endPoint x: 431, endPoint y: 155, distance: 123.2
click at [308, 151] on img "Select image image_68e3f50b5c7cd75eb8ec83ad.jpg" at bounding box center [305, 154] width 88 height 82
click at [431, 156] on img "Select image image_68caf4675c7cd75eb84c888c.png" at bounding box center [400, 154] width 88 height 82
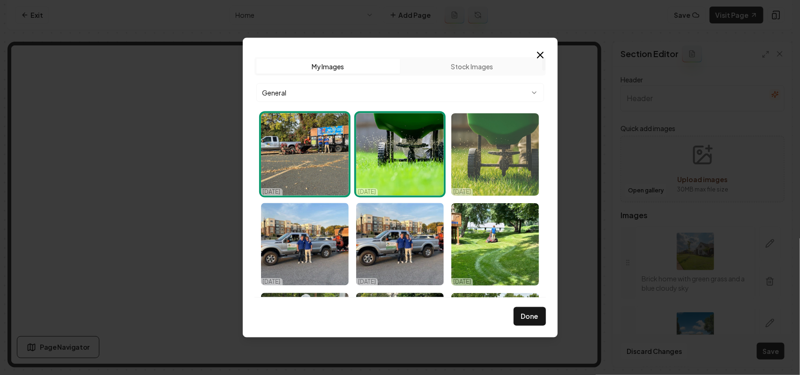
click at [470, 148] on img "Select image image_68caf3fd5c7cd75eb849f1ff.png" at bounding box center [495, 154] width 88 height 82
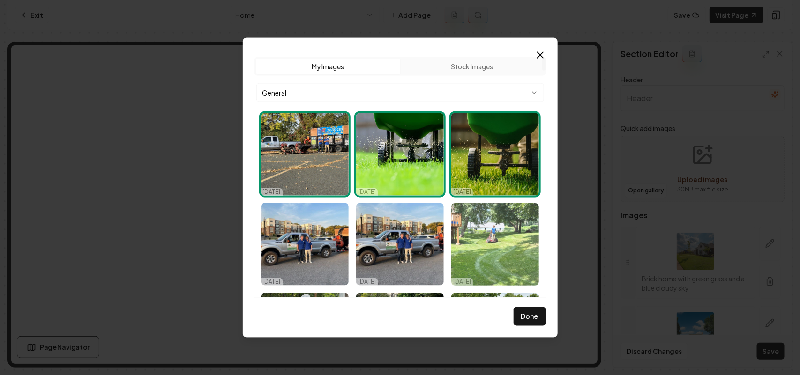
drag, startPoint x: 506, startPoint y: 235, endPoint x: 494, endPoint y: 235, distance: 11.7
click at [506, 235] on img "Select image image_68c45f6c5c7cd75eb843a975.jpg" at bounding box center [495, 244] width 88 height 82
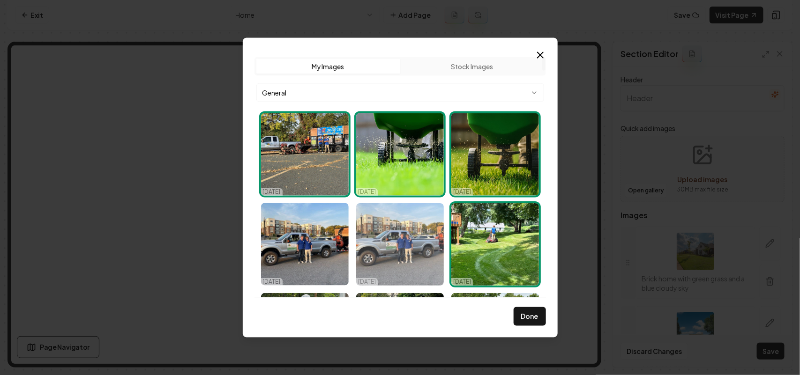
click at [362, 233] on img "Select image image_68c845875c7cd75eb8bb4b42.jpg" at bounding box center [400, 244] width 88 height 82
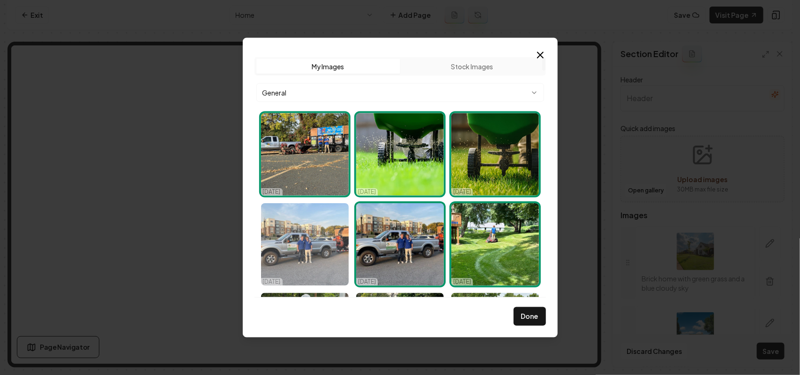
click at [301, 231] on img "Select image image_68c845b05c7cd75eb8bc361f.jpg" at bounding box center [305, 244] width 88 height 82
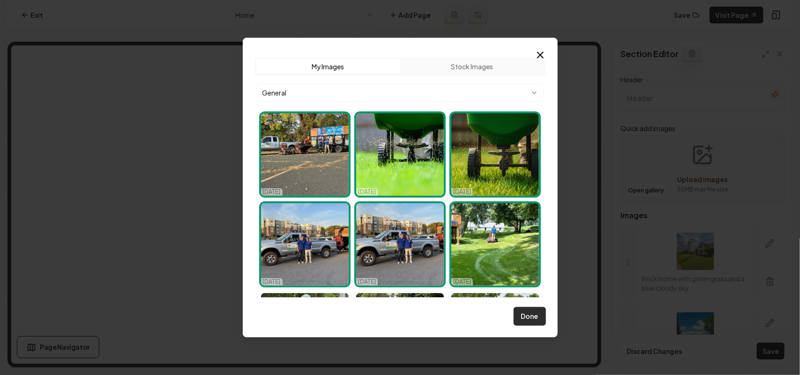
click at [530, 321] on button "Done" at bounding box center [529, 316] width 32 height 19
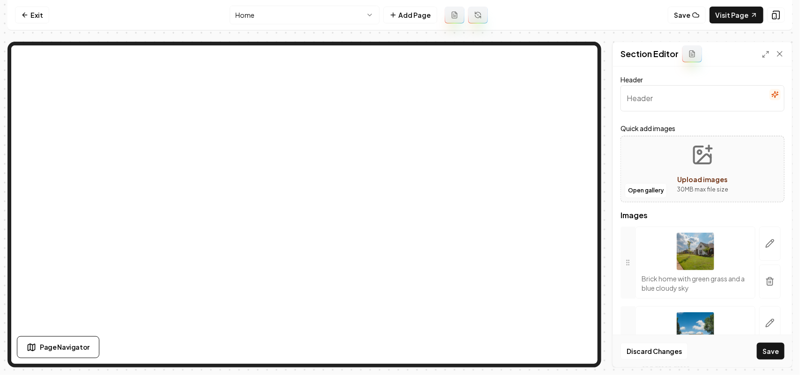
click at [774, 354] on button "Save" at bounding box center [771, 351] width 28 height 17
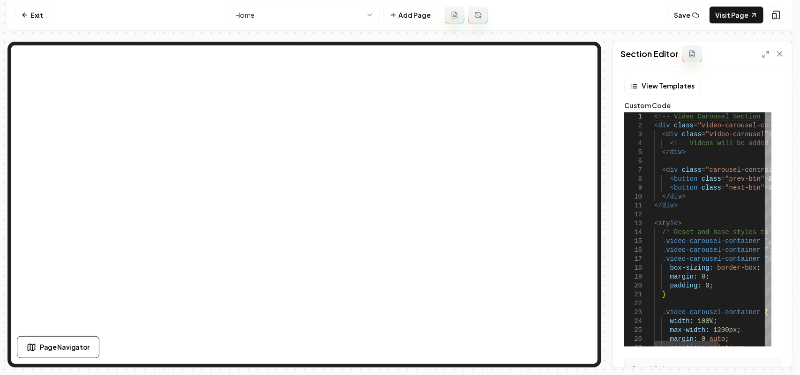
type textarea "**********"
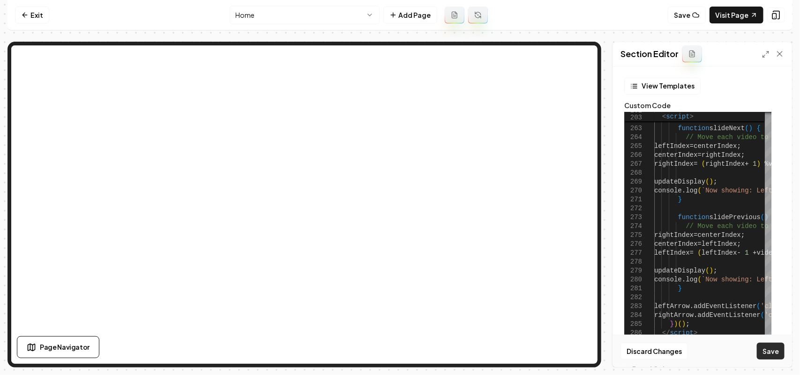
click at [767, 349] on button "Save" at bounding box center [771, 351] width 28 height 17
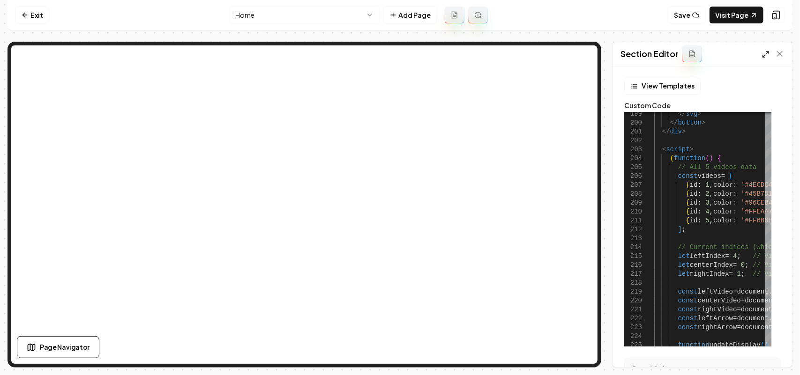
click at [765, 56] on icon at bounding box center [765, 54] width 7 height 7
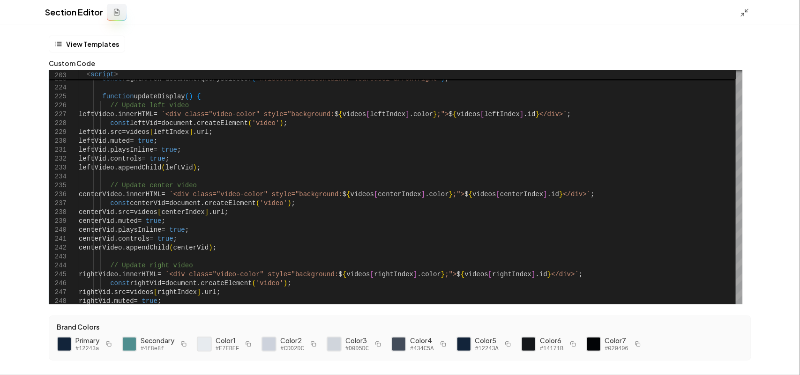
click at [752, 8] on div at bounding box center [747, 12] width 15 height 10
click at [743, 11] on icon at bounding box center [744, 12] width 9 height 9
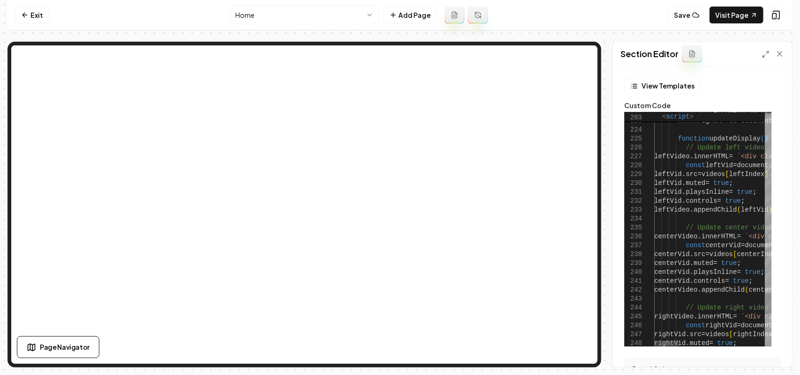
type textarea "**********"
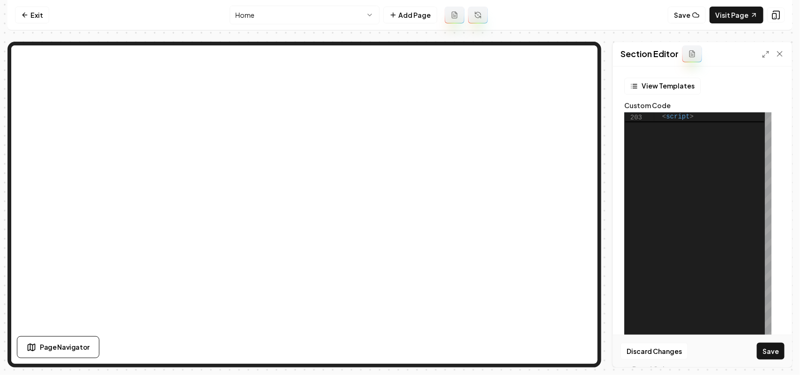
scroll to position [0, 0]
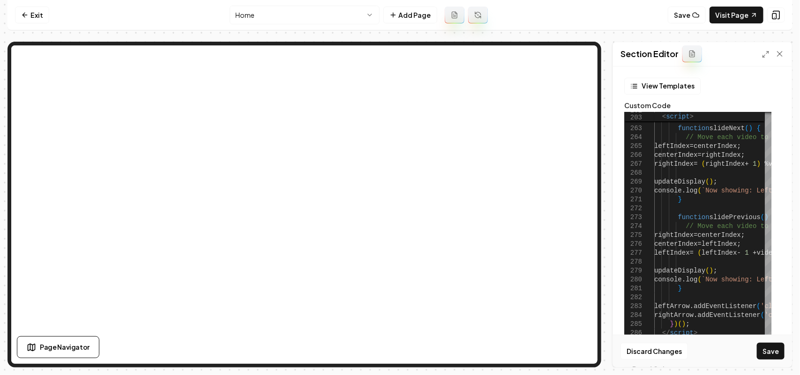
drag, startPoint x: 769, startPoint y: 353, endPoint x: 728, endPoint y: 336, distance: 44.4
click at [767, 352] on button "Save" at bounding box center [771, 351] width 28 height 17
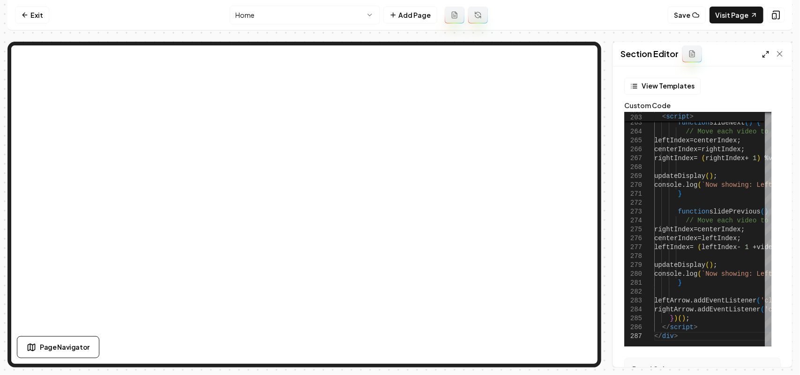
click at [765, 53] on icon at bounding box center [765, 54] width 7 height 7
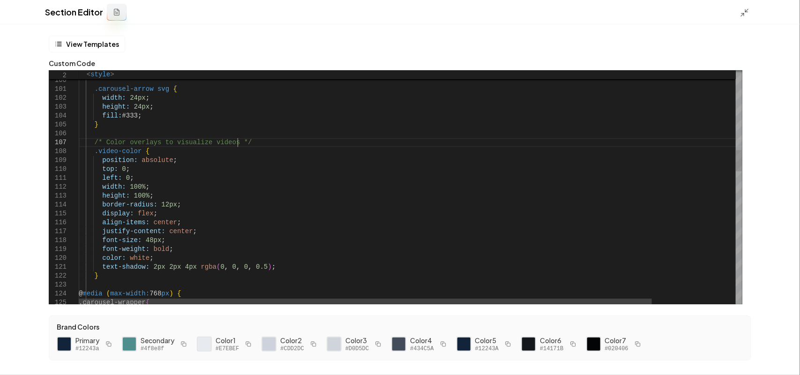
scroll to position [0, 20]
drag, startPoint x: 244, startPoint y: 142, endPoint x: 228, endPoint y: 141, distance: 15.5
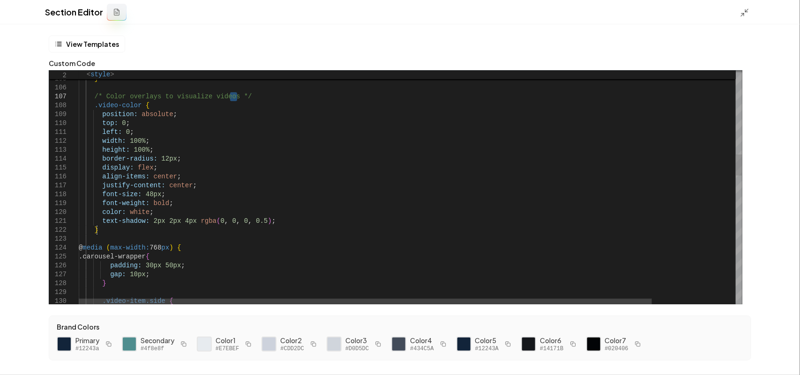
drag, startPoint x: 234, startPoint y: 141, endPoint x: 116, endPoint y: 233, distance: 149.6
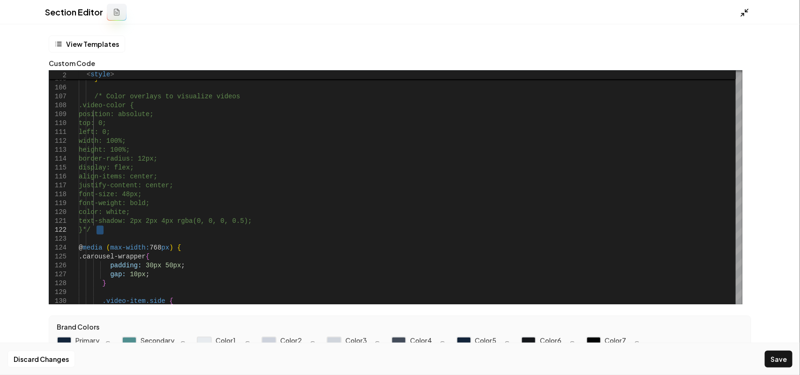
click at [740, 8] on icon at bounding box center [744, 12] width 9 height 9
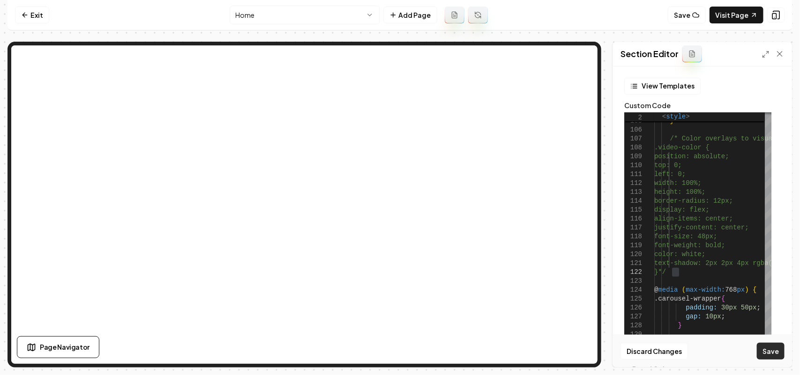
click at [764, 357] on button "Save" at bounding box center [771, 351] width 28 height 17
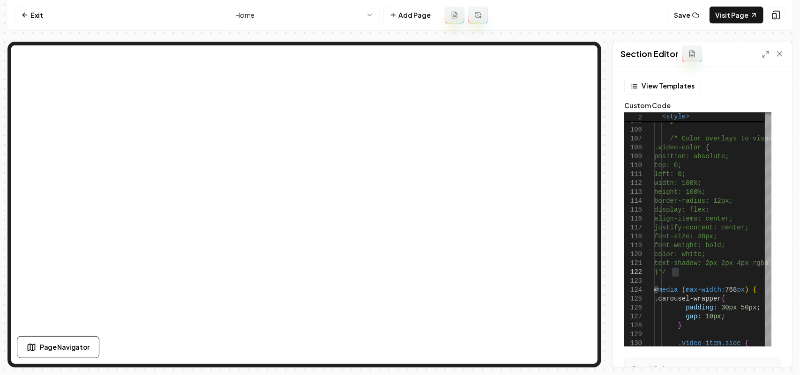
click at [760, 53] on div "Section Editor" at bounding box center [702, 54] width 179 height 24
click at [764, 54] on icon at bounding box center [765, 54] width 7 height 7
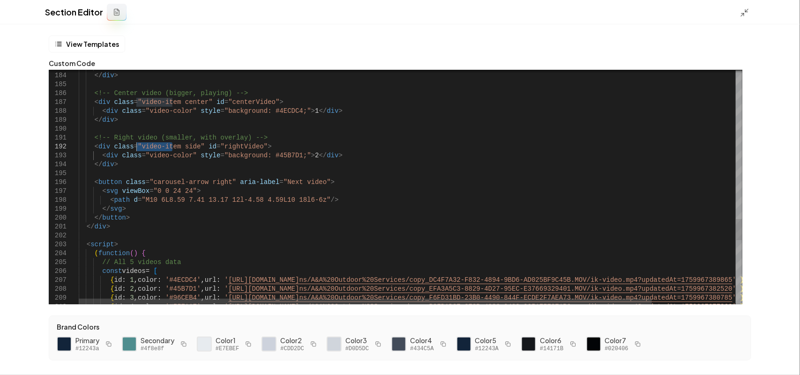
drag, startPoint x: 172, startPoint y: 144, endPoint x: 136, endPoint y: 144, distance: 36.1
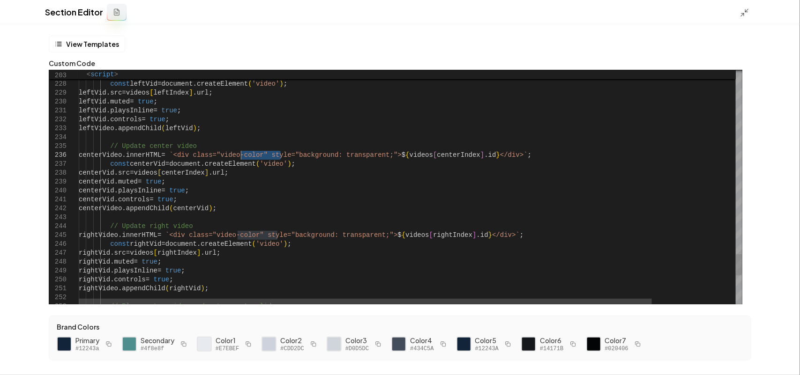
drag, startPoint x: 281, startPoint y: 156, endPoint x: 240, endPoint y: 155, distance: 41.2
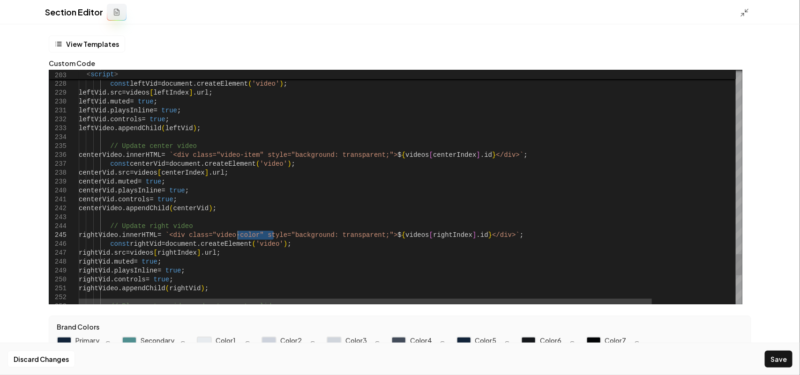
drag, startPoint x: 275, startPoint y: 237, endPoint x: 237, endPoint y: 235, distance: 38.0
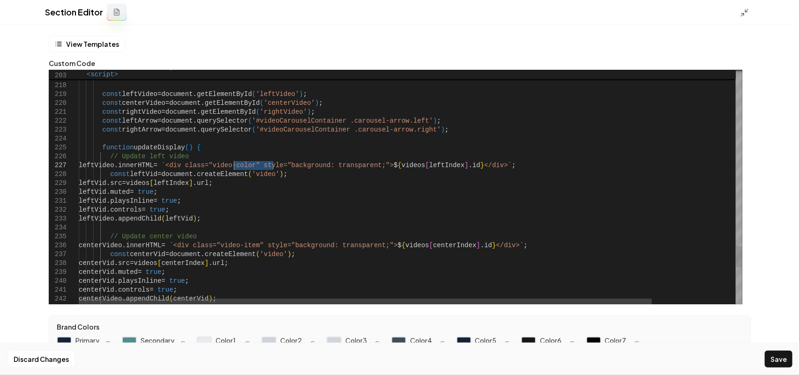
drag, startPoint x: 274, startPoint y: 164, endPoint x: 233, endPoint y: 164, distance: 41.2
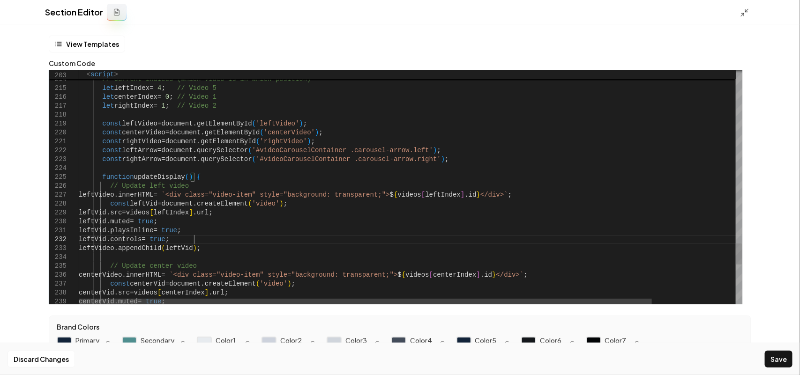
type textarea "**********"
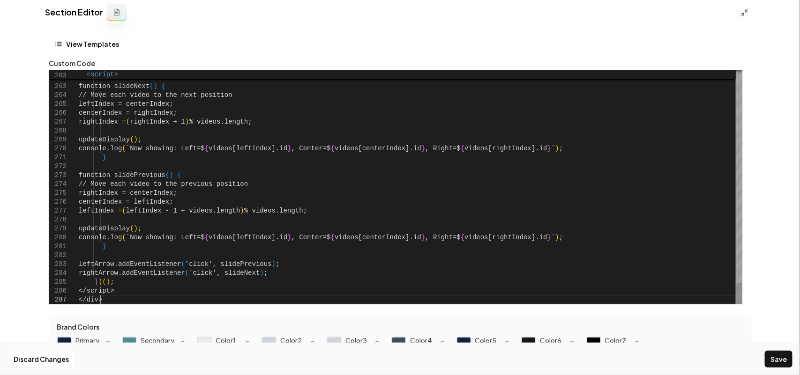
scroll to position [0, 0]
type textarea "**********"
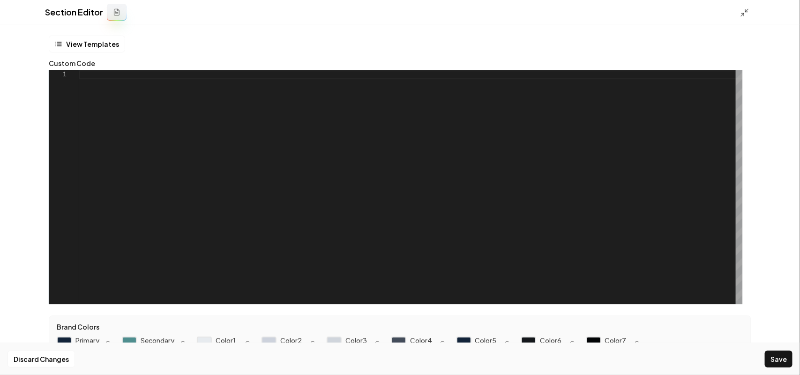
type textarea "**********"
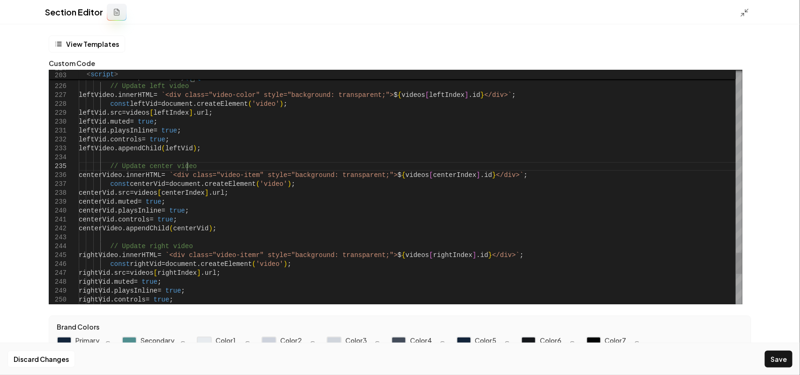
type textarea "**********"
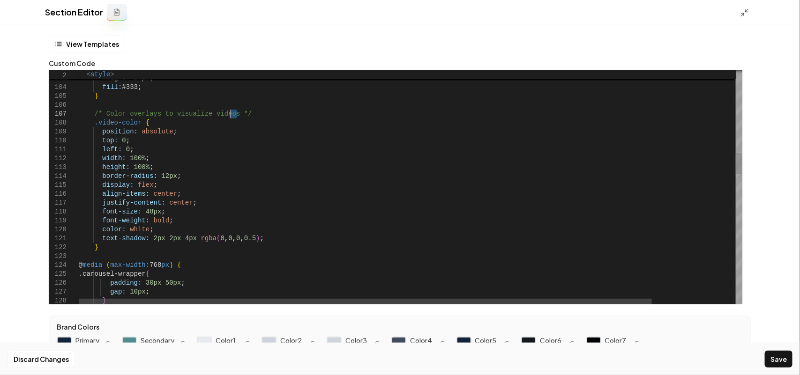
drag, startPoint x: 240, startPoint y: 115, endPoint x: 228, endPoint y: 111, distance: 12.2
drag, startPoint x: 231, startPoint y: 114, endPoint x: 157, endPoint y: 245, distance: 150.2
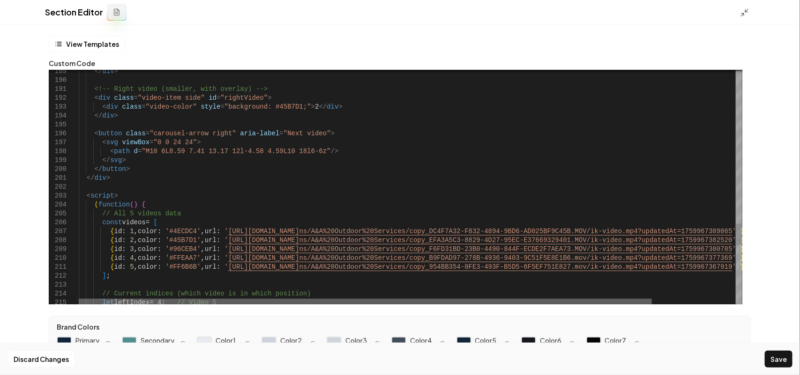
click at [174, 305] on div at bounding box center [365, 302] width 573 height 6
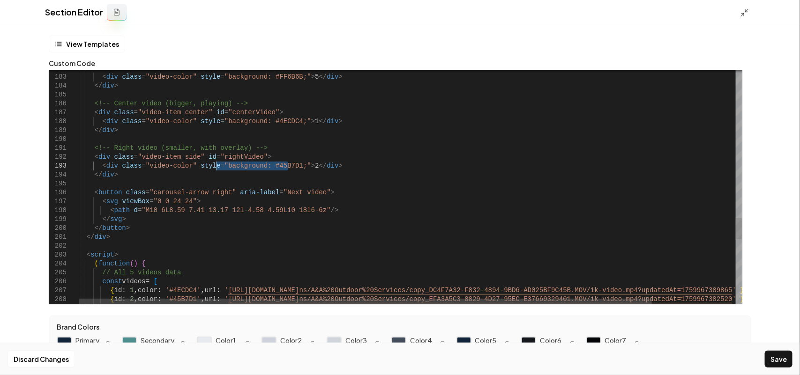
drag, startPoint x: 287, startPoint y: 167, endPoint x: 215, endPoint y: 164, distance: 72.7
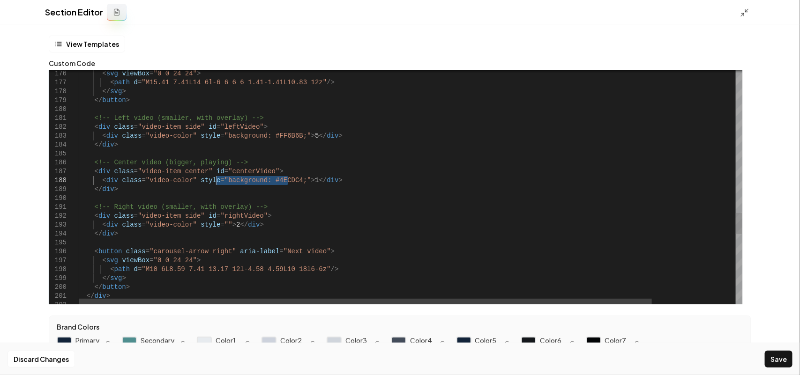
drag, startPoint x: 287, startPoint y: 180, endPoint x: 216, endPoint y: 177, distance: 70.8
drag, startPoint x: 287, startPoint y: 134, endPoint x: 216, endPoint y: 134, distance: 71.7
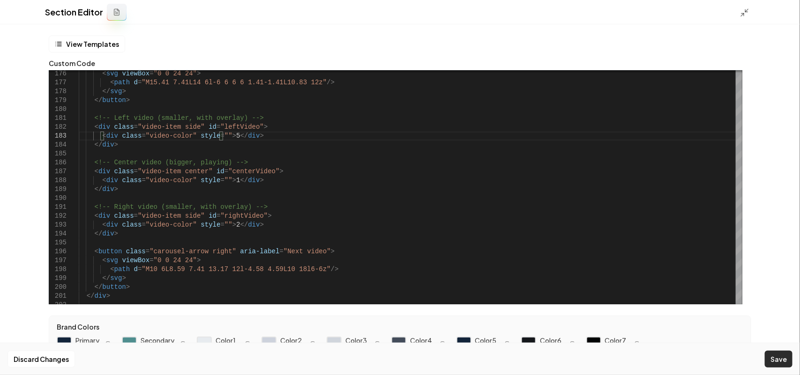
click at [771, 357] on button "Save" at bounding box center [779, 359] width 28 height 17
click at [745, 14] on icon at bounding box center [744, 12] width 9 height 9
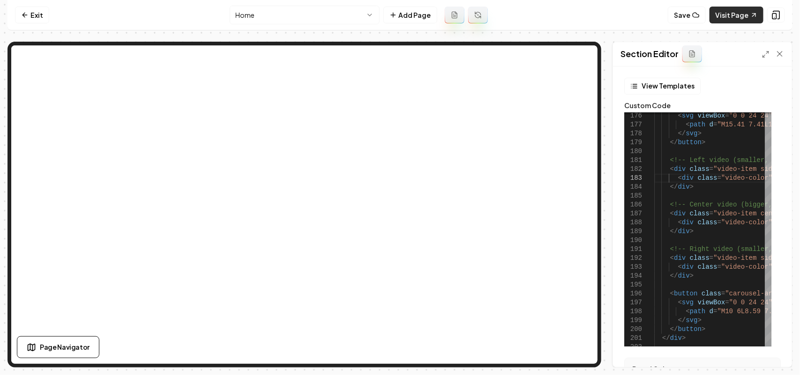
click at [736, 17] on link "Visit Page" at bounding box center [736, 15] width 54 height 17
click at [763, 56] on polyline at bounding box center [764, 56] width 2 height 2
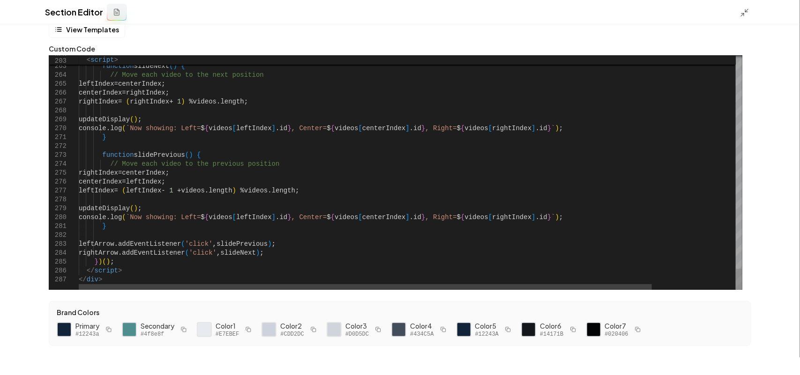
scroll to position [19, 0]
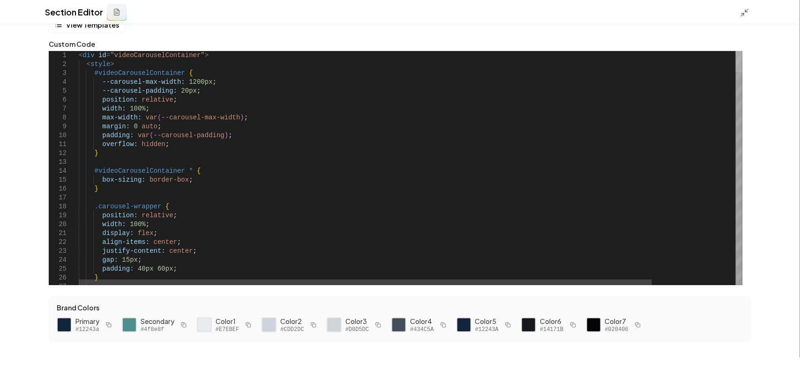
click at [739, 51] on div at bounding box center [739, 61] width 7 height 21
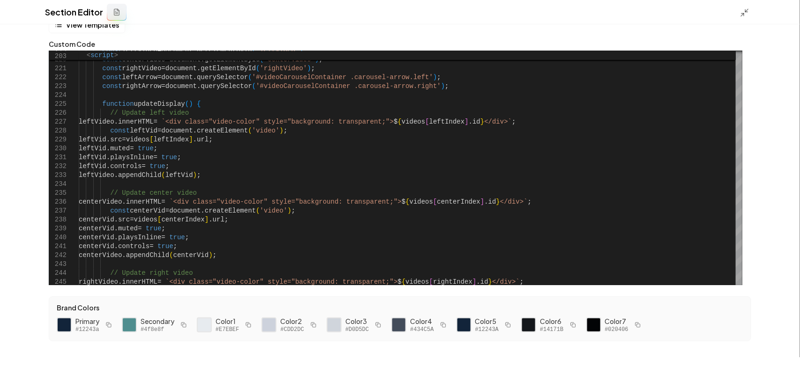
click at [747, 7] on div at bounding box center [747, 12] width 15 height 10
type textarea "**********"
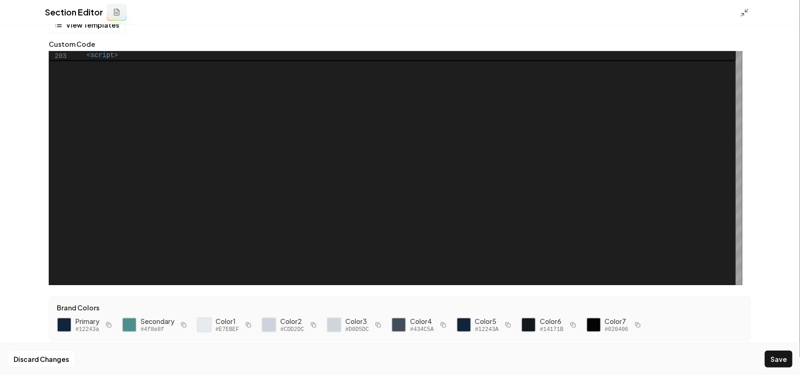
scroll to position [0, 0]
click at [743, 12] on icon at bounding box center [744, 12] width 9 height 9
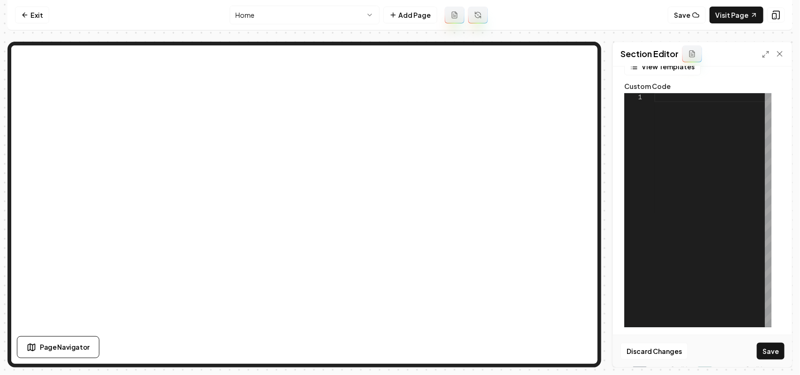
click at [666, 167] on div at bounding box center [712, 210] width 117 height 234
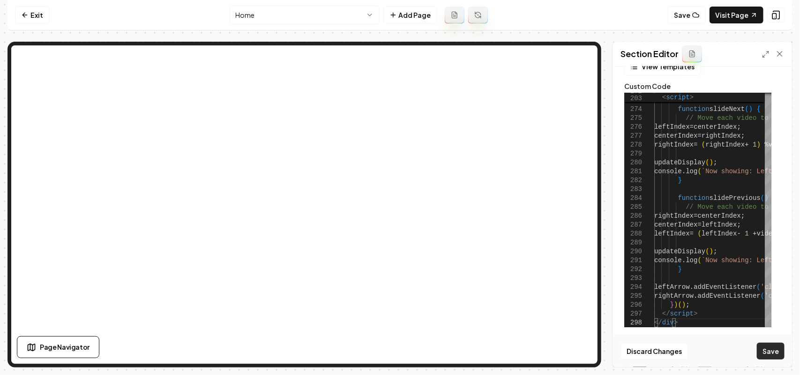
click at [758, 347] on button "Save" at bounding box center [771, 351] width 28 height 17
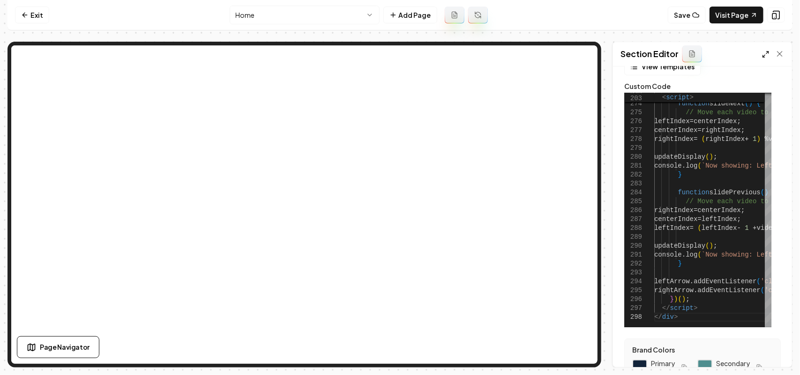
click at [766, 56] on icon at bounding box center [765, 54] width 7 height 7
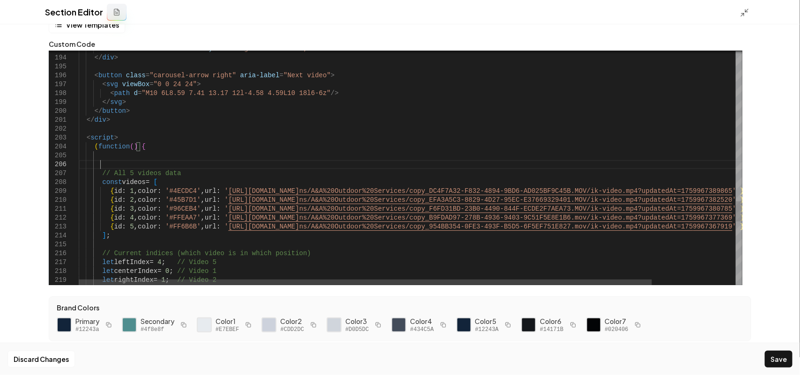
scroll to position [45, 20]
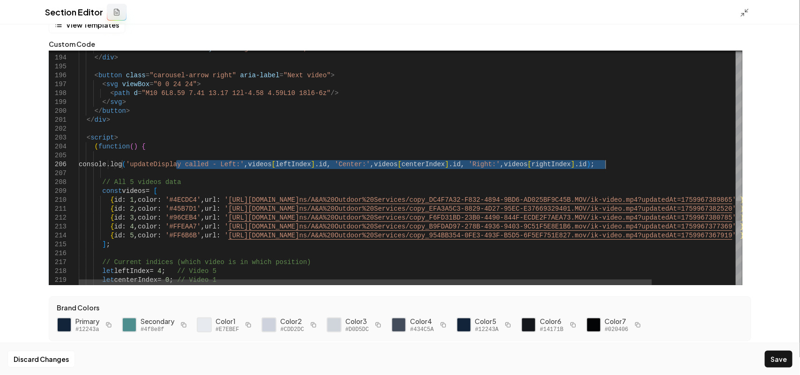
drag, startPoint x: 175, startPoint y: 167, endPoint x: 605, endPoint y: 163, distance: 430.1
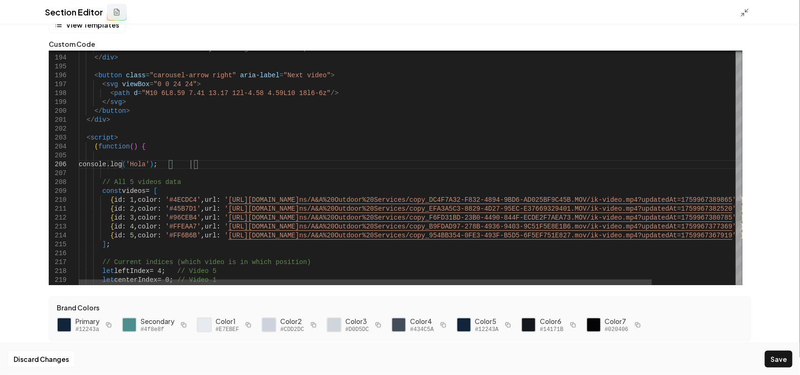
scroll to position [45, 115]
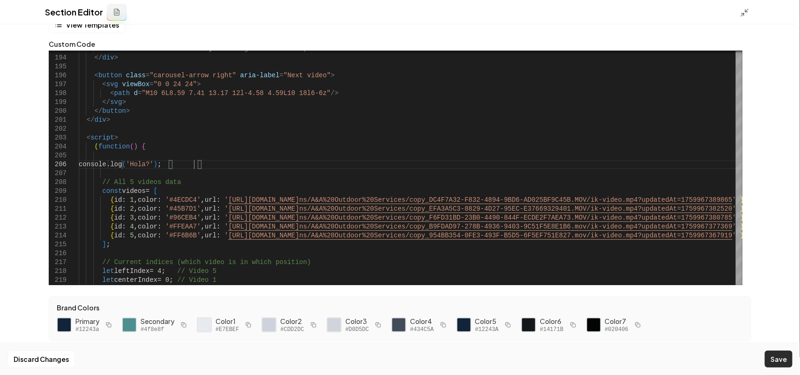
click at [781, 365] on button "Save" at bounding box center [779, 359] width 28 height 17
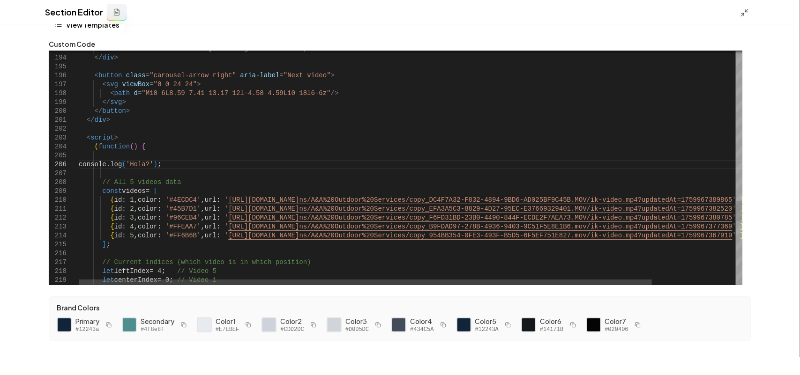
scroll to position [45, 115]
drag, startPoint x: 221, startPoint y: 164, endPoint x: 127, endPoint y: 165, distance: 94.2
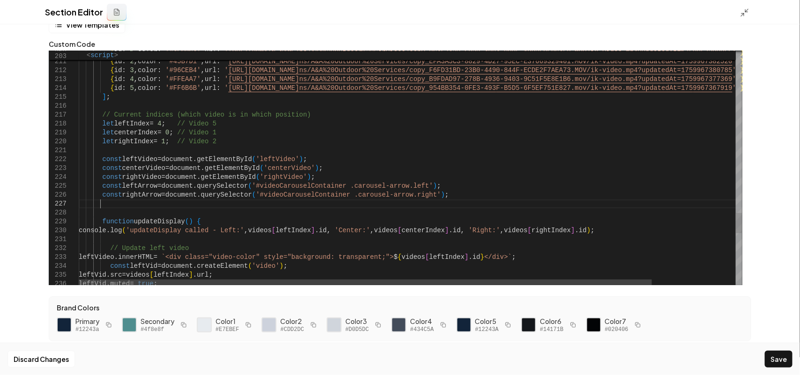
scroll to position [62, 20]
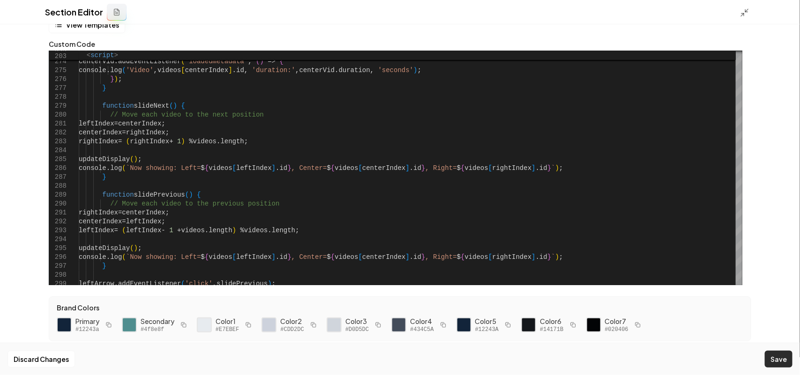
click at [782, 357] on button "Save" at bounding box center [779, 359] width 28 height 17
click at [747, 8] on icon at bounding box center [744, 12] width 9 height 9
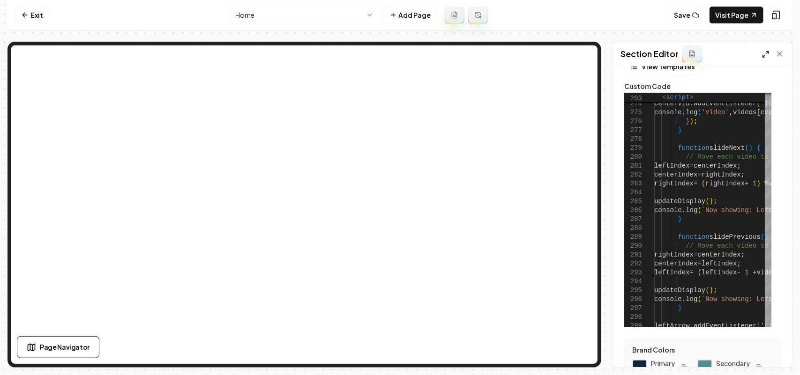
click at [767, 57] on icon at bounding box center [765, 54] width 7 height 7
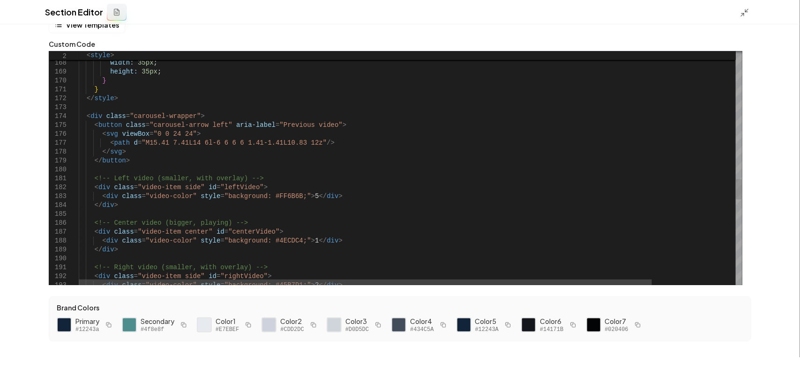
scroll to position [62, 94]
drag, startPoint x: 287, startPoint y: 195, endPoint x: 216, endPoint y: 200, distance: 70.9
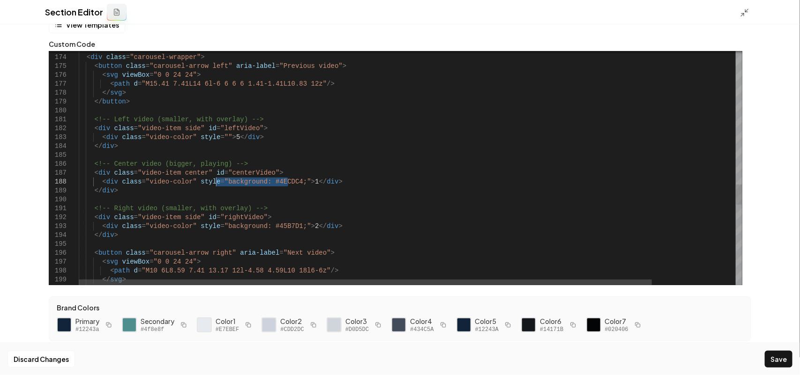
drag, startPoint x: 287, startPoint y: 184, endPoint x: 216, endPoint y: 185, distance: 70.7
drag, startPoint x: 287, startPoint y: 227, endPoint x: 216, endPoint y: 223, distance: 71.4
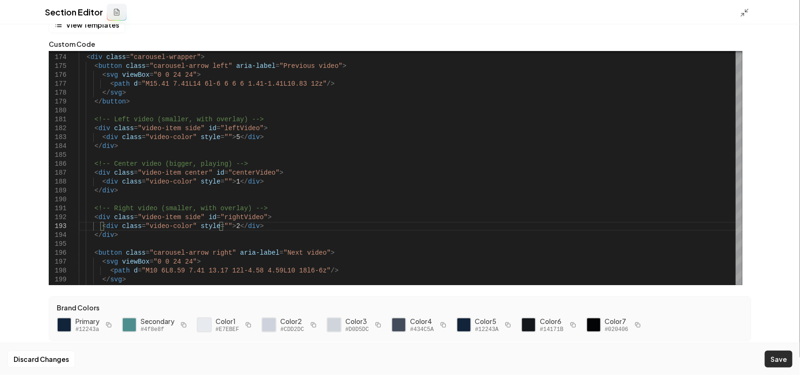
click at [771, 357] on button "Save" at bounding box center [779, 359] width 28 height 17
click at [749, 12] on icon at bounding box center [744, 12] width 9 height 9
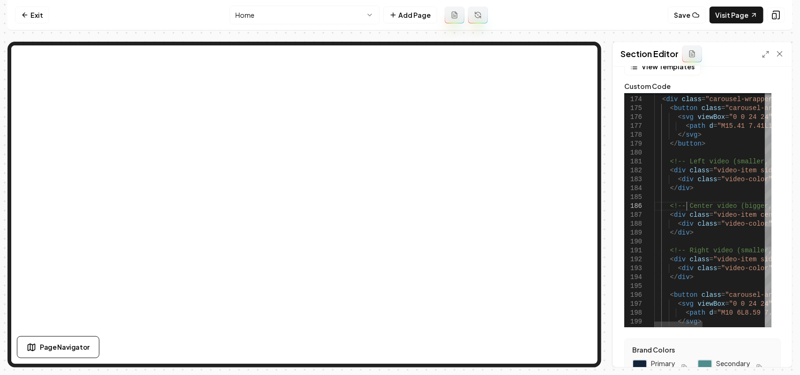
type textarea "**********"
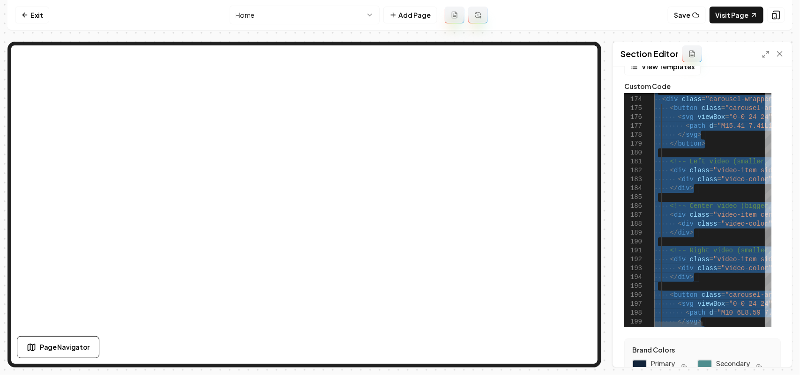
scroll to position [8, 0]
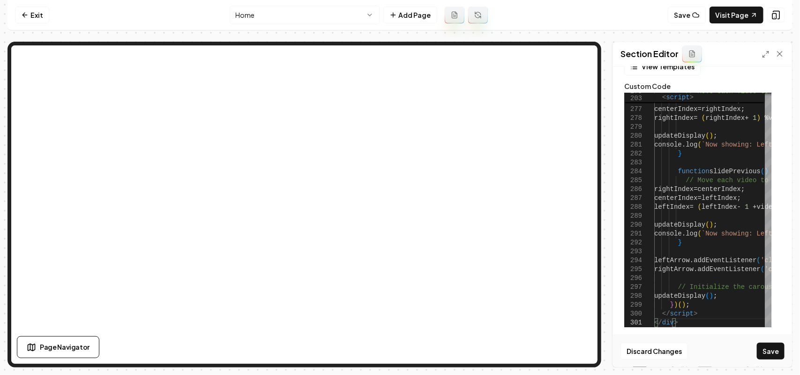
click at [775, 352] on button "Save" at bounding box center [771, 351] width 28 height 17
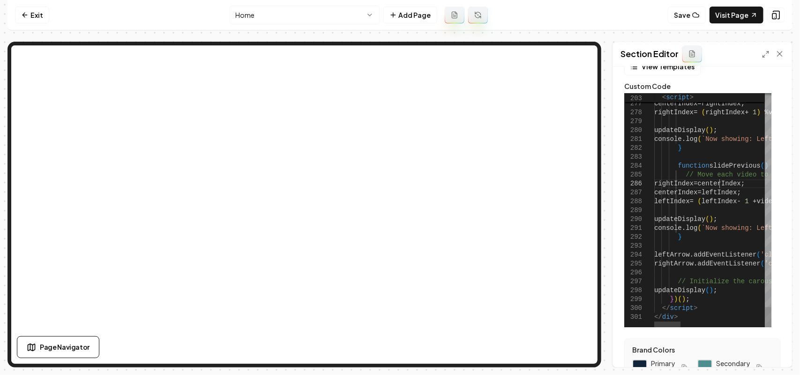
type textarea "**********"
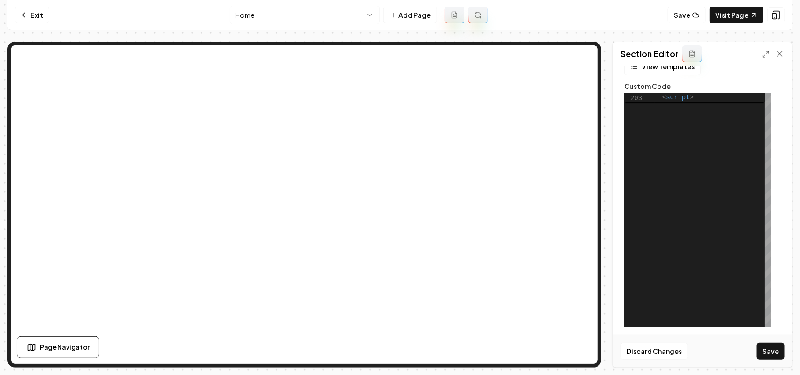
scroll to position [8, 0]
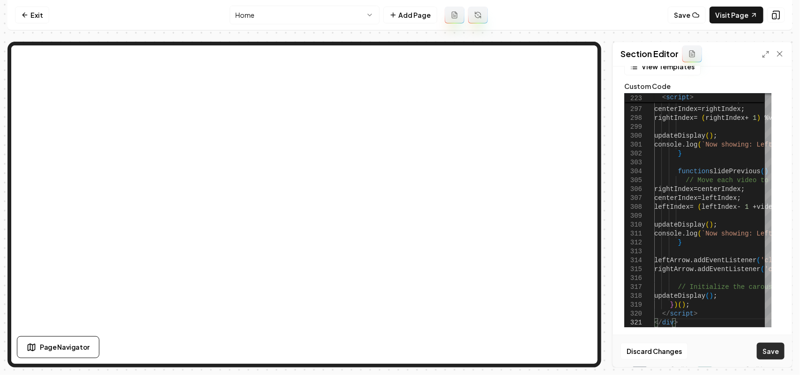
click at [780, 354] on button "Save" at bounding box center [771, 351] width 28 height 17
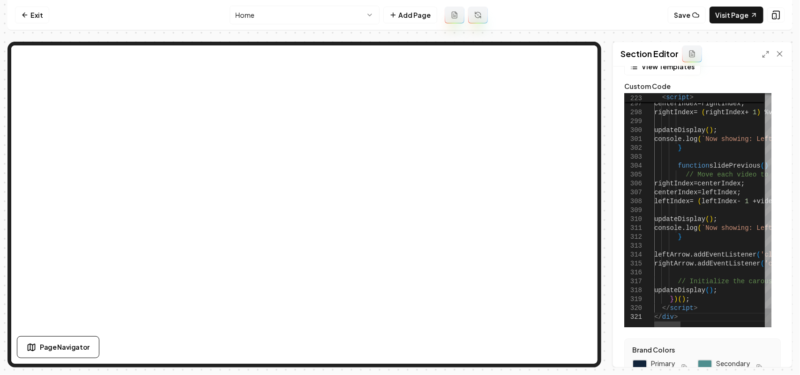
type textarea "**********"
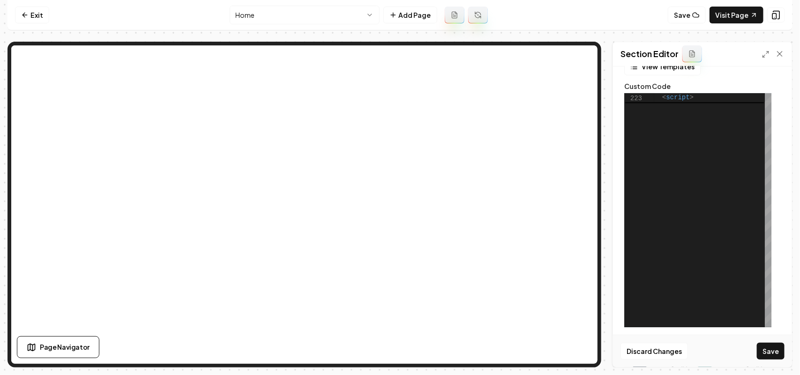
scroll to position [8, 0]
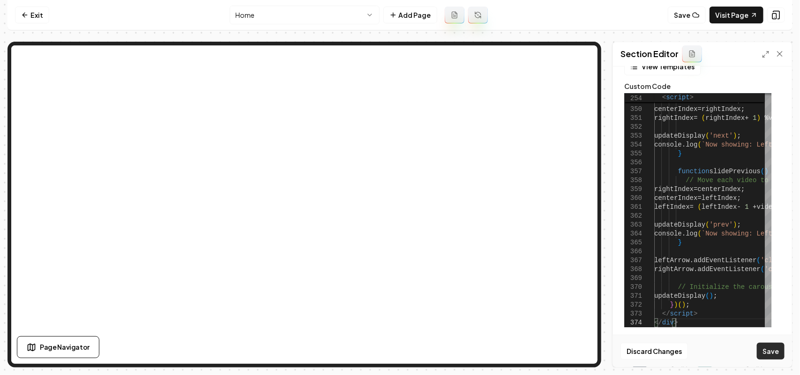
click at [773, 347] on button "Save" at bounding box center [771, 351] width 28 height 17
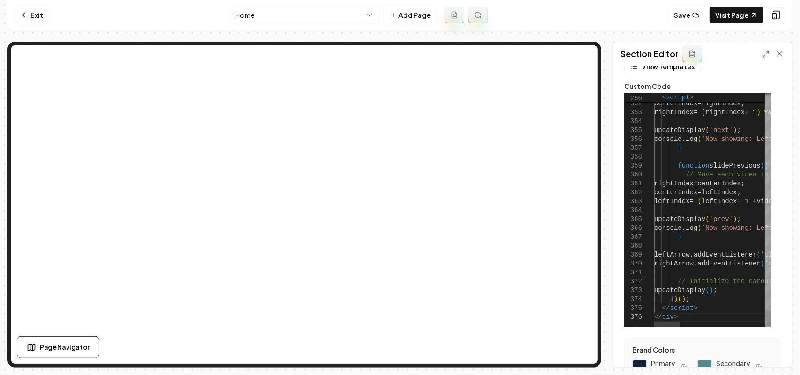
type textarea "**********"
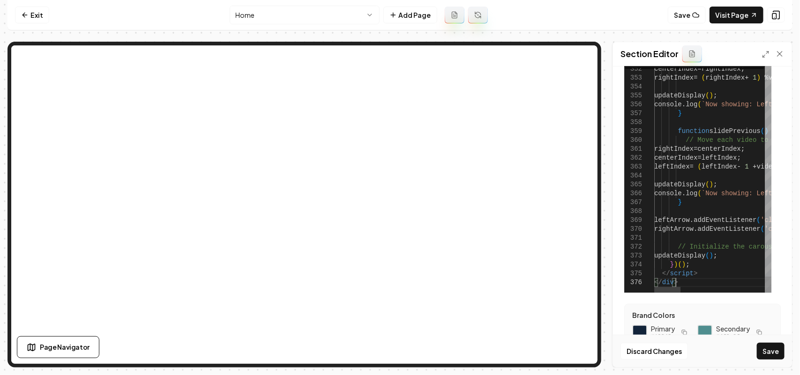
scroll to position [78, 0]
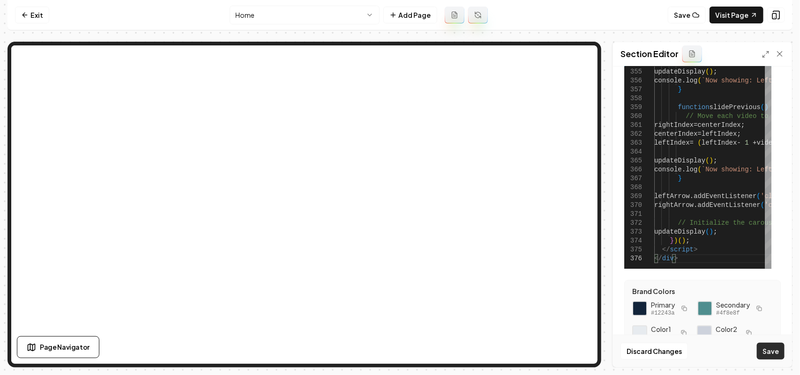
click at [770, 350] on button "Save" at bounding box center [771, 351] width 28 height 17
click at [734, 9] on link "Visit Page" at bounding box center [736, 15] width 54 height 17
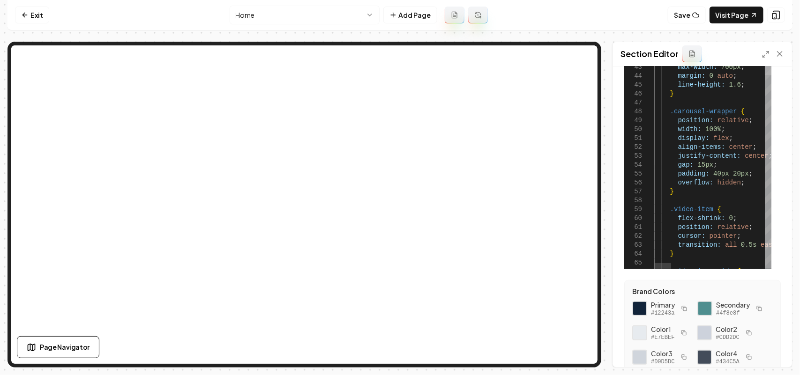
click at [771, 70] on div at bounding box center [768, 67] width 7 height 16
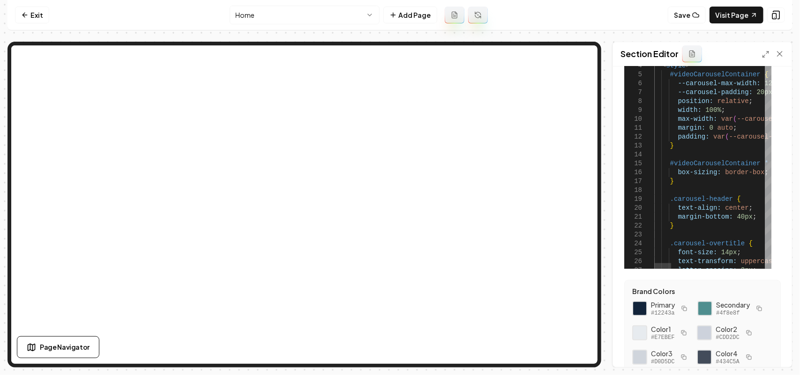
scroll to position [0, 0]
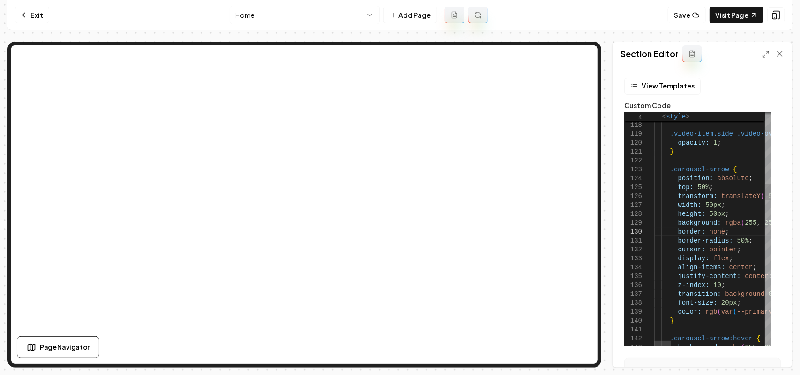
type textarea "**********"
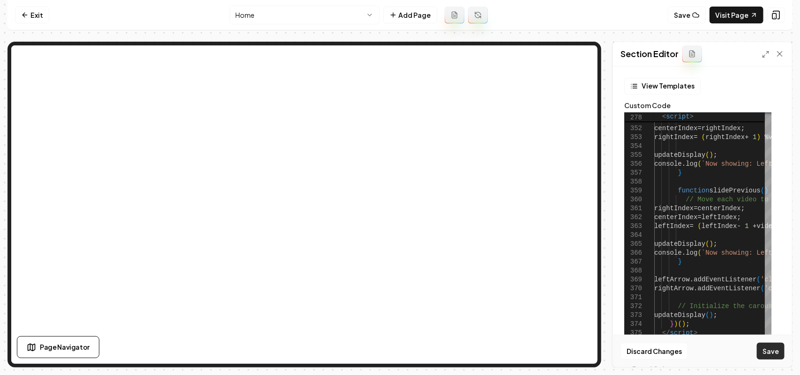
click at [778, 348] on button "Save" at bounding box center [771, 351] width 28 height 17
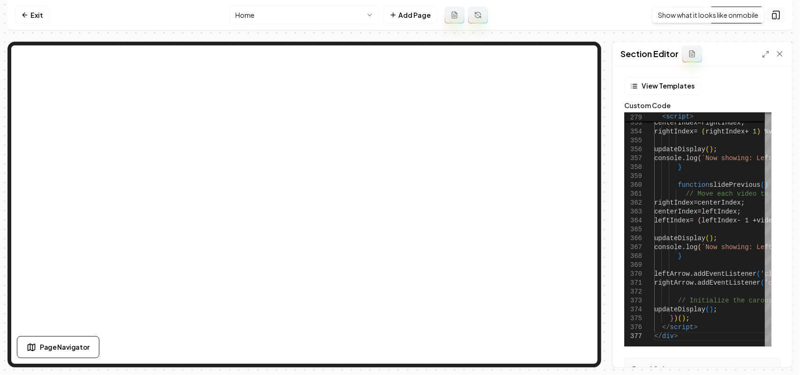
click at [769, 15] on button at bounding box center [776, 14] width 18 height 15
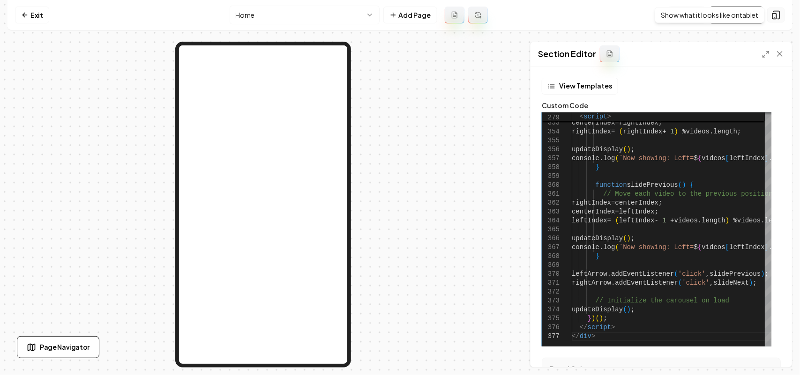
click at [778, 12] on icon at bounding box center [775, 14] width 9 height 9
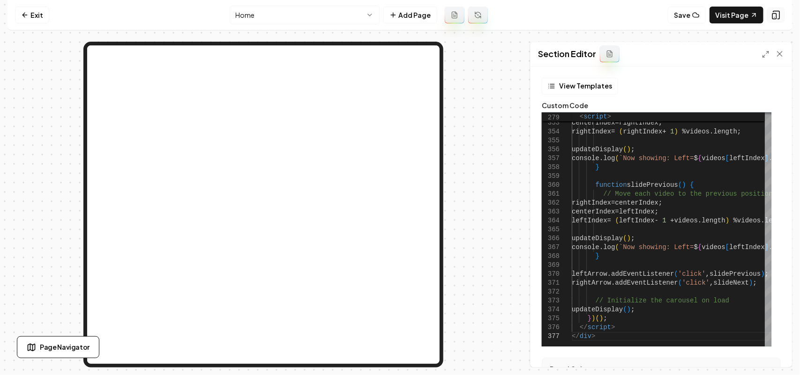
click at [778, 12] on icon at bounding box center [775, 14] width 9 height 9
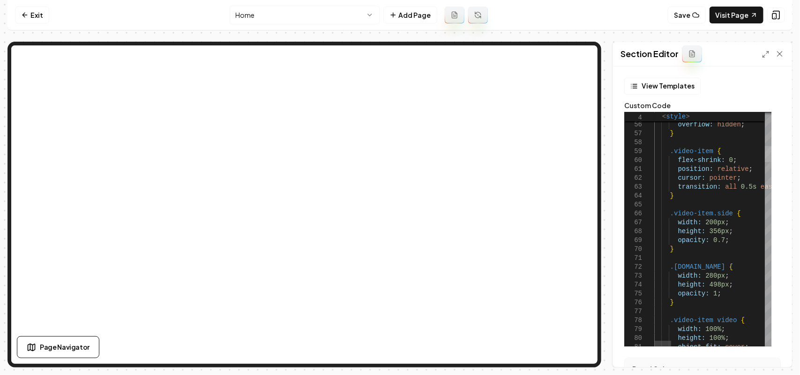
click at [765, 154] on div at bounding box center [768, 154] width 7 height 16
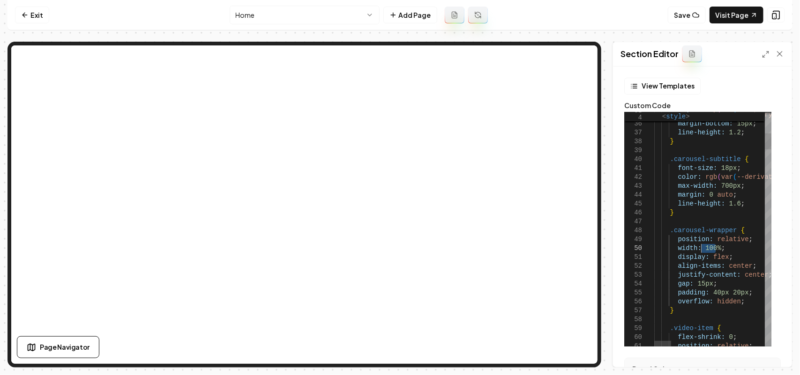
drag, startPoint x: 717, startPoint y: 247, endPoint x: 701, endPoint y: 247, distance: 16.4
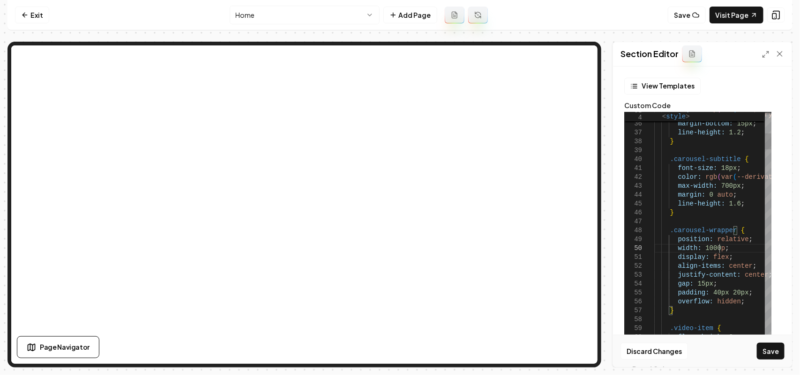
scroll to position [80, 68]
click at [776, 359] on button "Save" at bounding box center [771, 351] width 28 height 17
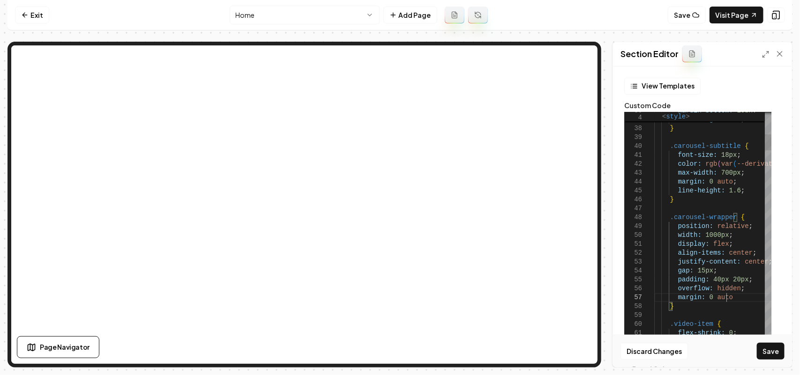
scroll to position [61, 74]
click at [764, 354] on button "Save" at bounding box center [771, 351] width 28 height 17
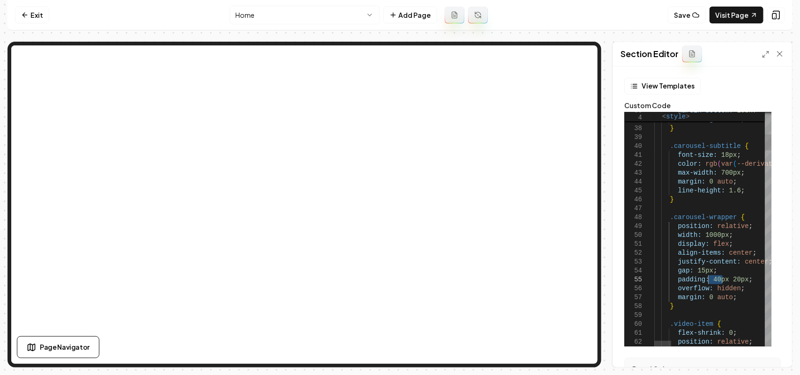
drag, startPoint x: 724, startPoint y: 280, endPoint x: 709, endPoint y: 280, distance: 15.5
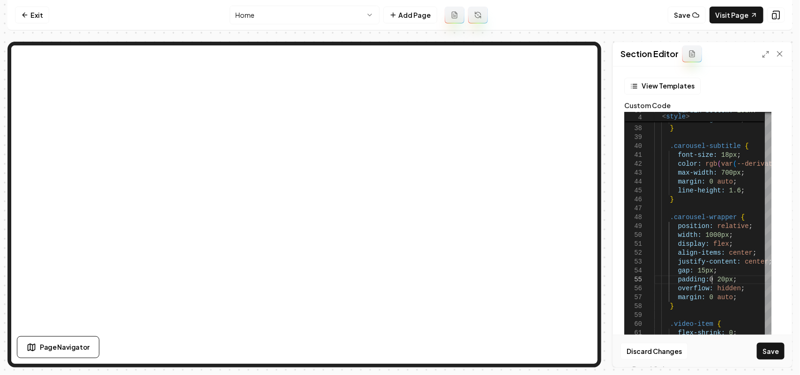
scroll to position [44, 58]
drag, startPoint x: 738, startPoint y: 282, endPoint x: 729, endPoint y: 284, distance: 8.6
drag, startPoint x: 729, startPoint y: 281, endPoint x: 713, endPoint y: 280, distance: 16.0
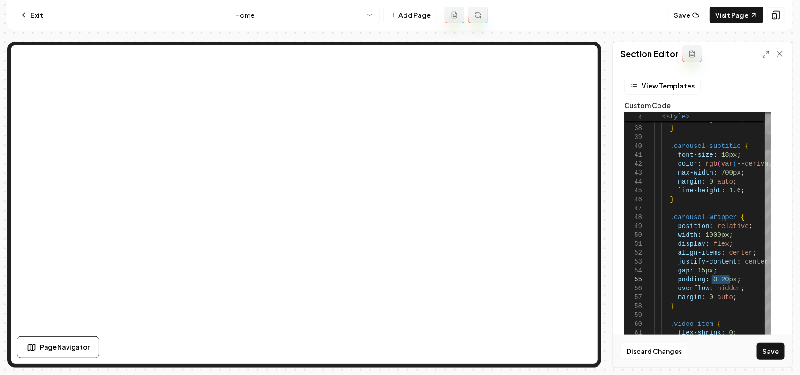
click at [757, 345] on div "Discard Changes Save" at bounding box center [702, 351] width 179 height 32
click at [766, 349] on button "Save" at bounding box center [771, 351] width 28 height 17
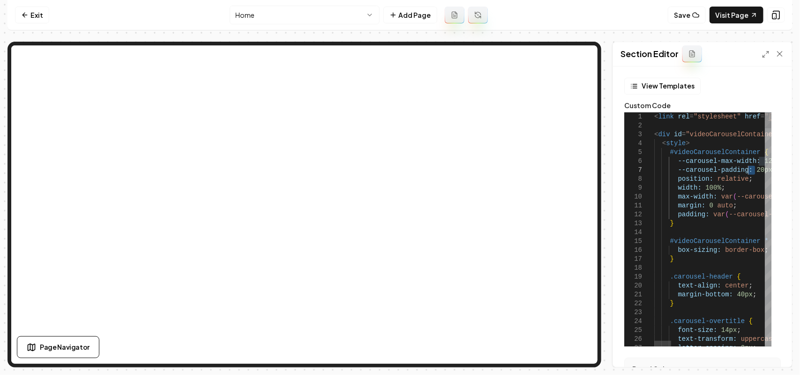
drag, startPoint x: 755, startPoint y: 171, endPoint x: 748, endPoint y: 171, distance: 7.0
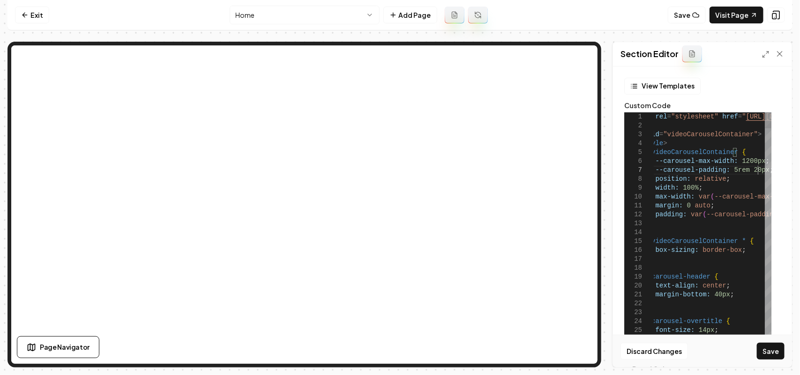
scroll to position [54, 126]
click at [771, 350] on button "Save" at bounding box center [771, 351] width 28 height 17
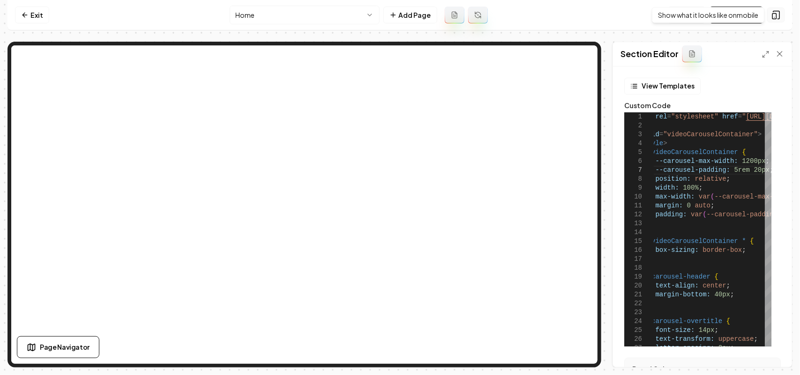
click at [736, 12] on div "Show what it looks like on mobile Show what it looks like on mobile" at bounding box center [708, 15] width 112 height 16
click at [687, 5] on nav "Exit Home Add Page Save Visit Page" at bounding box center [399, 15] width 785 height 30
click at [686, 15] on button "Save" at bounding box center [687, 15] width 38 height 17
click at [744, 18] on link "Visit Page" at bounding box center [736, 15] width 54 height 17
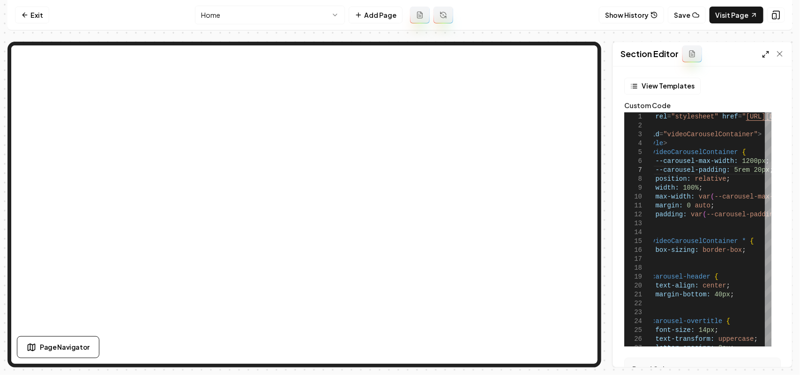
click at [765, 56] on icon at bounding box center [765, 54] width 7 height 7
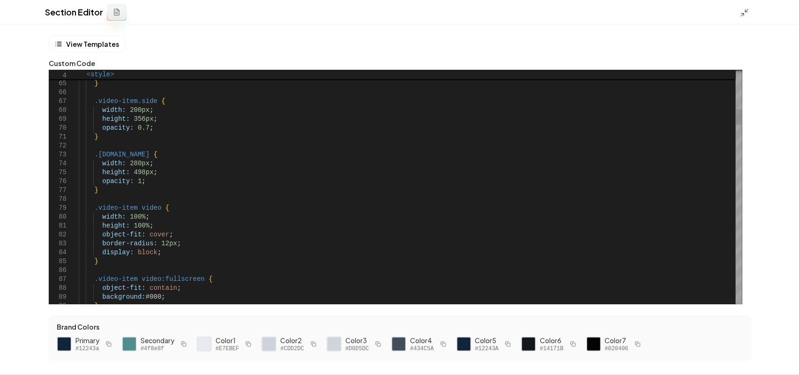
scroll to position [54, 86]
drag, startPoint x: 139, startPoint y: 174, endPoint x: 130, endPoint y: 174, distance: 9.4
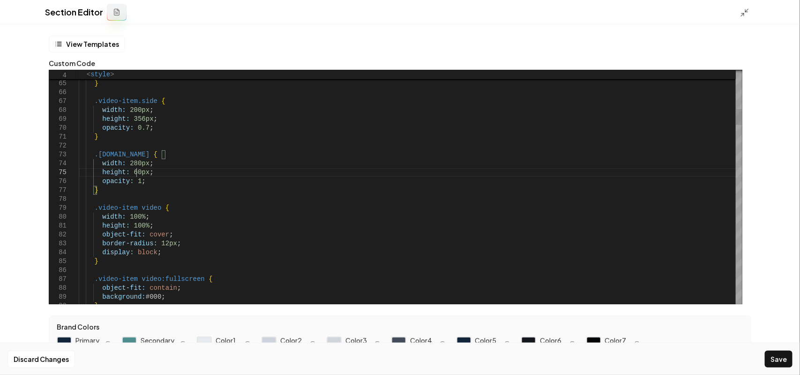
scroll to position [44, 60]
drag, startPoint x: 136, startPoint y: 165, endPoint x: 127, endPoint y: 165, distance: 8.9
drag, startPoint x: 136, startPoint y: 111, endPoint x: 130, endPoint y: 109, distance: 7.0
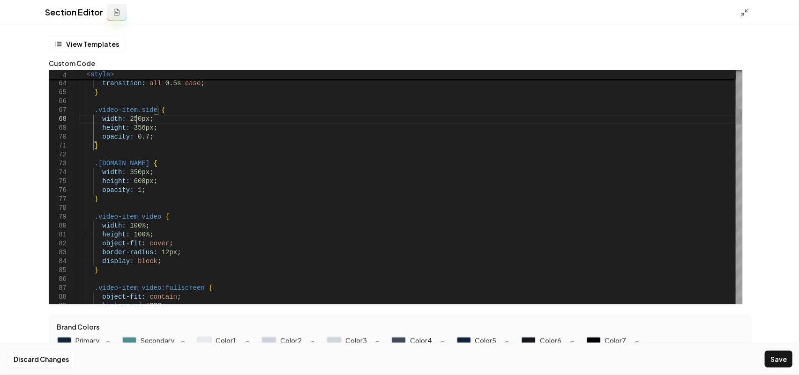
scroll to position [62, 57]
drag, startPoint x: 141, startPoint y: 131, endPoint x: 128, endPoint y: 132, distance: 12.7
click at [750, 13] on div at bounding box center [747, 12] width 15 height 10
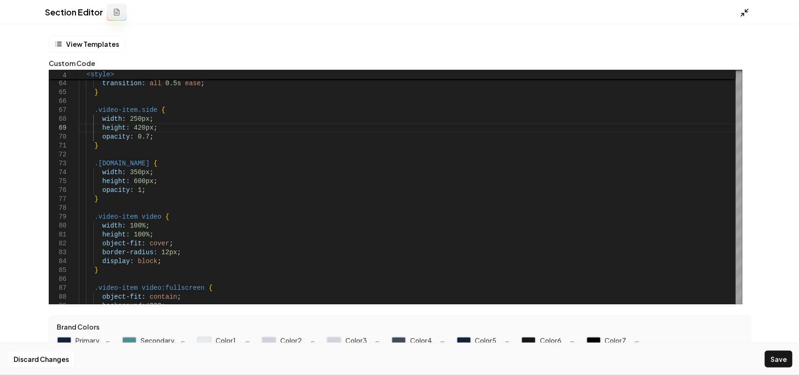
click at [744, 13] on icon at bounding box center [744, 12] width 9 height 9
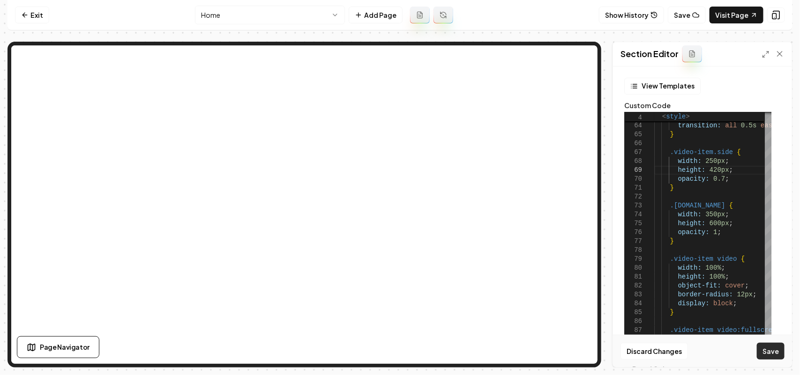
click at [781, 354] on button "Save" at bounding box center [771, 351] width 28 height 17
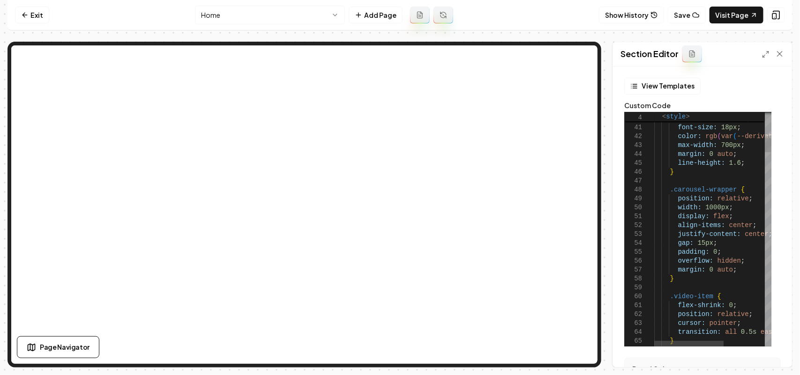
scroll to position [71, 61]
drag, startPoint x: 722, startPoint y: 205, endPoint x: 715, endPoint y: 206, distance: 7.2
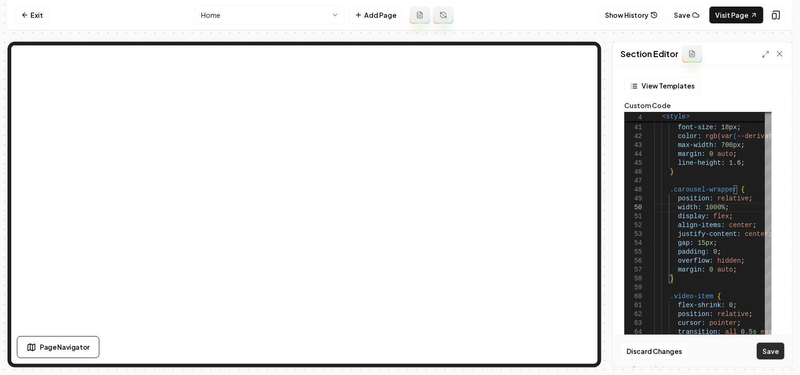
click at [764, 354] on button "Save" at bounding box center [771, 351] width 28 height 17
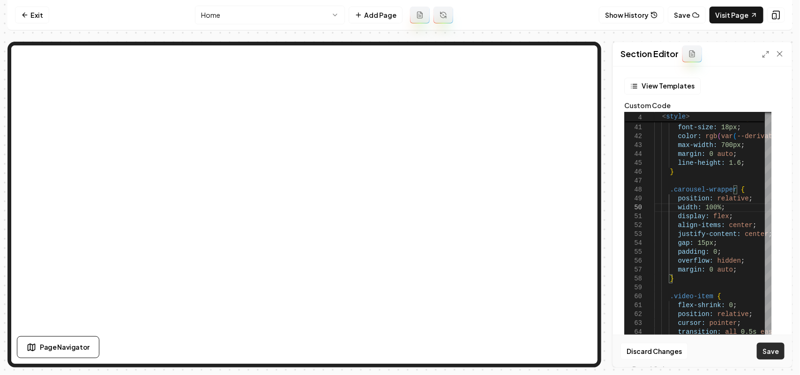
click at [772, 352] on button "Save" at bounding box center [771, 351] width 28 height 17
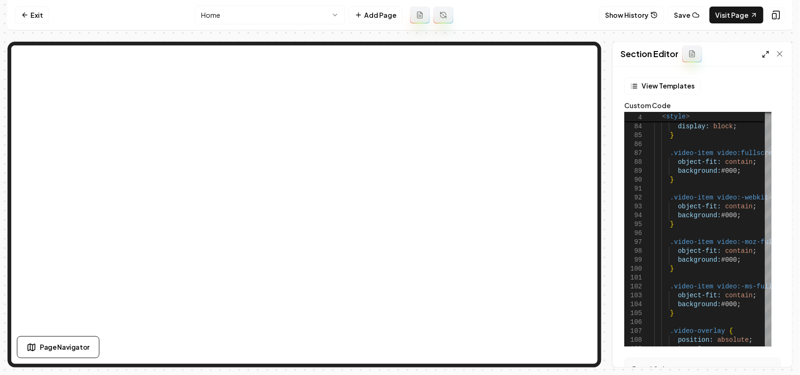
click at [763, 52] on icon at bounding box center [765, 54] width 7 height 7
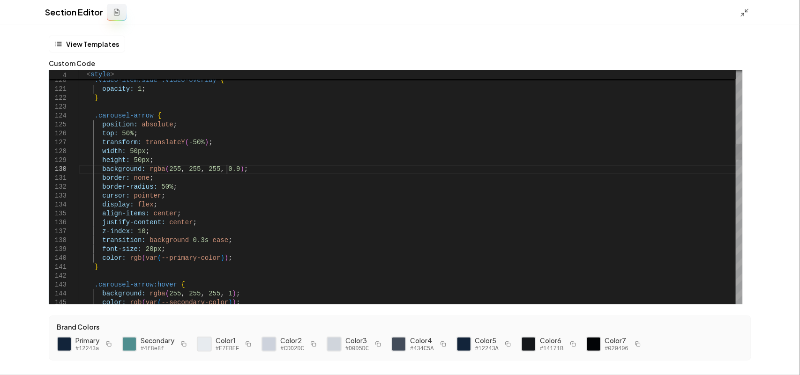
scroll to position [81, 57]
drag, startPoint x: 226, startPoint y: 169, endPoint x: 162, endPoint y: 170, distance: 64.2
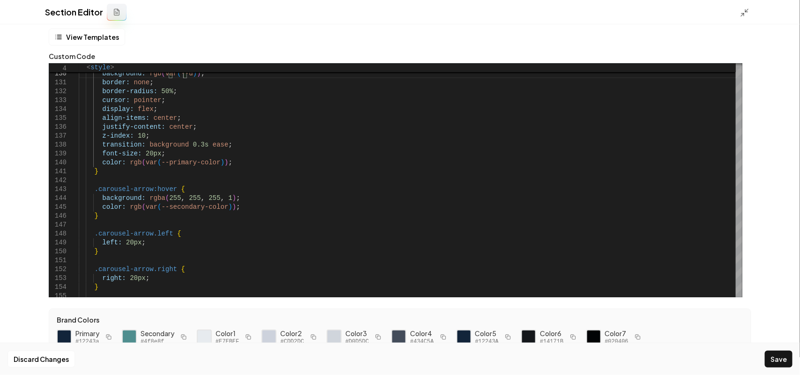
scroll to position [19, 0]
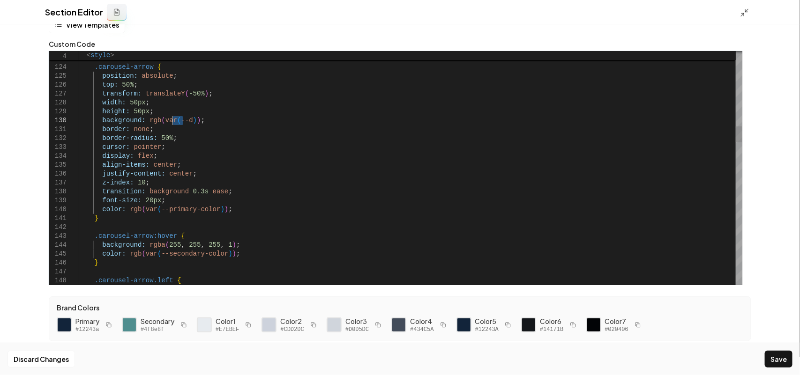
drag, startPoint x: 183, startPoint y: 122, endPoint x: 173, endPoint y: 120, distance: 9.6
click at [772, 361] on button "Save" at bounding box center [779, 359] width 28 height 17
click at [745, 15] on icon at bounding box center [744, 12] width 9 height 9
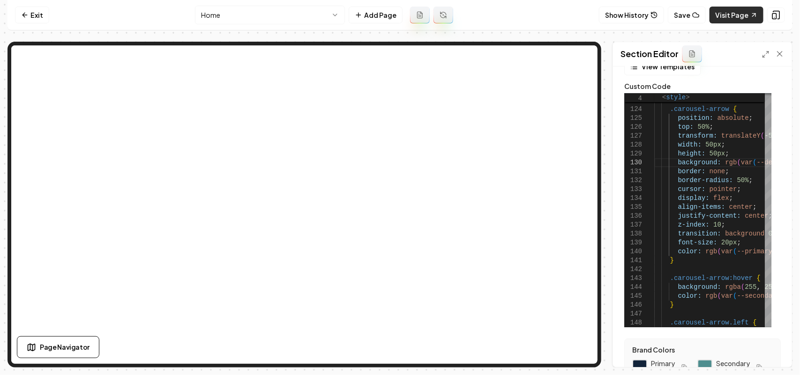
click at [724, 10] on link "Visit Page" at bounding box center [736, 15] width 54 height 17
click at [693, 18] on button "Save" at bounding box center [687, 15] width 38 height 17
click at [765, 52] on icon at bounding box center [765, 54] width 7 height 7
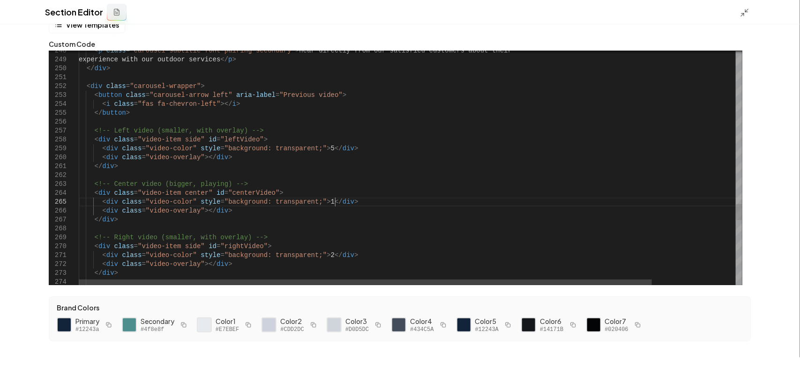
scroll to position [81, 169]
drag, startPoint x: 367, startPoint y: 202, endPoint x: 368, endPoint y: 194, distance: 7.6
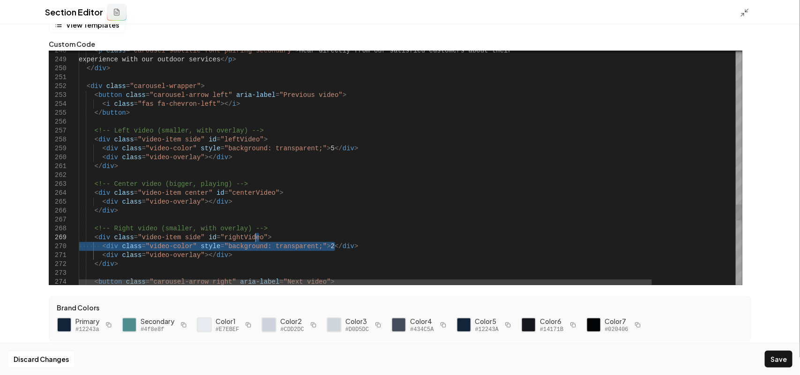
drag, startPoint x: 350, startPoint y: 247, endPoint x: 354, endPoint y: 238, distance: 10.1
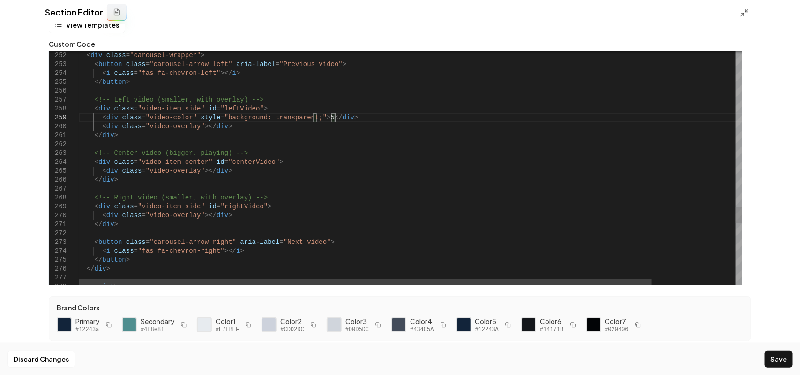
drag, startPoint x: 353, startPoint y: 116, endPoint x: 354, endPoint y: 108, distance: 8.0
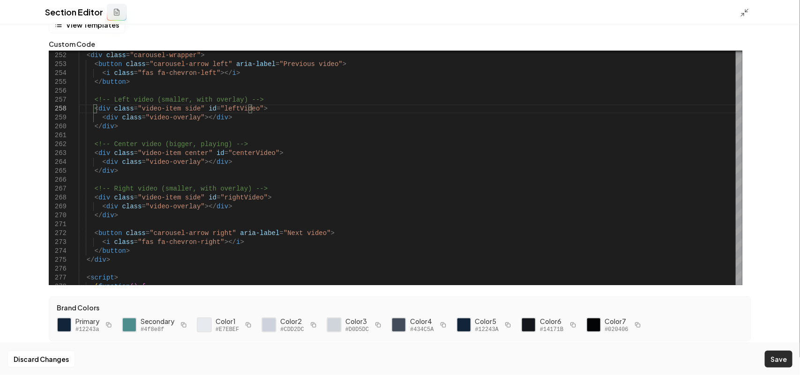
click at [784, 357] on button "Save" at bounding box center [779, 359] width 28 height 17
click at [743, 6] on div "Section Editor" at bounding box center [400, 12] width 800 height 24
click at [744, 13] on icon at bounding box center [744, 12] width 9 height 9
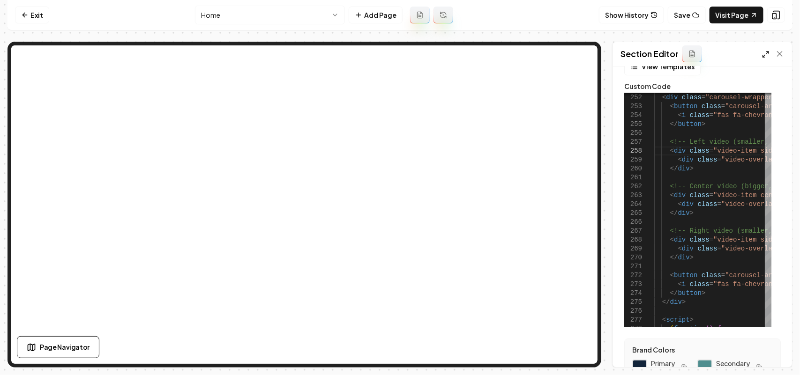
click at [765, 54] on icon at bounding box center [765, 54] width 7 height 7
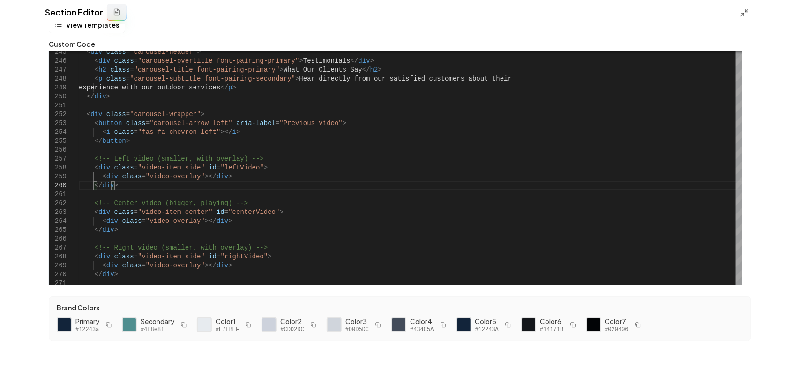
click at [751, 7] on div at bounding box center [747, 12] width 15 height 10
click at [749, 10] on icon at bounding box center [744, 12] width 9 height 9
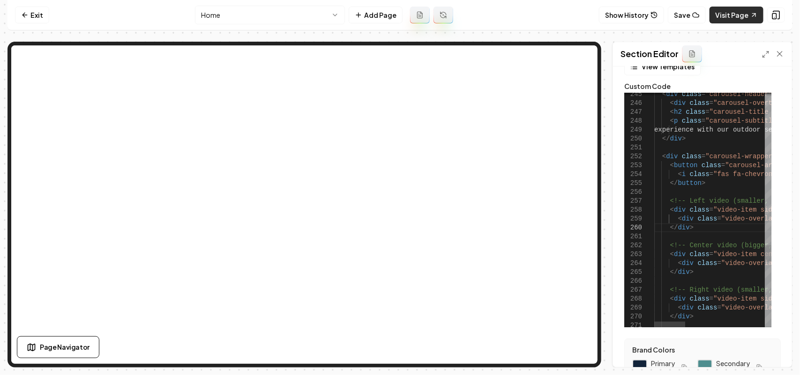
click at [745, 12] on link "Visit Page" at bounding box center [736, 15] width 54 height 17
click at [766, 54] on icon at bounding box center [765, 54] width 7 height 7
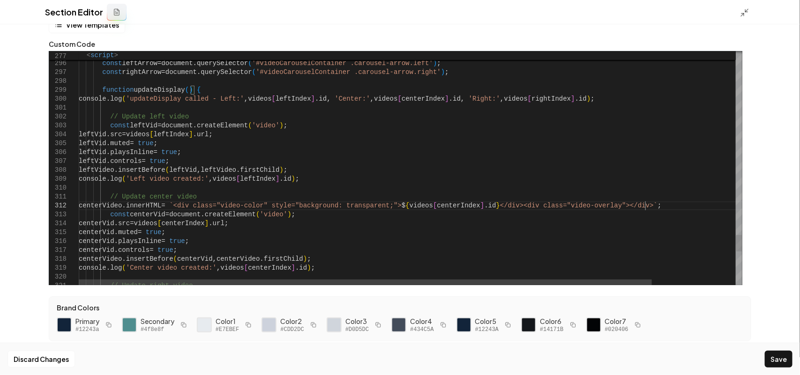
drag, startPoint x: 656, startPoint y: 208, endPoint x: 656, endPoint y: 201, distance: 8.0
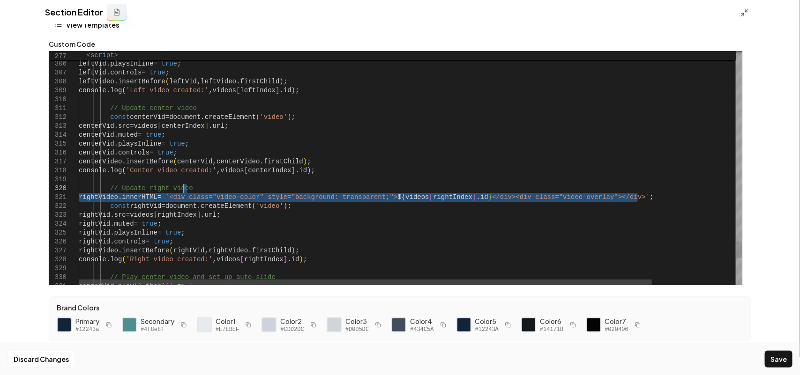
drag, startPoint x: 661, startPoint y: 198, endPoint x: 660, endPoint y: 192, distance: 6.2
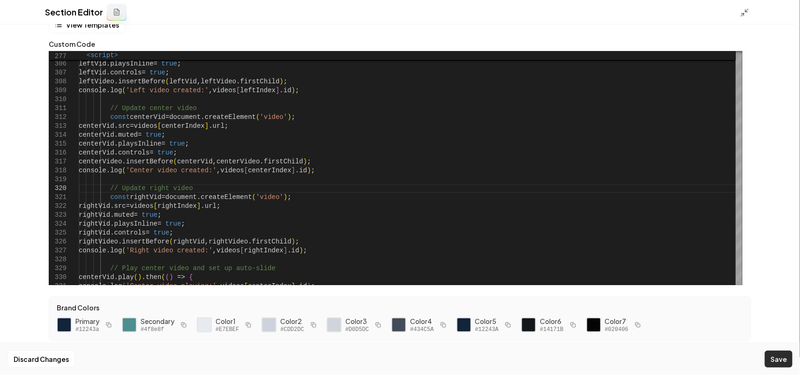
click at [786, 356] on button "Save" at bounding box center [779, 359] width 28 height 17
click at [746, 12] on icon at bounding box center [744, 12] width 9 height 9
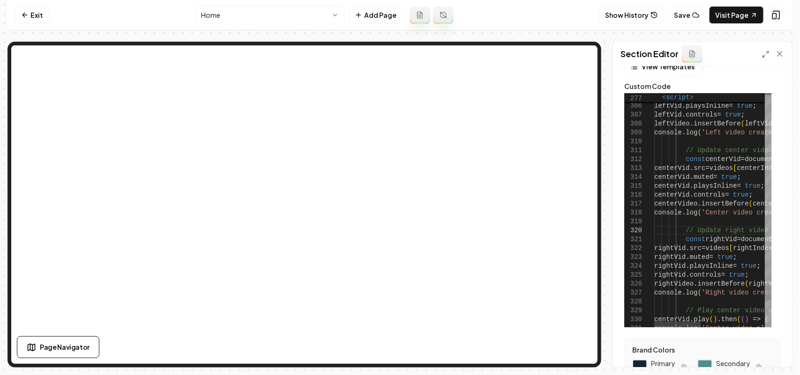
click at [762, 53] on icon at bounding box center [765, 54] width 7 height 7
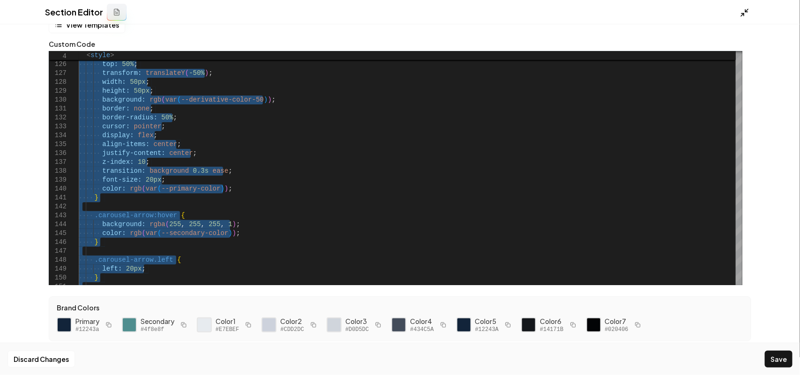
click at [743, 10] on icon at bounding box center [744, 12] width 9 height 9
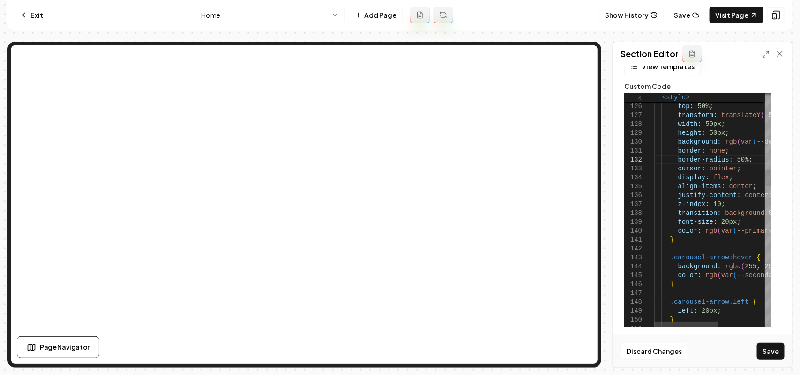
scroll to position [81, 68]
type textarea "**********"
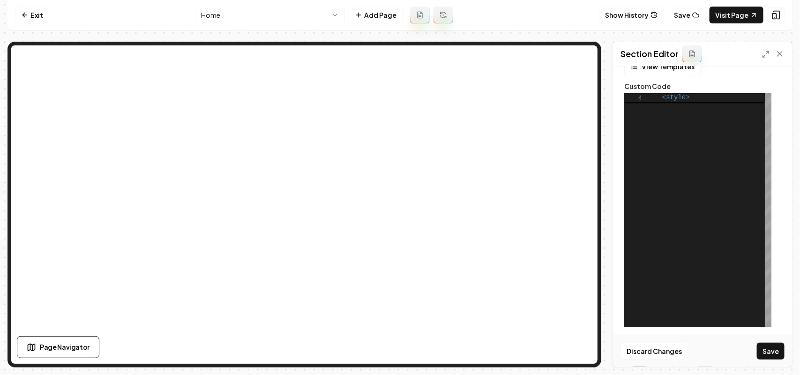
scroll to position [8, 0]
type textarea "**********"
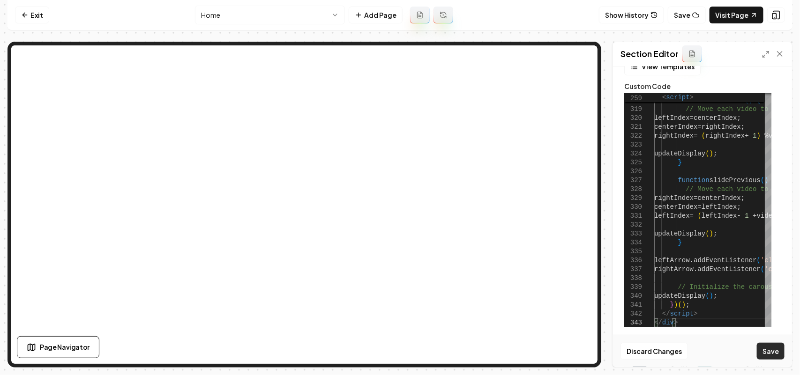
click at [771, 344] on button "Save" at bounding box center [771, 351] width 28 height 17
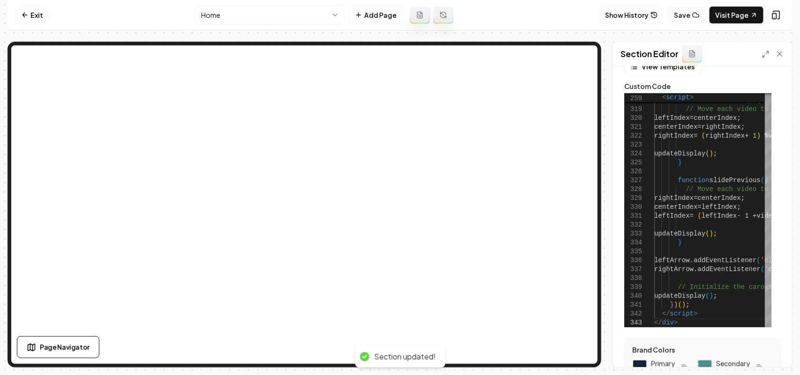
click at [696, 16] on icon at bounding box center [695, 14] width 7 height 7
click at [728, 12] on link "Visit Page" at bounding box center [736, 15] width 54 height 17
click at [34, 16] on link "Exit" at bounding box center [32, 15] width 34 height 17
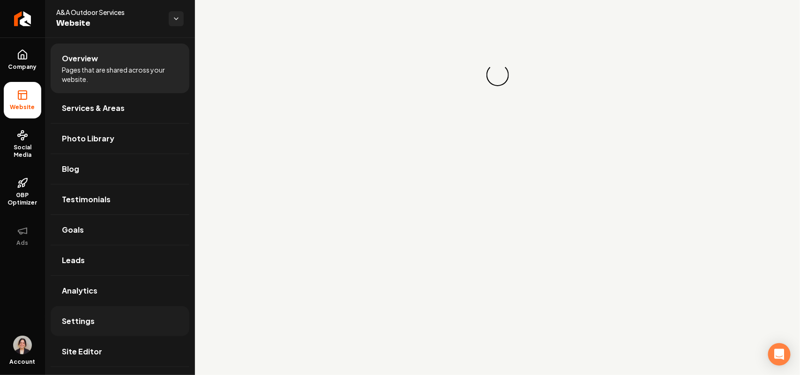
click at [85, 312] on link "Settings" at bounding box center [120, 321] width 139 height 30
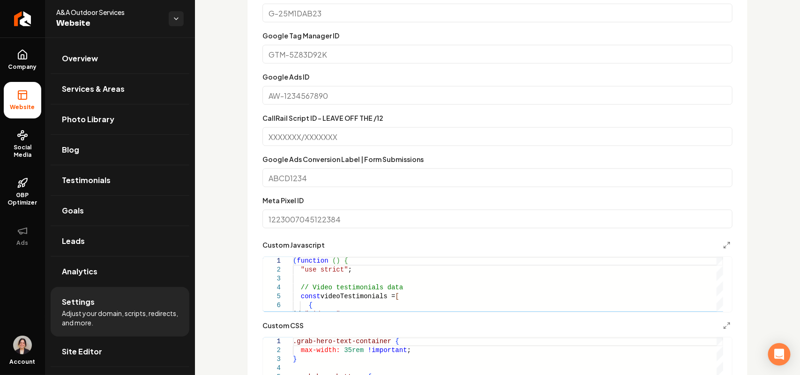
scroll to position [704, 0]
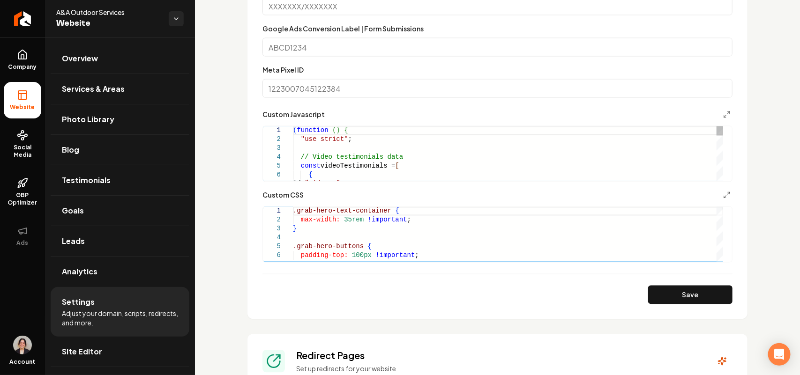
type textarea "**********"
click at [723, 112] on icon "Main content area" at bounding box center [726, 114] width 7 height 7
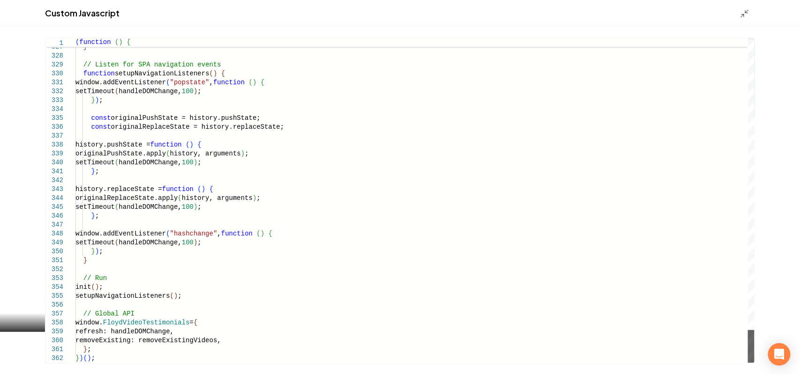
click at [748, 363] on div "Main content area" at bounding box center [751, 346] width 7 height 33
type textarea "**********"
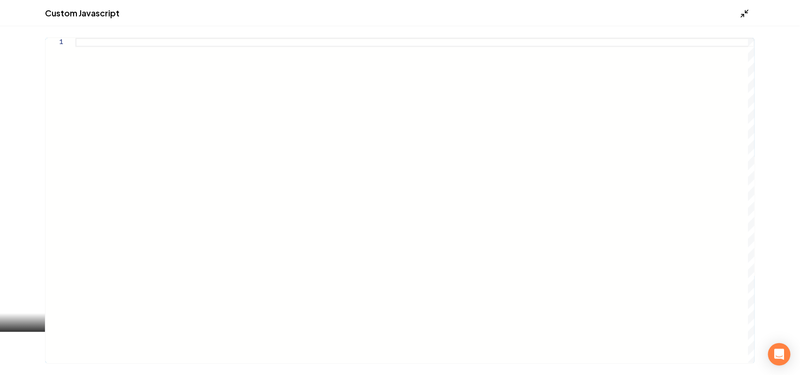
click at [743, 10] on icon "Main content area" at bounding box center [744, 13] width 9 height 9
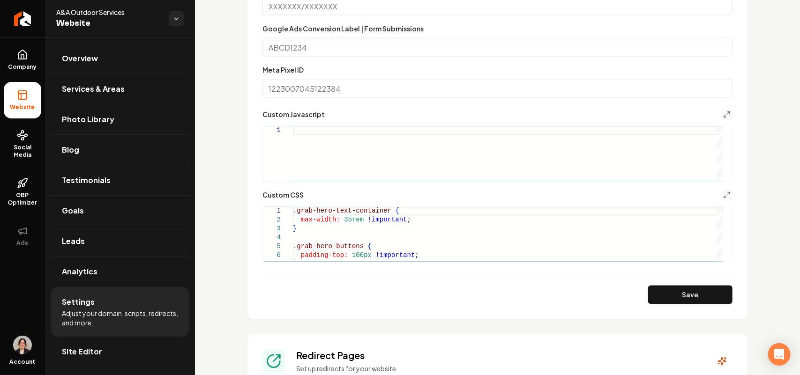
click at [721, 190] on button "Main content area" at bounding box center [726, 195] width 11 height 11
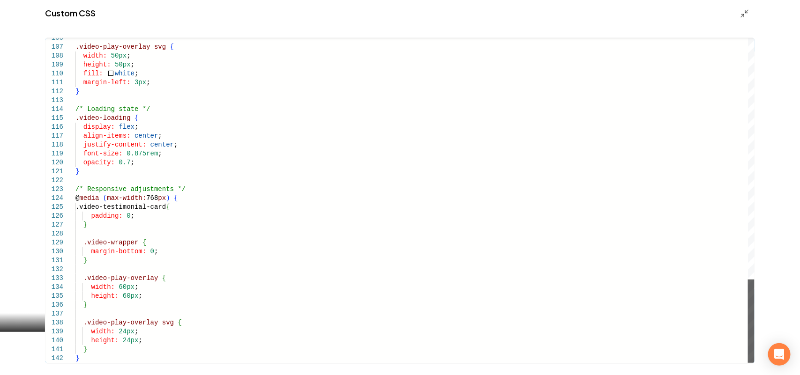
click at [748, 363] on div "Main content area" at bounding box center [751, 321] width 7 height 83
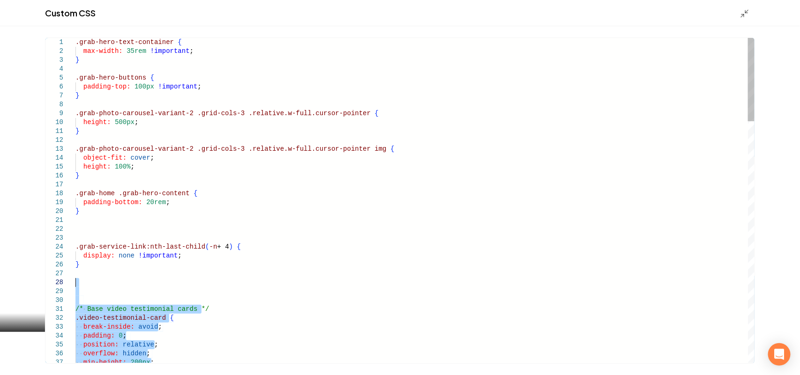
type textarea "**********"
drag, startPoint x: 94, startPoint y: 358, endPoint x: 58, endPoint y: 308, distance: 62.0
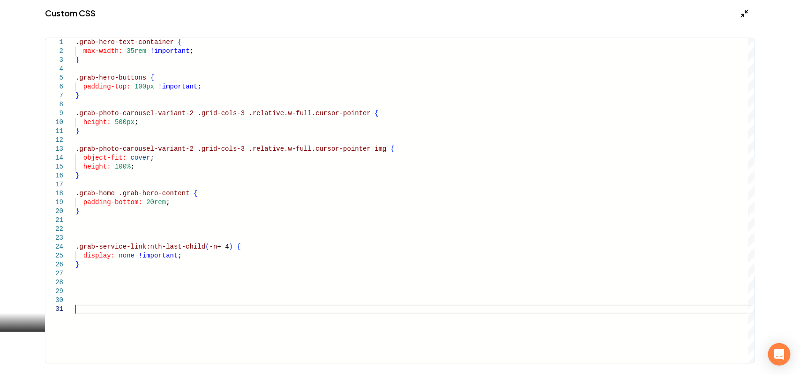
click at [746, 13] on polyline "Main content area" at bounding box center [746, 11] width 2 height 2
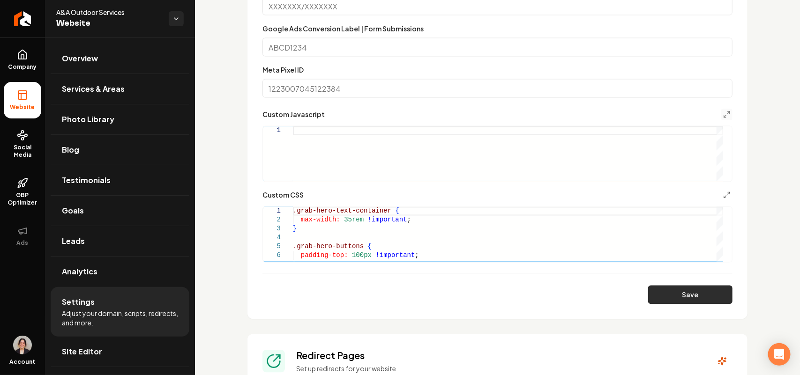
click at [697, 296] on button "Save" at bounding box center [690, 295] width 84 height 19
